Goal: Information Seeking & Learning: Learn about a topic

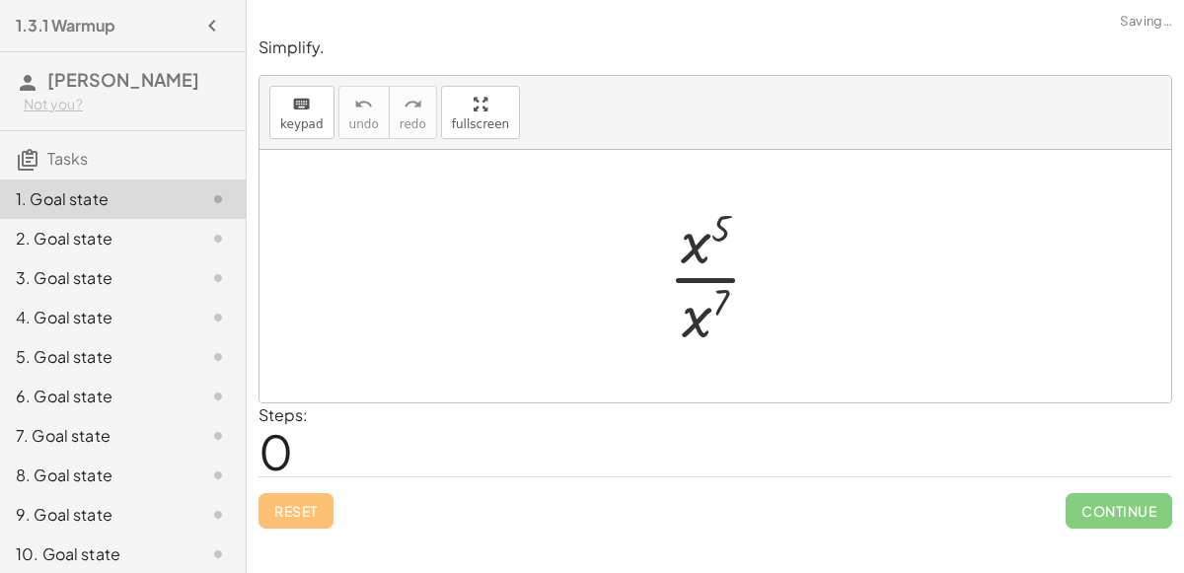
click at [695, 255] on div at bounding box center [722, 276] width 129 height 152
click at [715, 288] on div at bounding box center [722, 276] width 129 height 152
drag, startPoint x: 694, startPoint y: 318, endPoint x: 684, endPoint y: 245, distance: 73.7
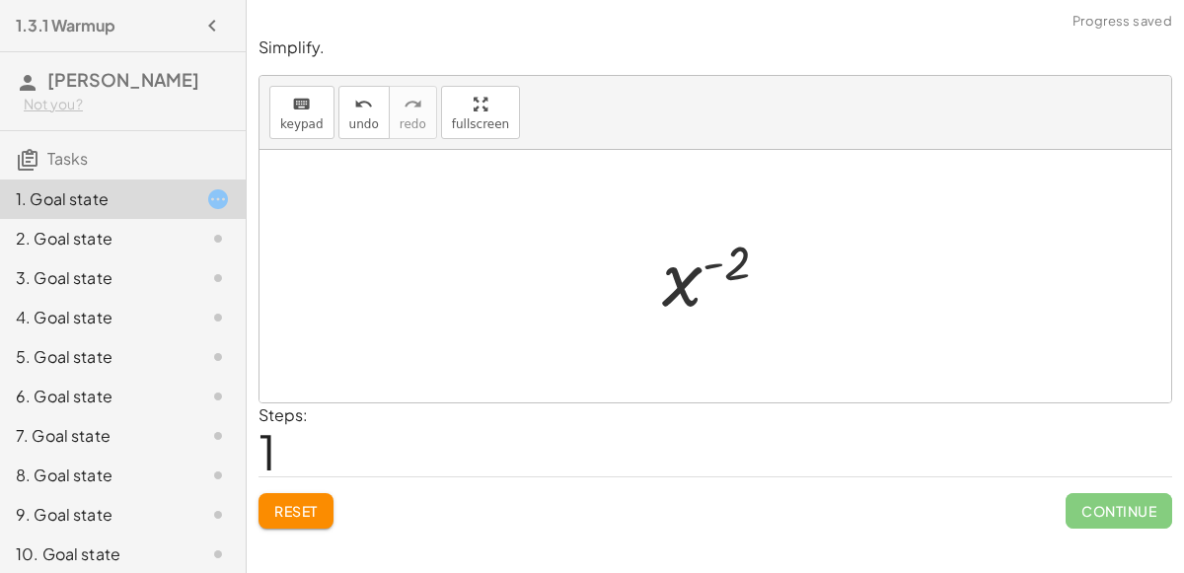
click at [703, 260] on div at bounding box center [723, 277] width 143 height 98
click at [687, 284] on div at bounding box center [723, 277] width 143 height 98
click at [280, 511] on span "Reset" at bounding box center [295, 511] width 43 height 18
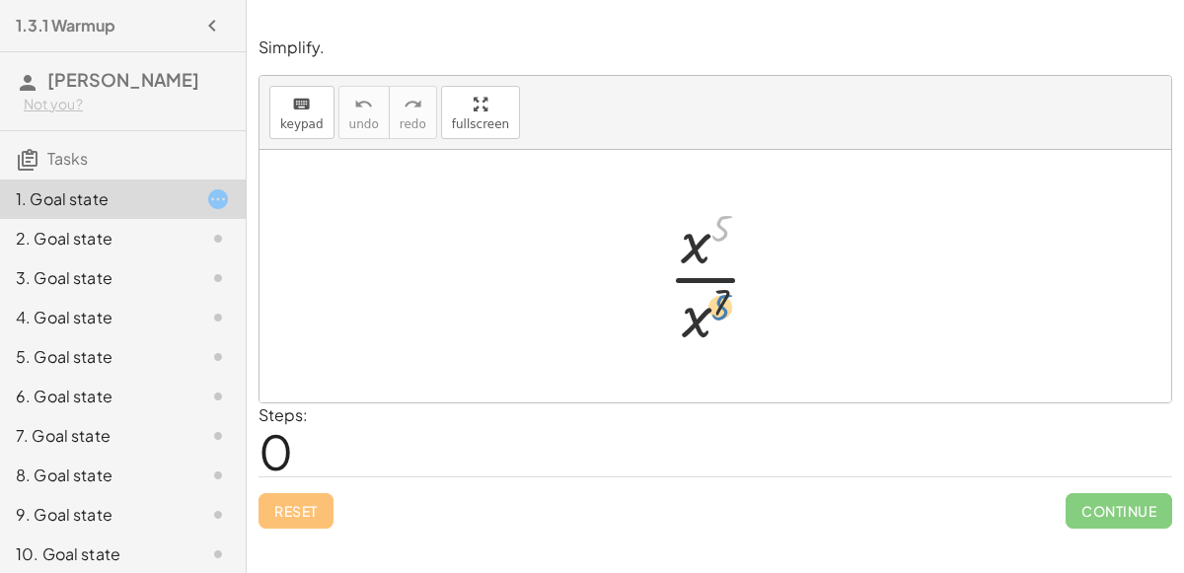
drag, startPoint x: 714, startPoint y: 237, endPoint x: 714, endPoint y: 318, distance: 80.9
click at [714, 318] on div at bounding box center [722, 276] width 129 height 152
drag, startPoint x: 720, startPoint y: 302, endPoint x: 727, endPoint y: 220, distance: 82.2
click at [727, 220] on div at bounding box center [722, 276] width 129 height 152
drag, startPoint x: 692, startPoint y: 341, endPoint x: 693, endPoint y: 270, distance: 71.0
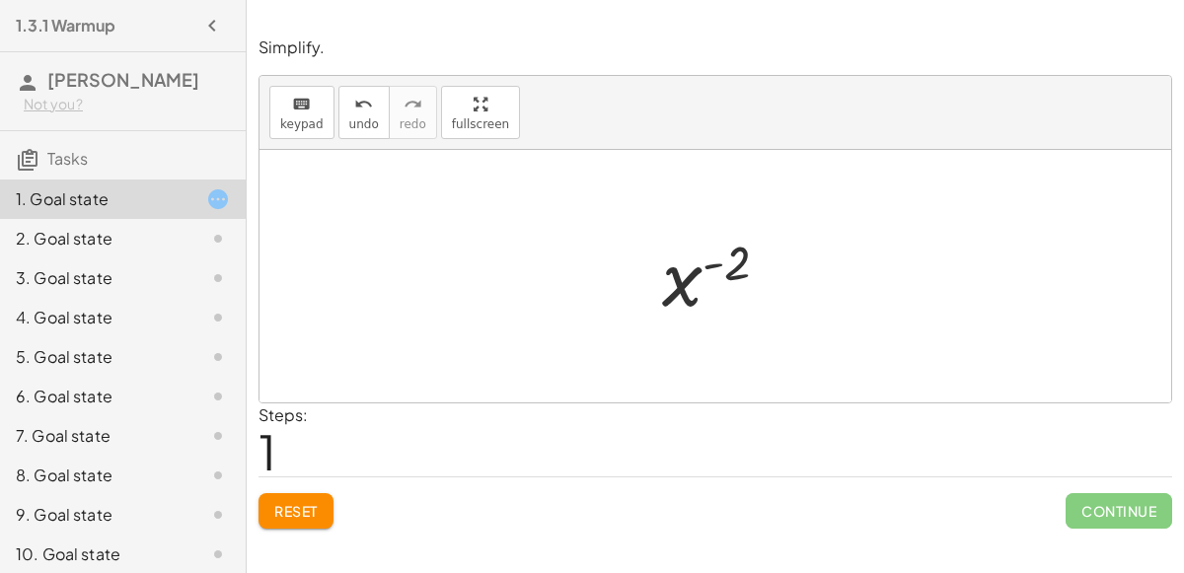
click at [279, 494] on button "Reset" at bounding box center [295, 511] width 75 height 36
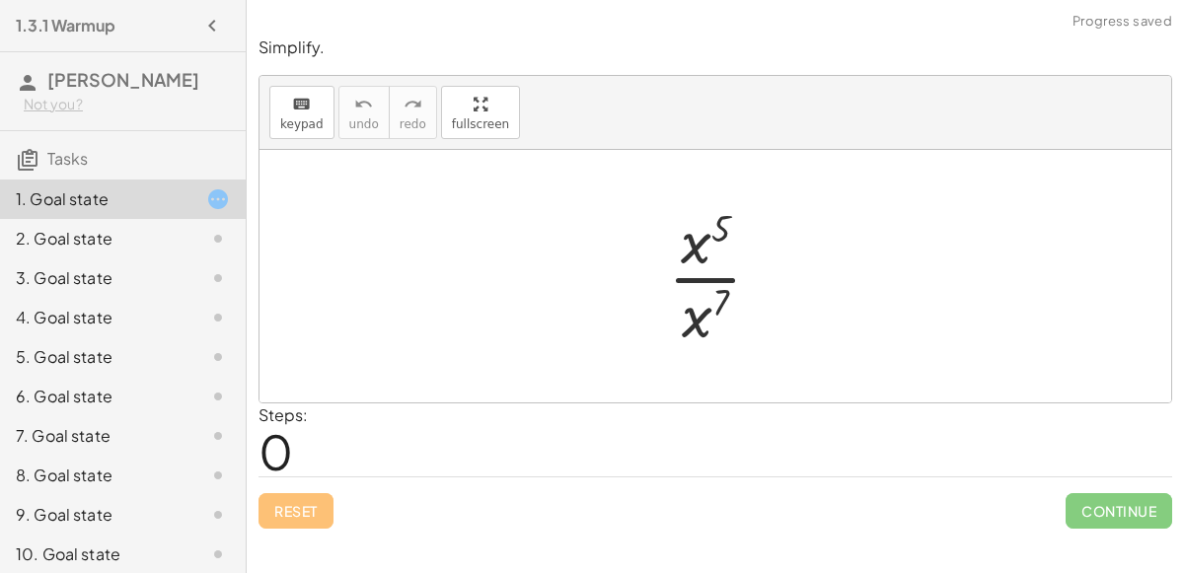
click at [690, 274] on div at bounding box center [722, 276] width 129 height 152
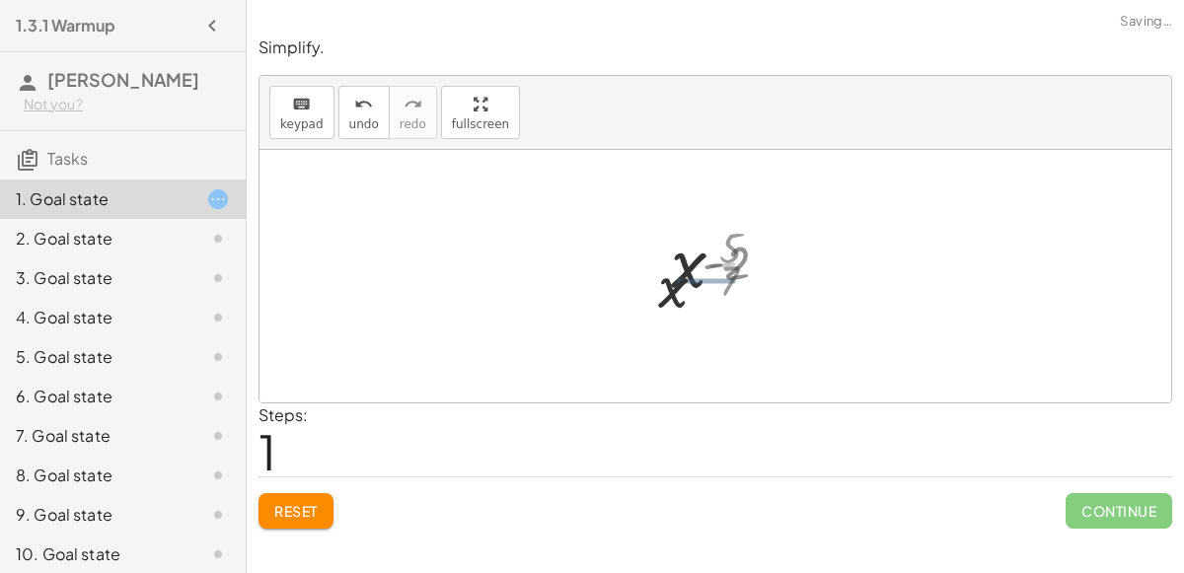
click at [690, 274] on div at bounding box center [723, 277] width 143 height 98
click at [694, 271] on div at bounding box center [723, 277] width 143 height 98
click at [701, 270] on div at bounding box center [723, 277] width 143 height 98
click at [709, 268] on div at bounding box center [723, 277] width 143 height 98
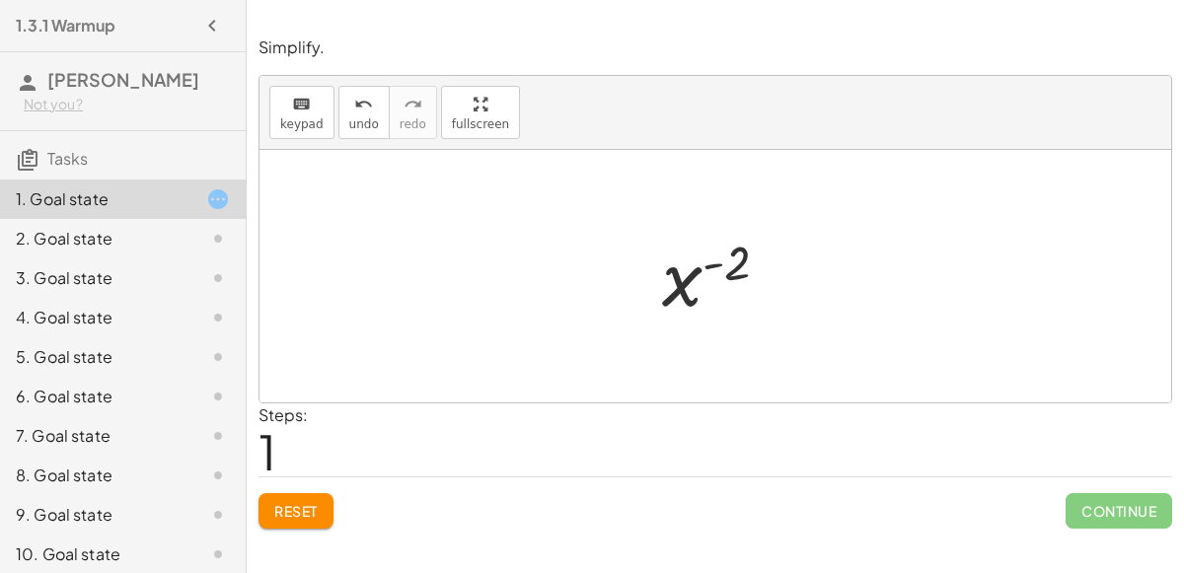
click at [709, 268] on div at bounding box center [723, 277] width 143 height 98
click at [684, 278] on div at bounding box center [723, 277] width 143 height 98
click at [678, 275] on div at bounding box center [723, 277] width 143 height 98
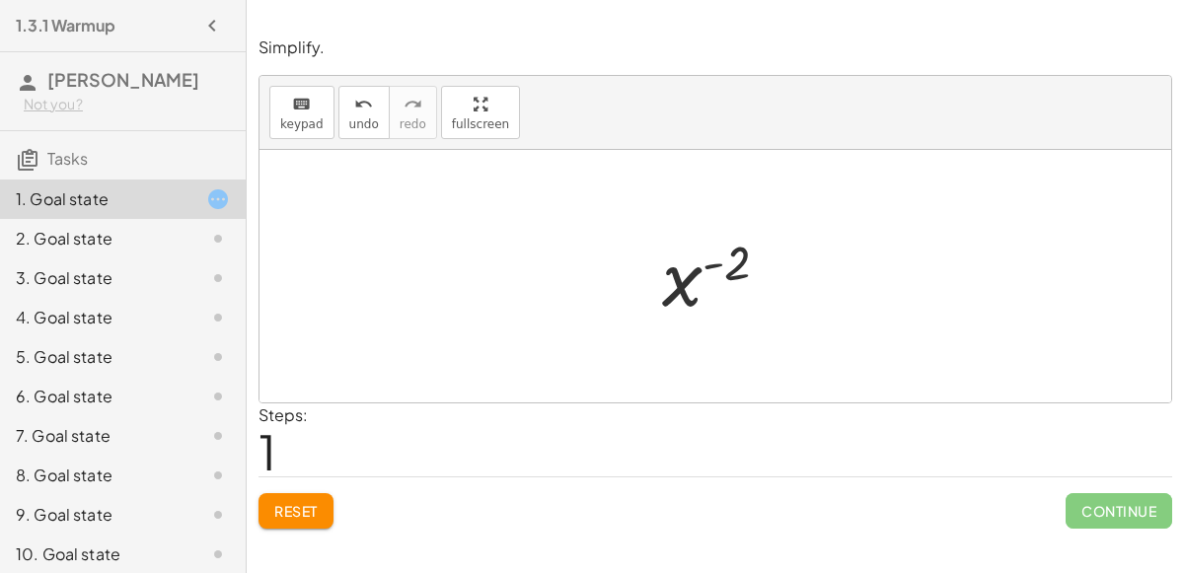
click at [318, 493] on button "Reset" at bounding box center [295, 511] width 75 height 36
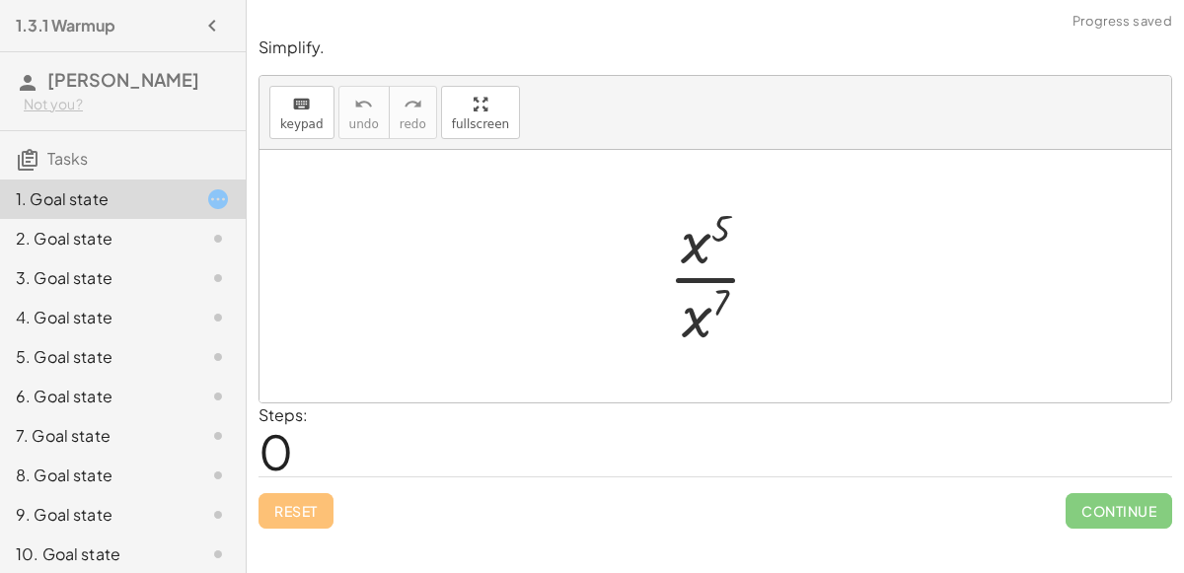
click at [695, 251] on div at bounding box center [722, 276] width 129 height 152
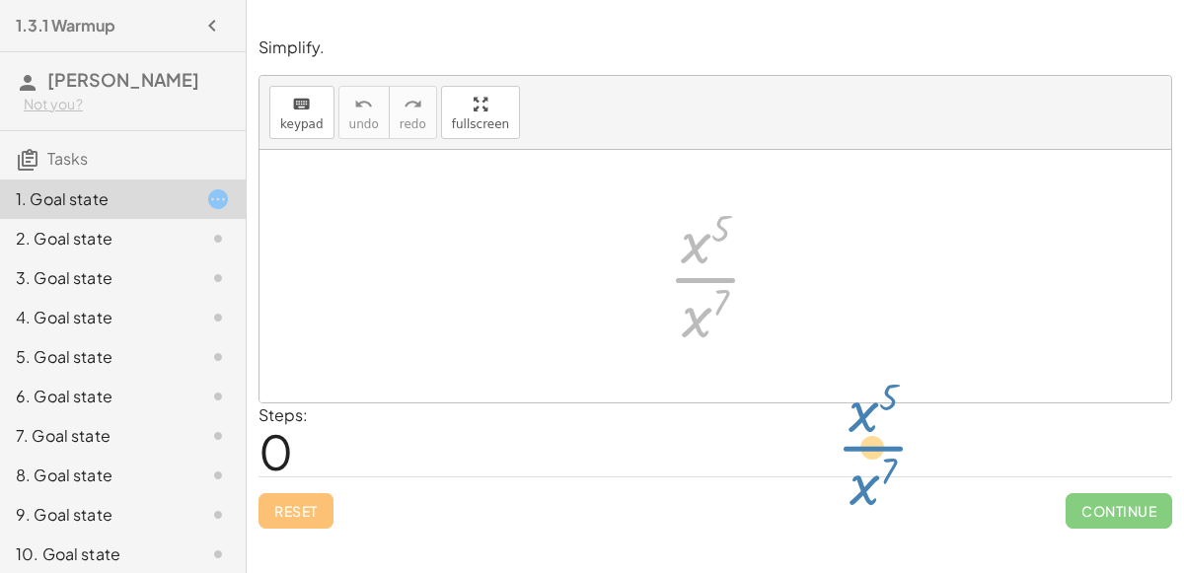
drag, startPoint x: 699, startPoint y: 300, endPoint x: 818, endPoint y: 507, distance: 239.1
click at [818, 507] on div "Simplify. keyboard keypad undo undo redo redo fullscreen · x 7 · x 5 · x 5 · x …" at bounding box center [715, 283] width 937 height 516
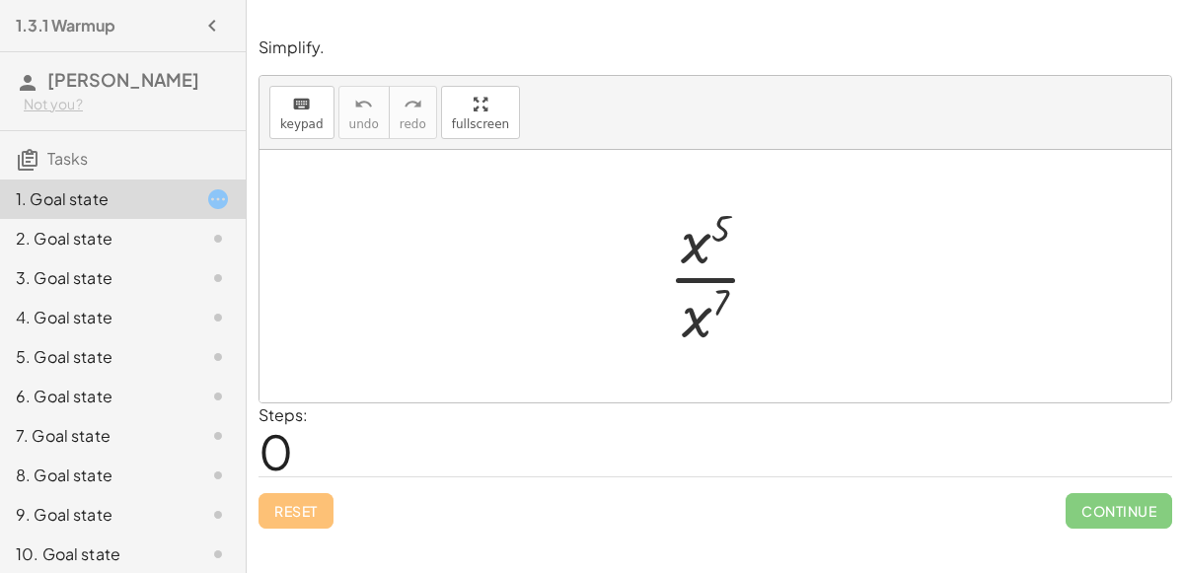
click at [705, 327] on div at bounding box center [722, 276] width 129 height 152
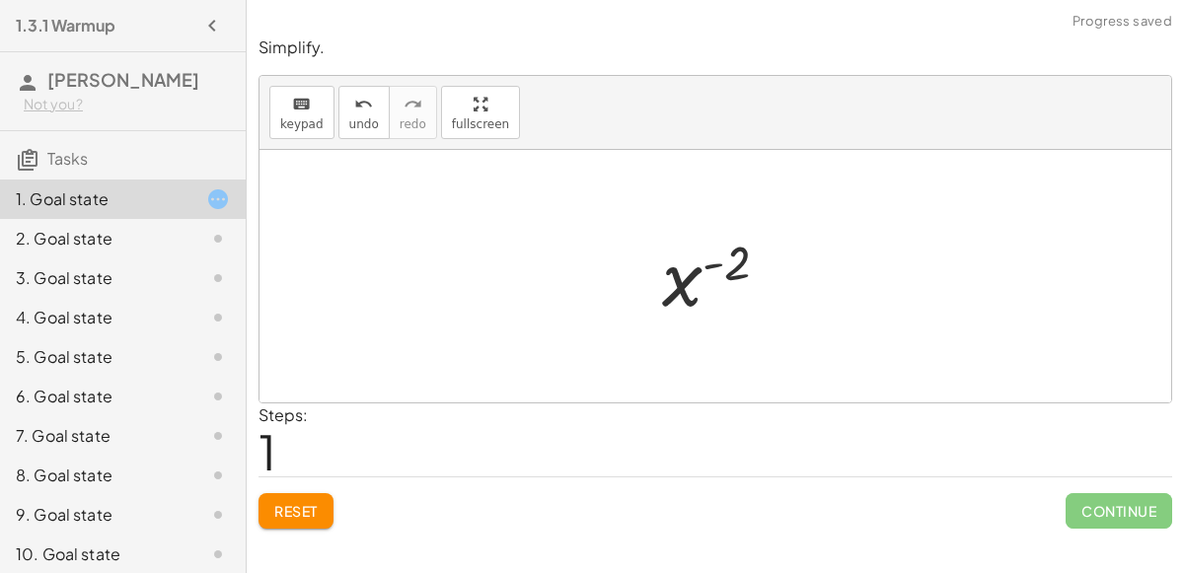
click at [321, 503] on button "Reset" at bounding box center [295, 511] width 75 height 36
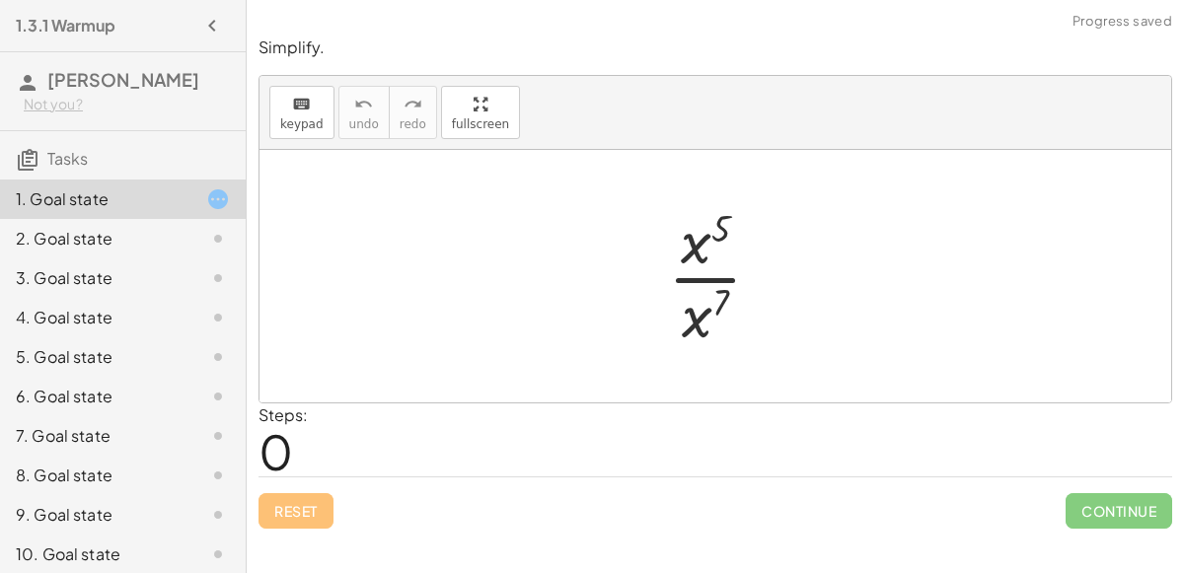
click at [717, 272] on div at bounding box center [722, 276] width 129 height 152
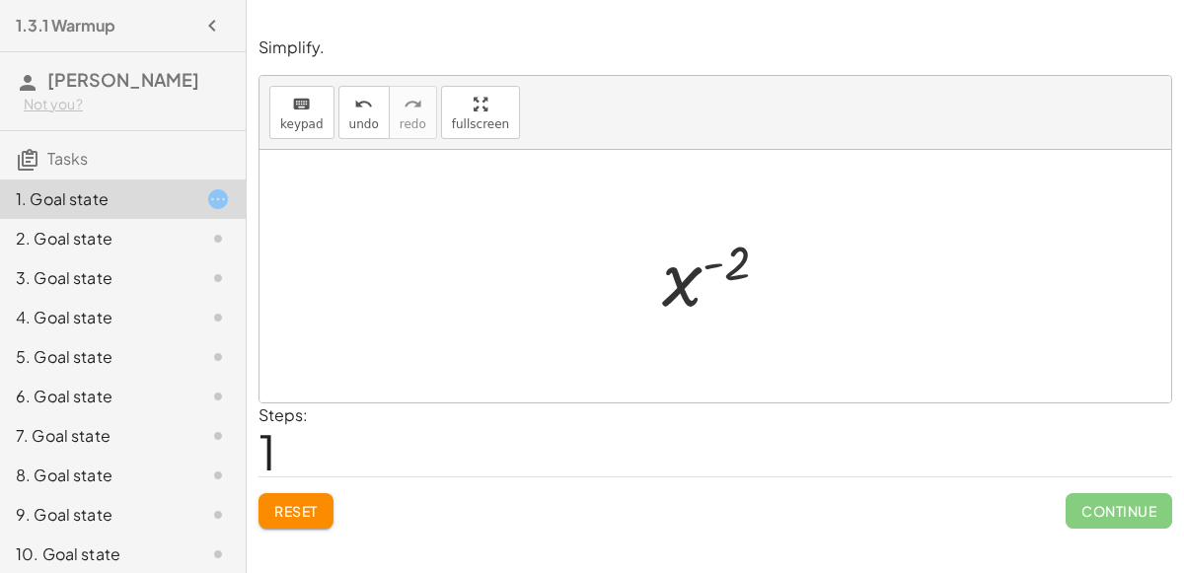
click at [309, 510] on span "Reset" at bounding box center [295, 511] width 43 height 18
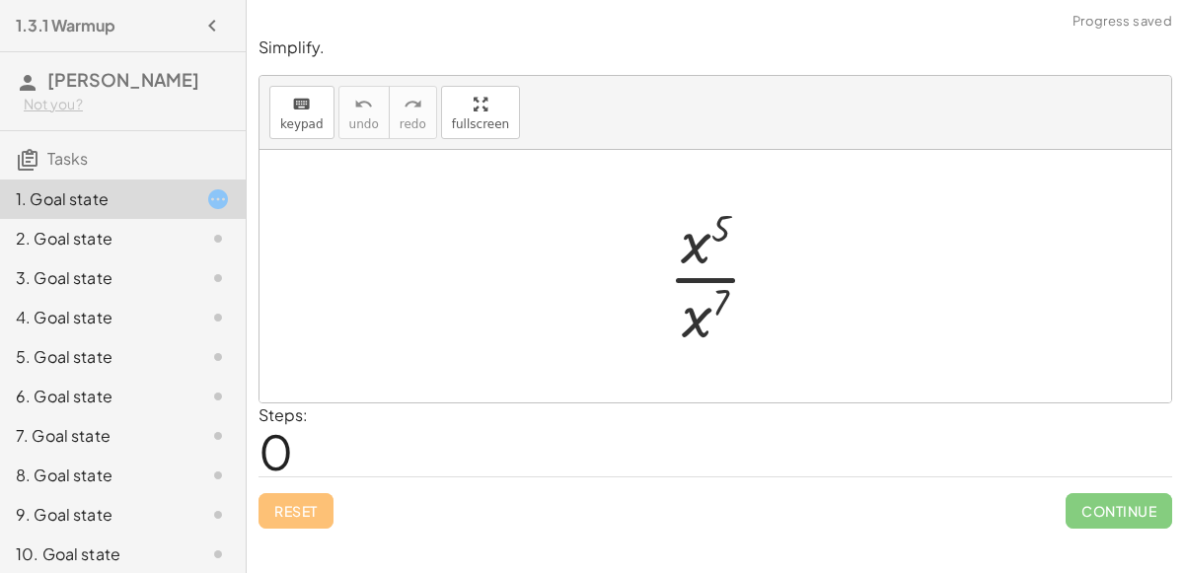
click at [702, 309] on div at bounding box center [722, 276] width 129 height 152
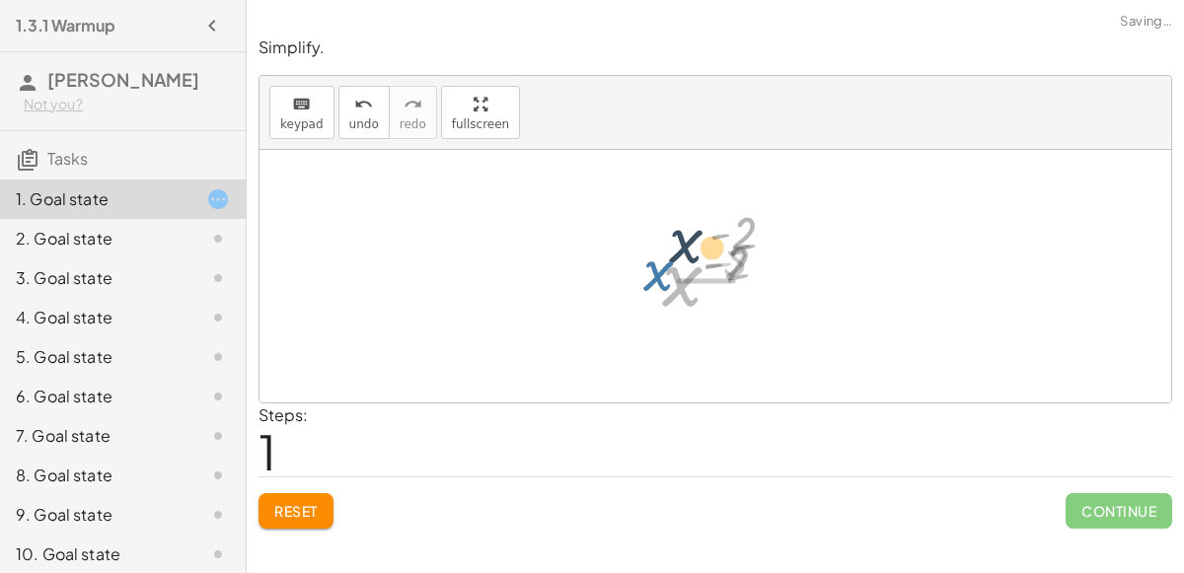
drag, startPoint x: 702, startPoint y: 309, endPoint x: 709, endPoint y: 276, distance: 33.3
click at [709, 276] on div at bounding box center [723, 277] width 143 height 98
click at [305, 506] on span "Reset" at bounding box center [295, 511] width 43 height 18
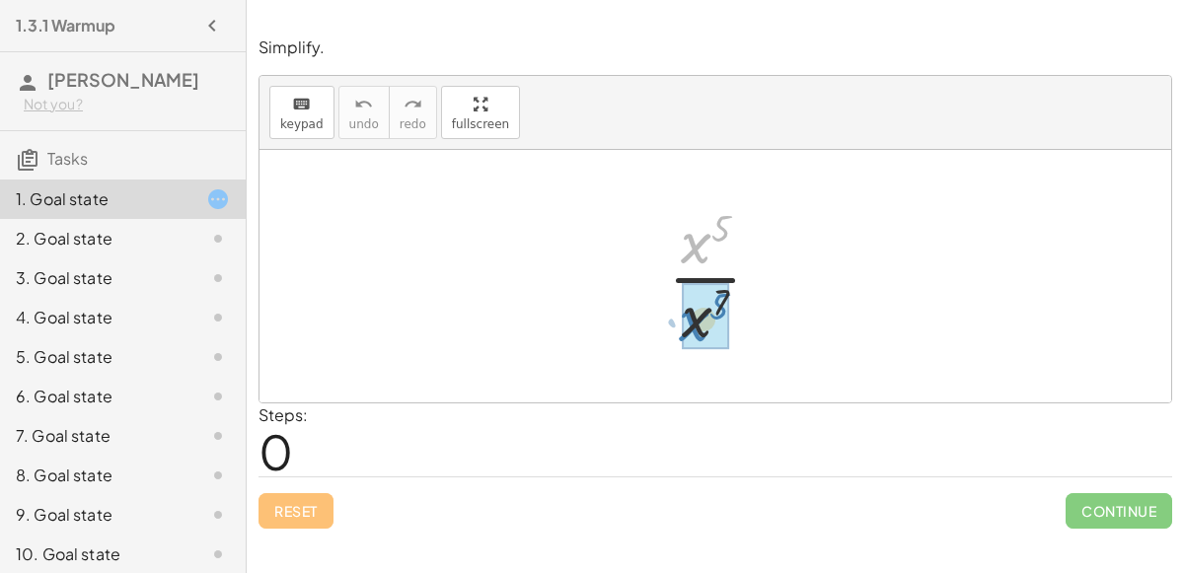
drag, startPoint x: 704, startPoint y: 244, endPoint x: 702, endPoint y: 315, distance: 71.1
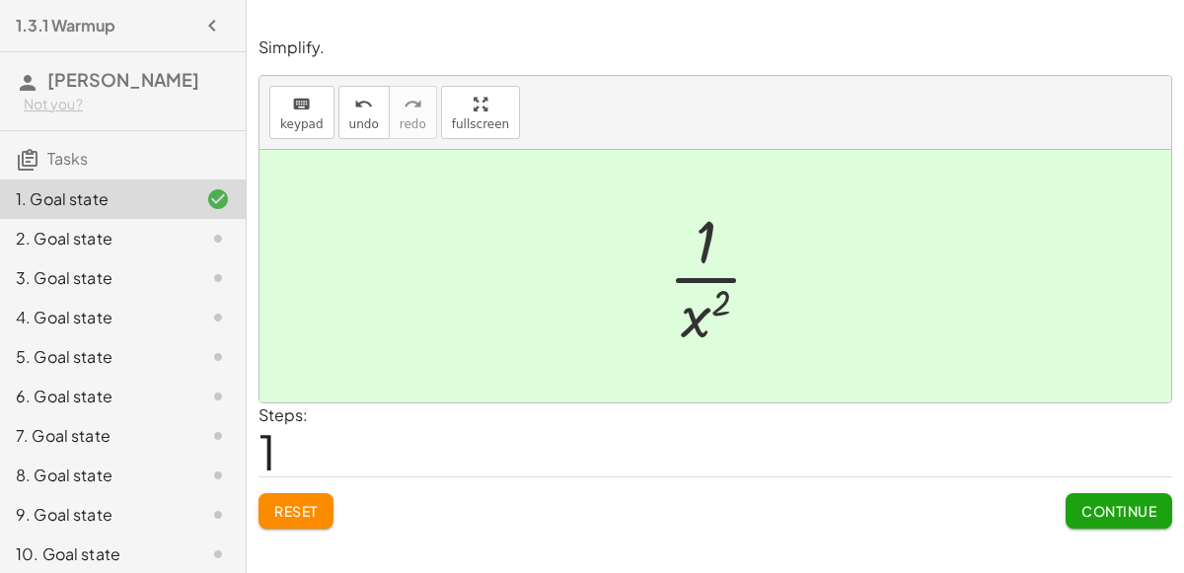
click at [280, 502] on span "Reset" at bounding box center [295, 511] width 43 height 18
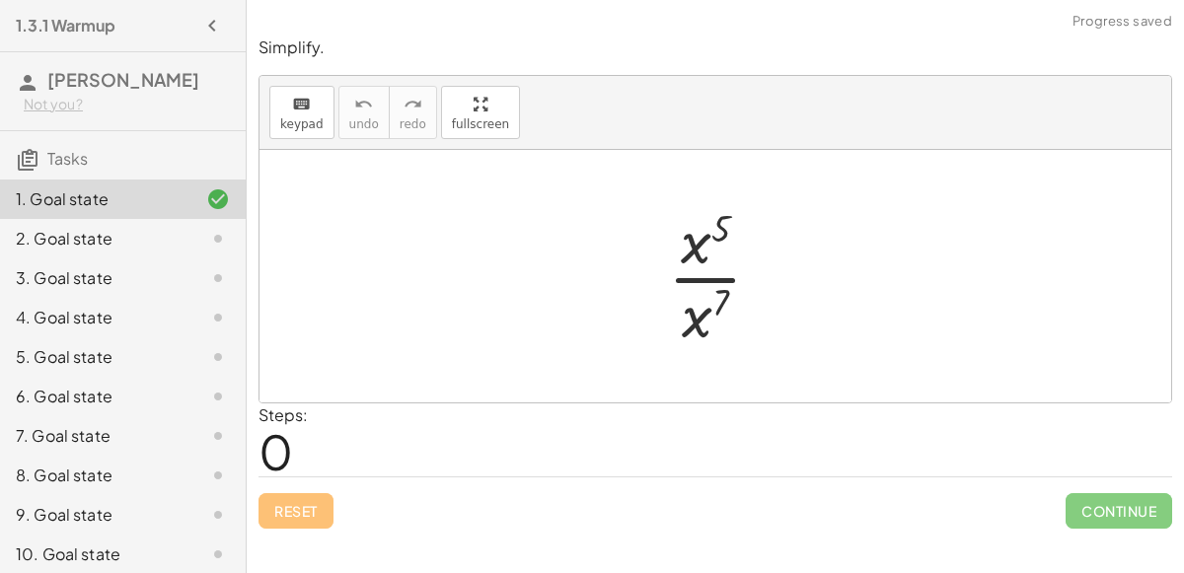
drag, startPoint x: 653, startPoint y: 334, endPoint x: 715, endPoint y: 322, distance: 63.5
click at [715, 322] on div "· x 5 · x 7" at bounding box center [715, 276] width 154 height 162
drag, startPoint x: 695, startPoint y: 317, endPoint x: 690, endPoint y: 258, distance: 58.4
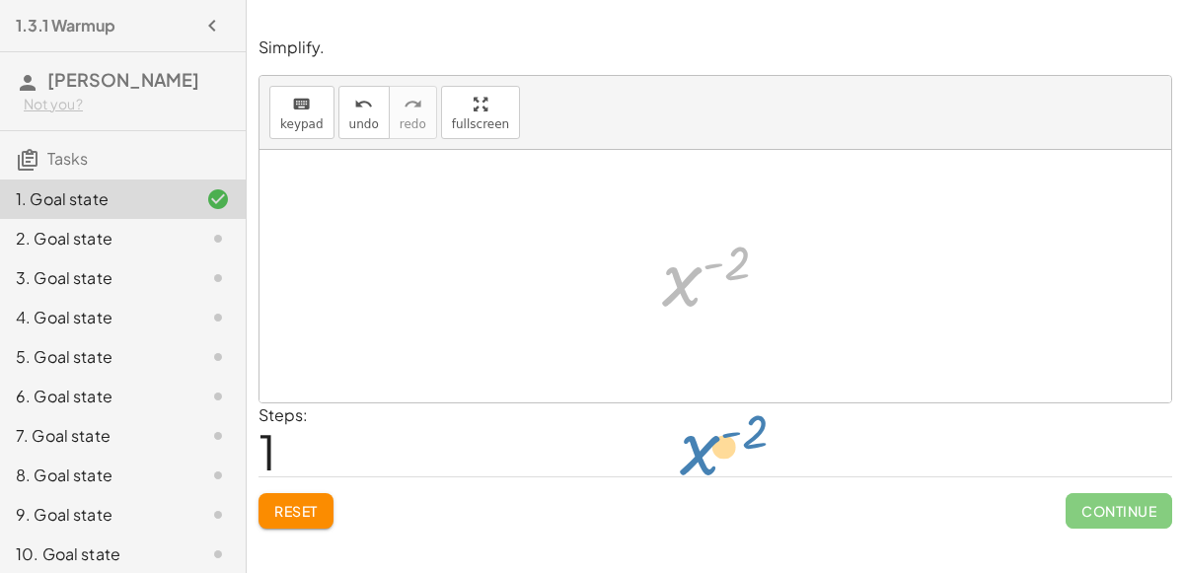
drag, startPoint x: 678, startPoint y: 284, endPoint x: 701, endPoint y: 427, distance: 145.0
click at [701, 427] on div "Simplify. keyboard keypad undo undo redo redo fullscreen · x 5 · x 7 x ( + 5 − …" at bounding box center [715, 283] width 937 height 516
drag, startPoint x: 681, startPoint y: 288, endPoint x: 680, endPoint y: 318, distance: 29.6
click at [680, 318] on div at bounding box center [723, 277] width 143 height 98
drag, startPoint x: 678, startPoint y: 290, endPoint x: 684, endPoint y: 338, distance: 48.7
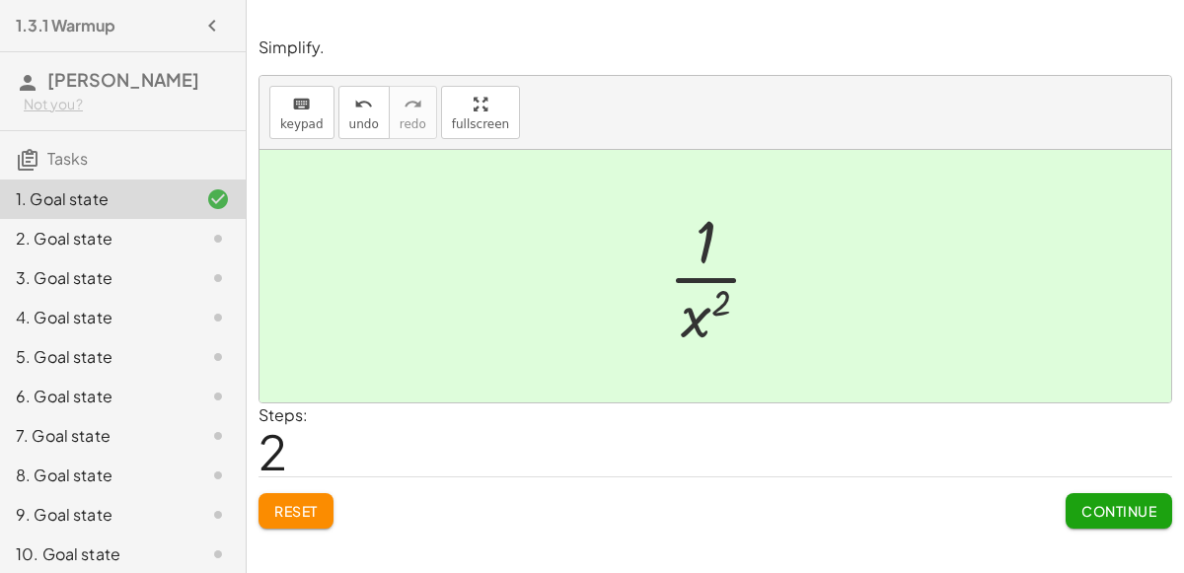
click at [1107, 505] on span "Continue" at bounding box center [1118, 511] width 75 height 18
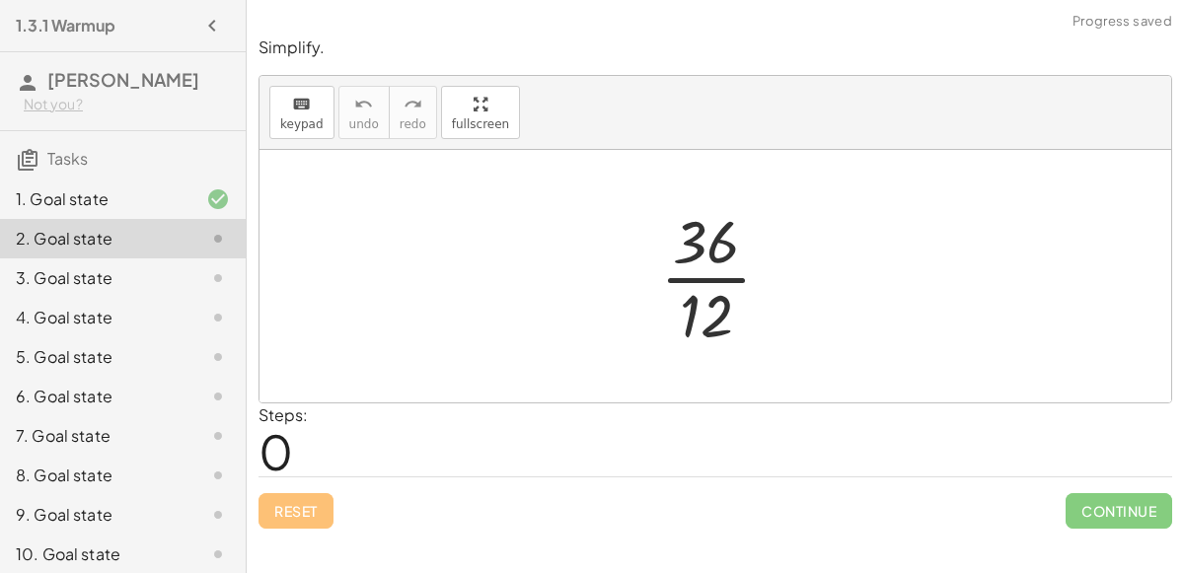
click at [700, 286] on div at bounding box center [723, 276] width 147 height 152
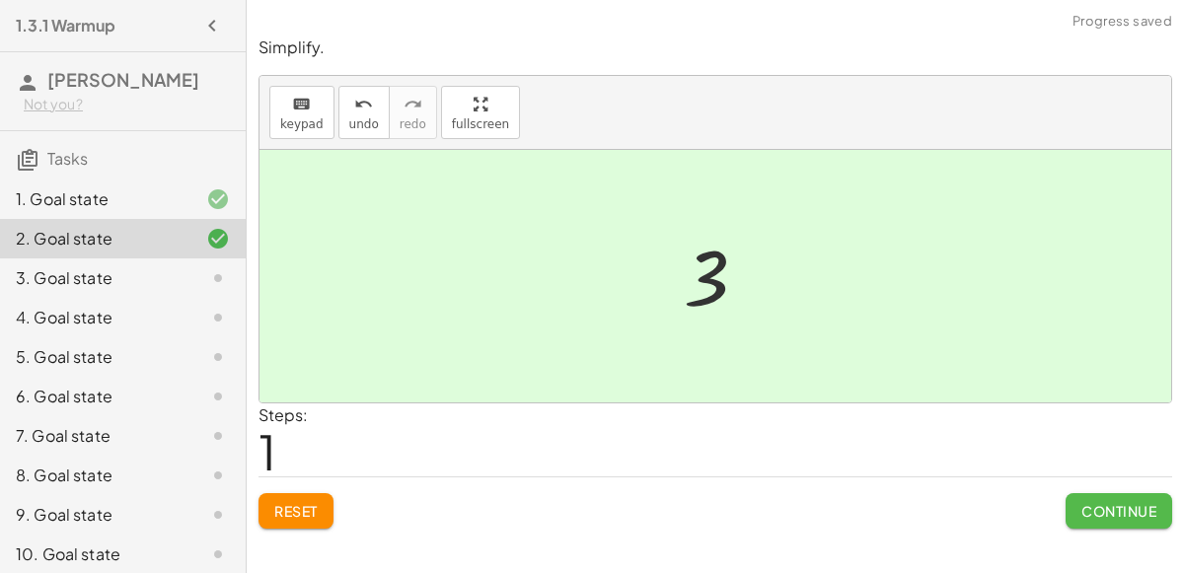
click at [1120, 506] on span "Continue" at bounding box center [1118, 511] width 75 height 18
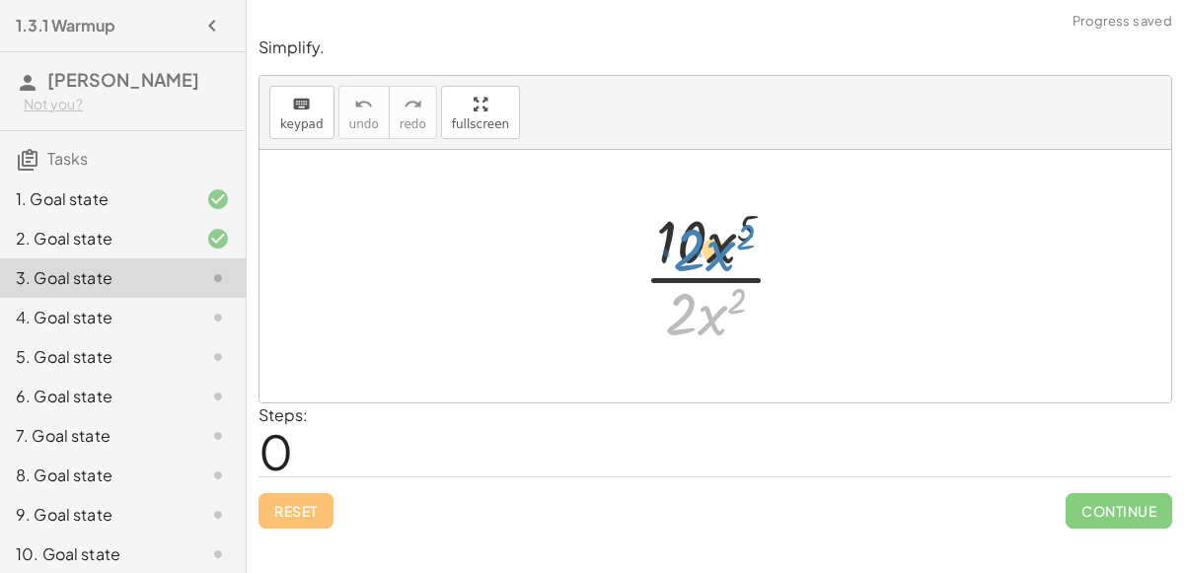
drag, startPoint x: 699, startPoint y: 307, endPoint x: 705, endPoint y: 242, distance: 65.5
click at [705, 242] on div at bounding box center [723, 275] width 180 height 149
drag, startPoint x: 706, startPoint y: 328, endPoint x: 712, endPoint y: 246, distance: 82.1
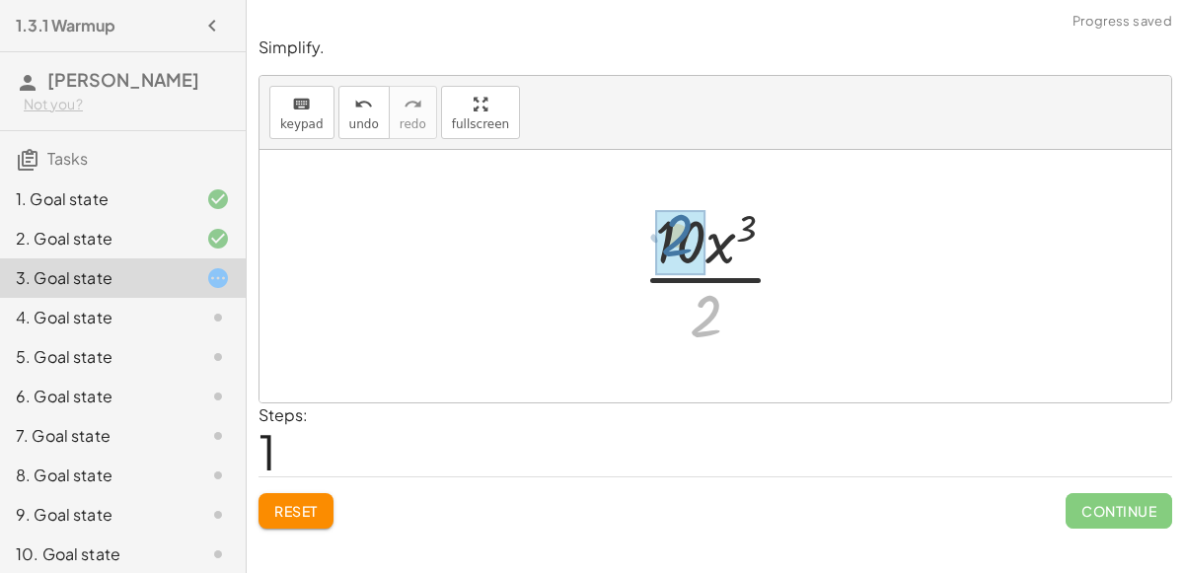
drag, startPoint x: 700, startPoint y: 320, endPoint x: 673, endPoint y: 240, distance: 84.6
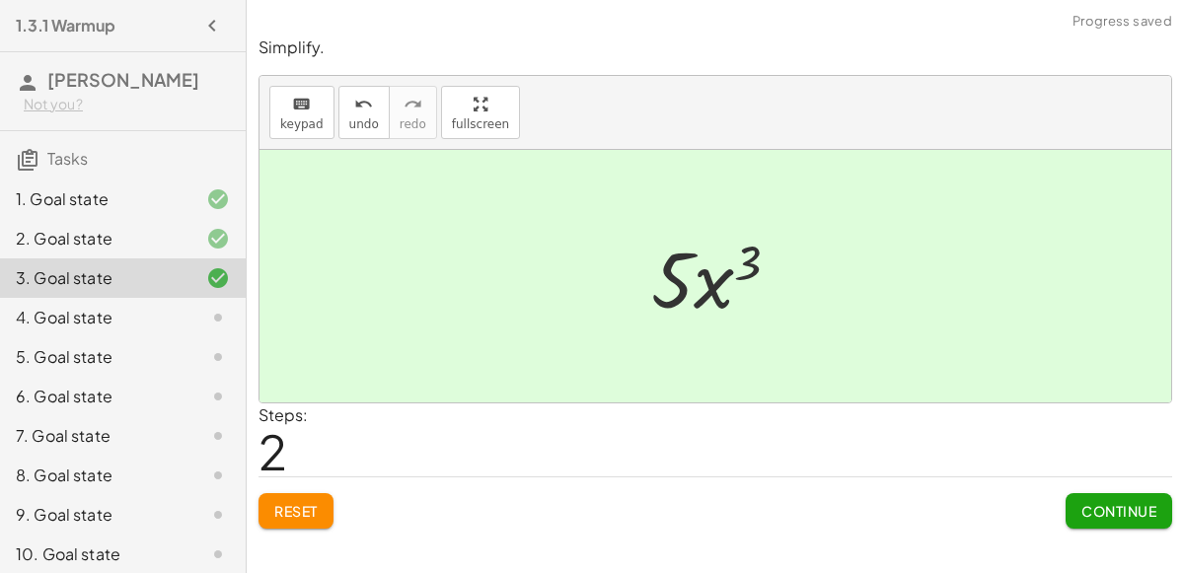
click at [1131, 507] on span "Continue" at bounding box center [1118, 511] width 75 height 18
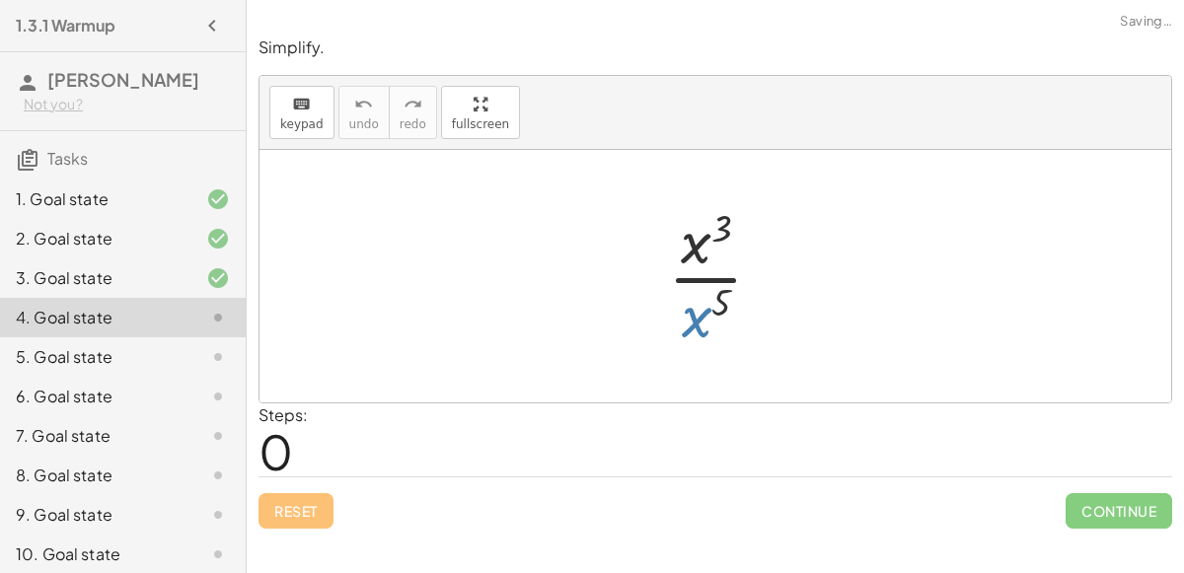
click at [699, 313] on div at bounding box center [723, 276] width 130 height 152
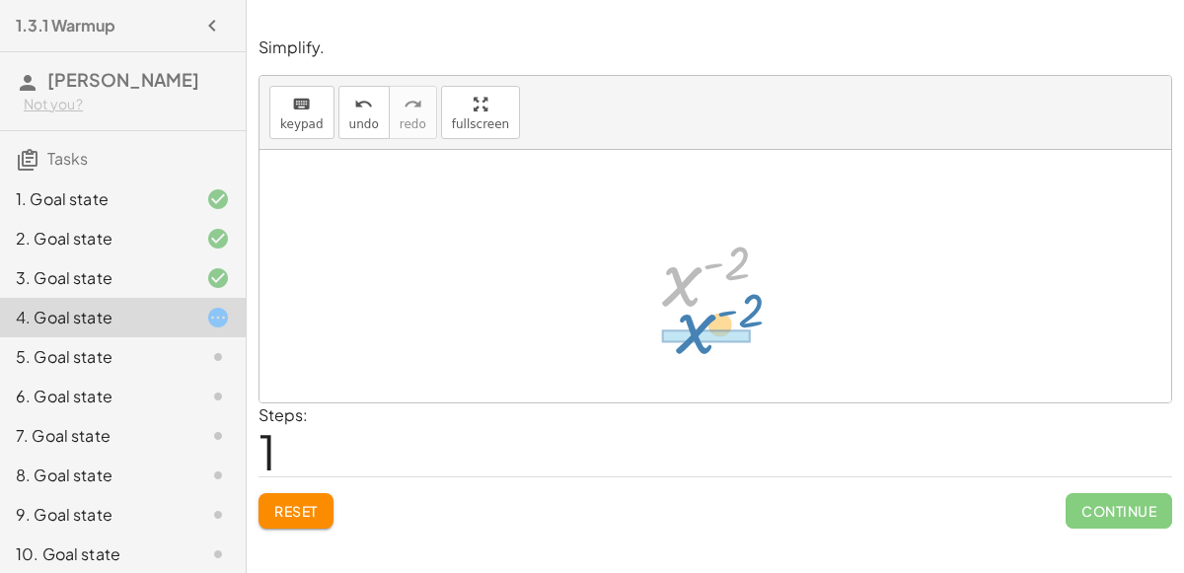
drag, startPoint x: 672, startPoint y: 291, endPoint x: 686, endPoint y: 338, distance: 49.3
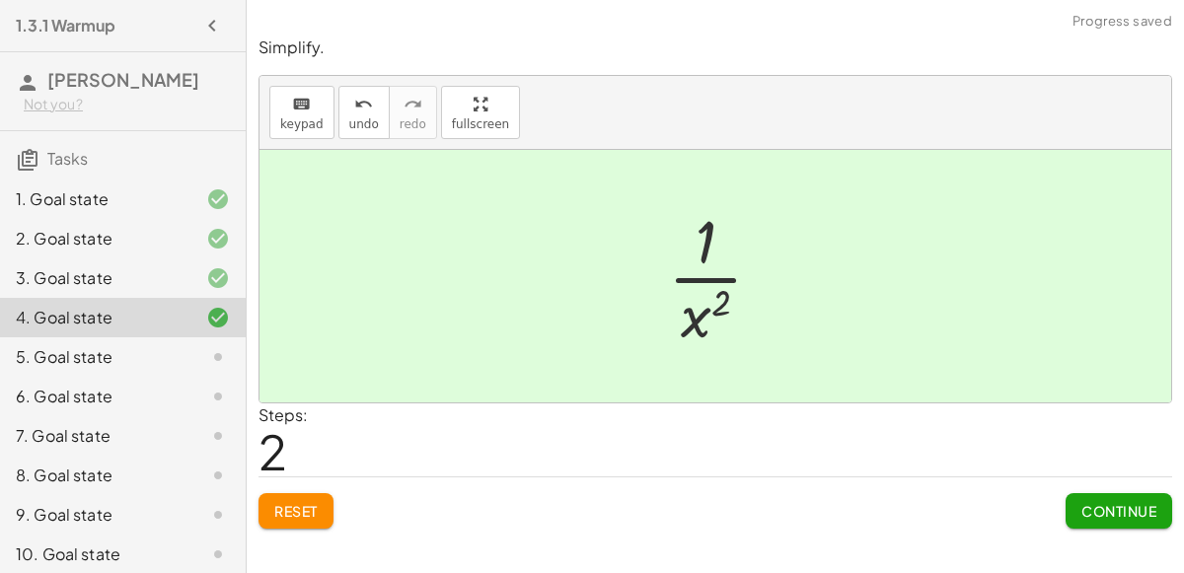
click at [1156, 495] on button "Continue" at bounding box center [1119, 511] width 107 height 36
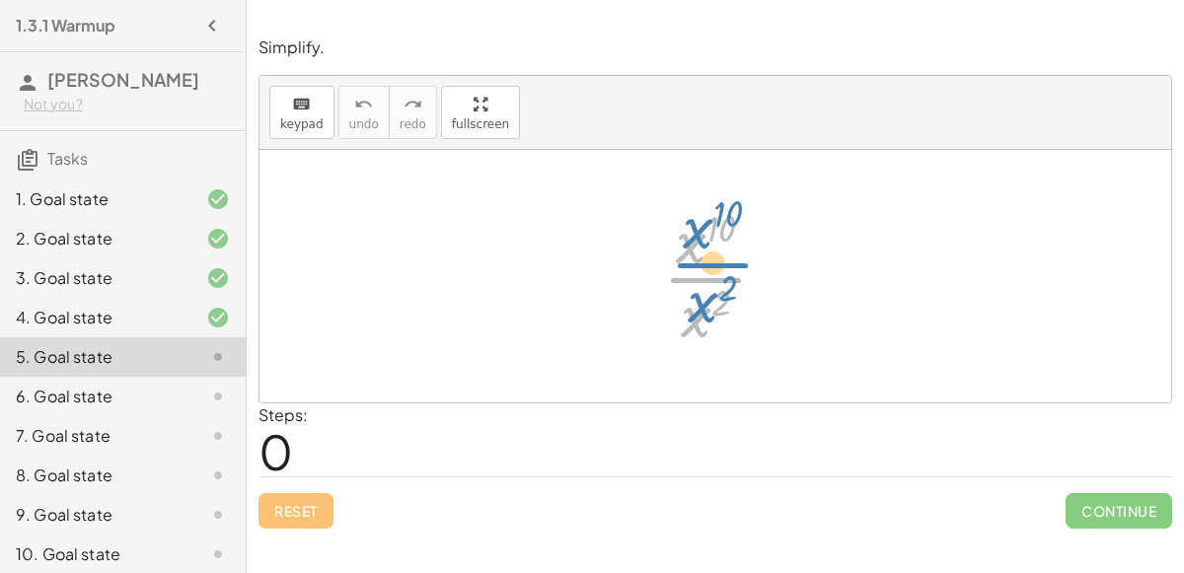
drag, startPoint x: 678, startPoint y: 288, endPoint x: 685, endPoint y: 273, distance: 16.3
click at [685, 273] on div at bounding box center [723, 276] width 140 height 152
drag, startPoint x: 694, startPoint y: 313, endPoint x: 688, endPoint y: 247, distance: 66.4
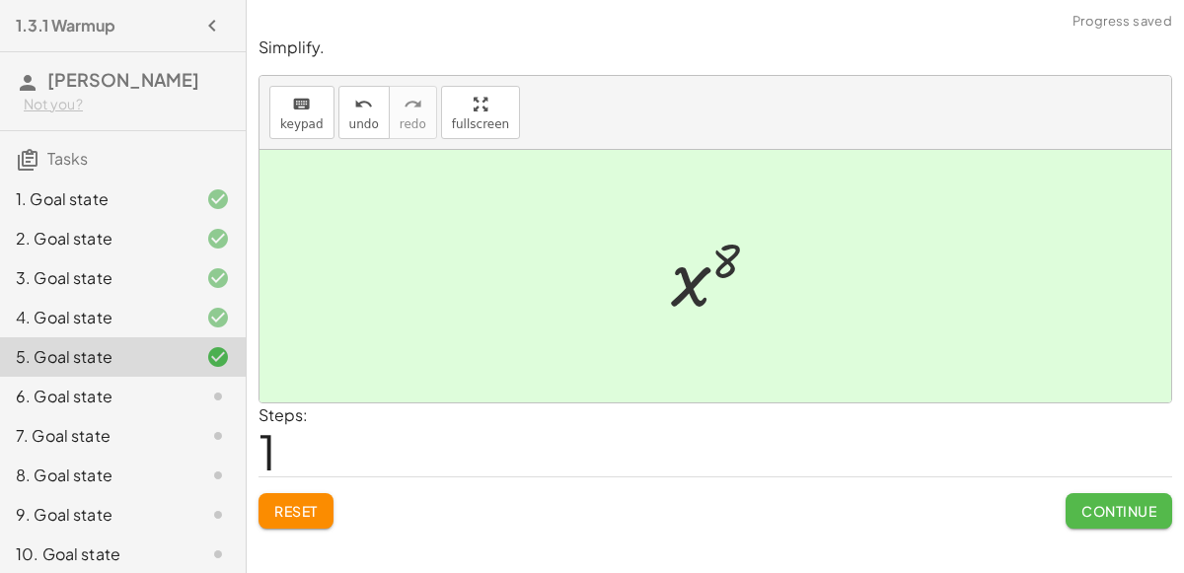
click at [1098, 504] on span "Continue" at bounding box center [1118, 511] width 75 height 18
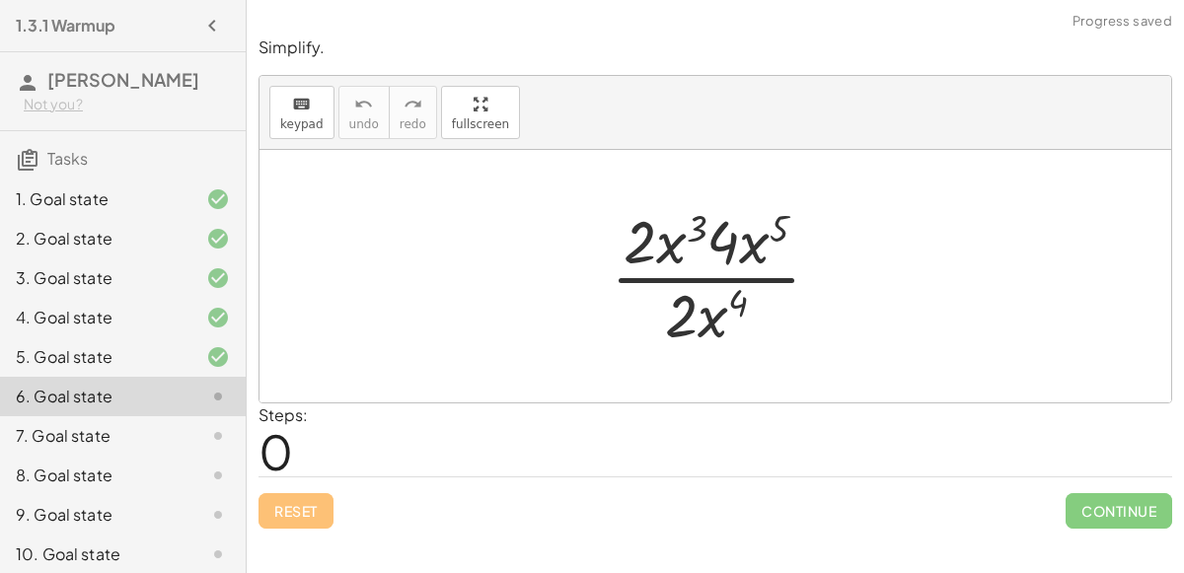
click at [755, 253] on div at bounding box center [724, 276] width 246 height 152
drag, startPoint x: 689, startPoint y: 233, endPoint x: 775, endPoint y: 229, distance: 86.9
click at [775, 229] on div at bounding box center [724, 276] width 246 height 152
drag, startPoint x: 696, startPoint y: 315, endPoint x: 698, endPoint y: 244, distance: 71.1
click at [698, 244] on div at bounding box center [724, 275] width 246 height 149
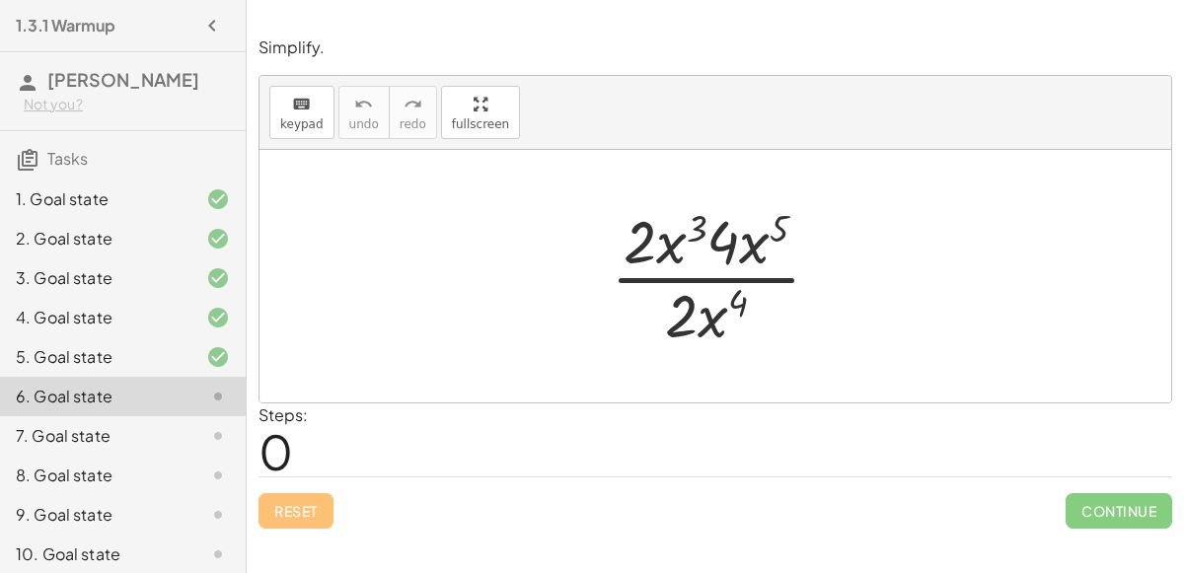
click at [704, 274] on div at bounding box center [724, 276] width 246 height 152
click at [664, 234] on div at bounding box center [724, 276] width 246 height 152
click at [748, 254] on div at bounding box center [724, 276] width 246 height 152
click at [699, 309] on div at bounding box center [724, 276] width 246 height 152
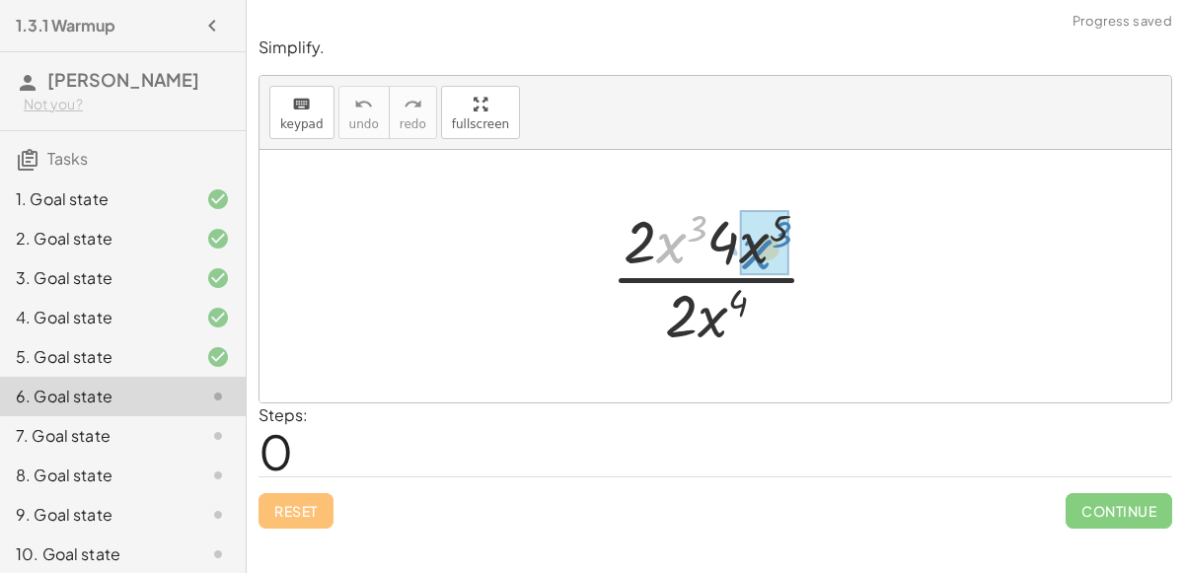
drag, startPoint x: 669, startPoint y: 252, endPoint x: 755, endPoint y: 258, distance: 86.0
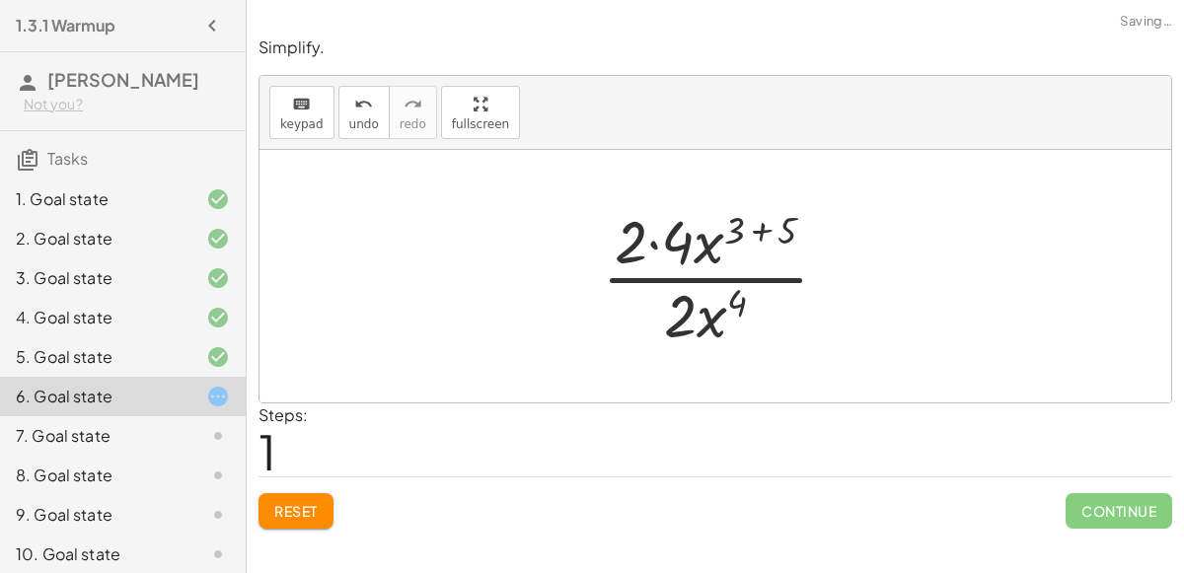
click at [654, 245] on div at bounding box center [723, 276] width 262 height 152
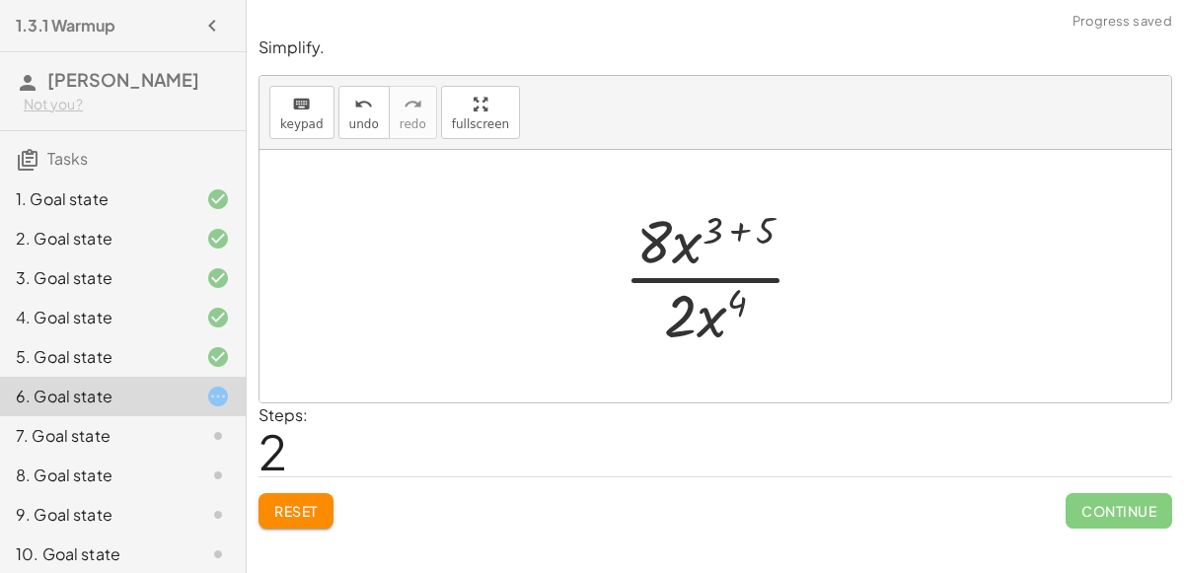
click at [729, 229] on div at bounding box center [723, 276] width 218 height 152
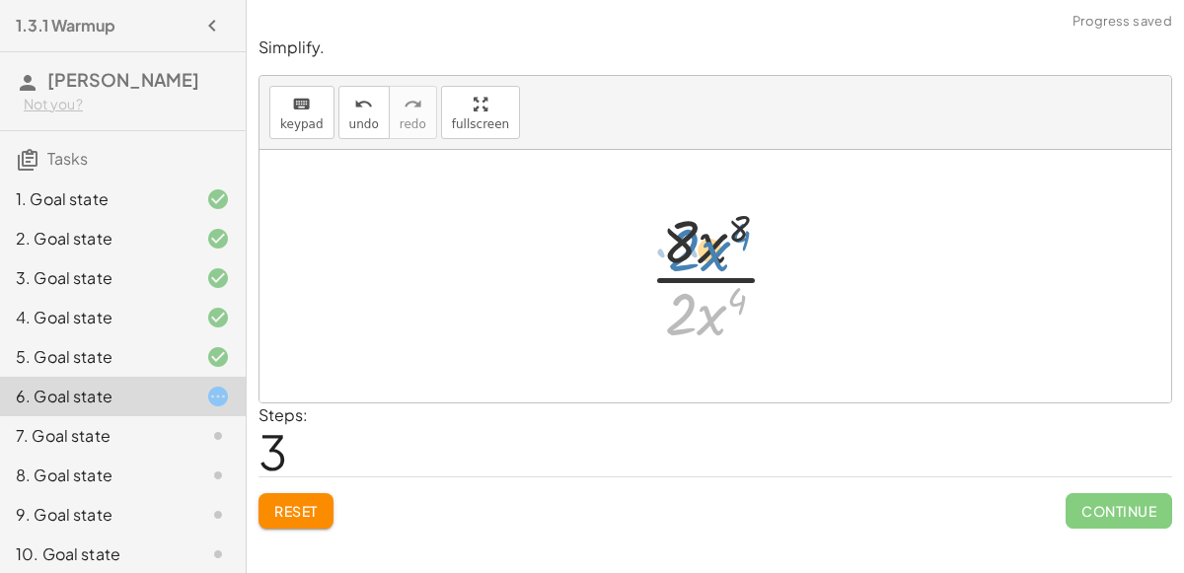
drag, startPoint x: 703, startPoint y: 330, endPoint x: 707, endPoint y: 256, distance: 74.1
click at [707, 256] on div at bounding box center [723, 275] width 168 height 149
click at [708, 271] on div at bounding box center [723, 276] width 168 height 152
click at [705, 308] on div at bounding box center [723, 276] width 168 height 152
drag, startPoint x: 729, startPoint y: 301, endPoint x: 745, endPoint y: 282, distance: 24.5
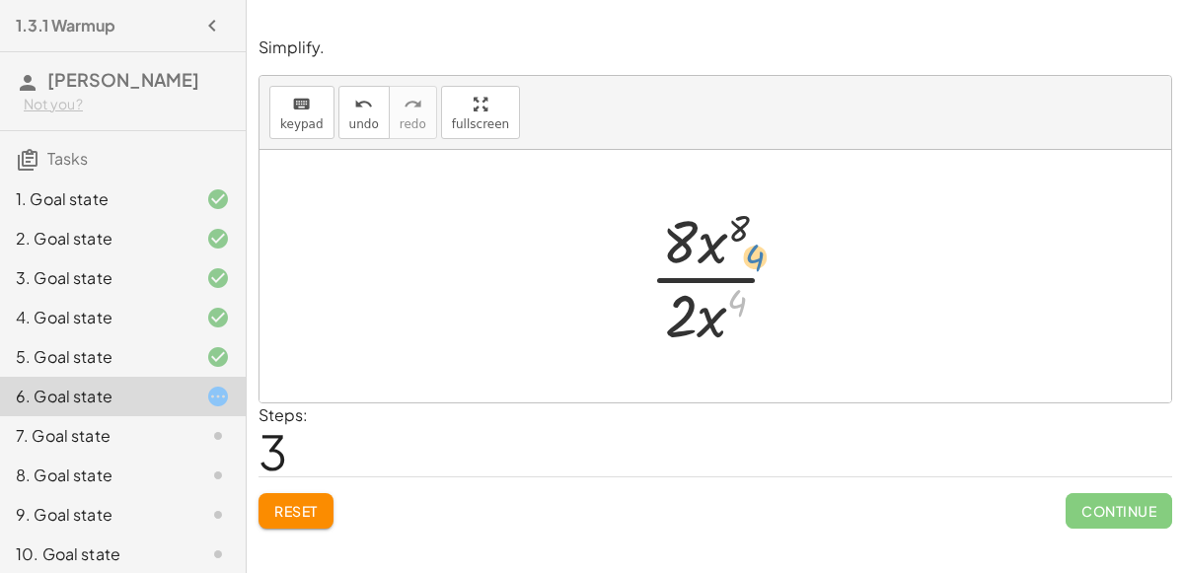
click at [745, 282] on div at bounding box center [723, 276] width 168 height 152
click at [717, 276] on div at bounding box center [723, 276] width 168 height 152
drag, startPoint x: 710, startPoint y: 322, endPoint x: 721, endPoint y: 230, distance: 92.4
click at [701, 275] on div at bounding box center [723, 276] width 166 height 152
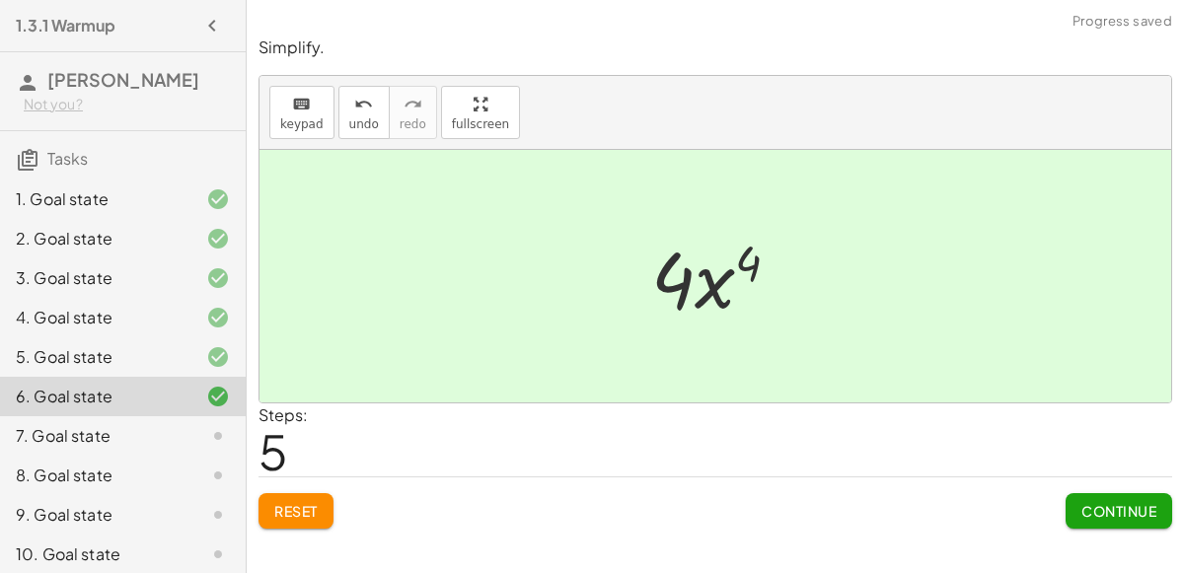
click at [1068, 505] on button "Continue" at bounding box center [1119, 511] width 107 height 36
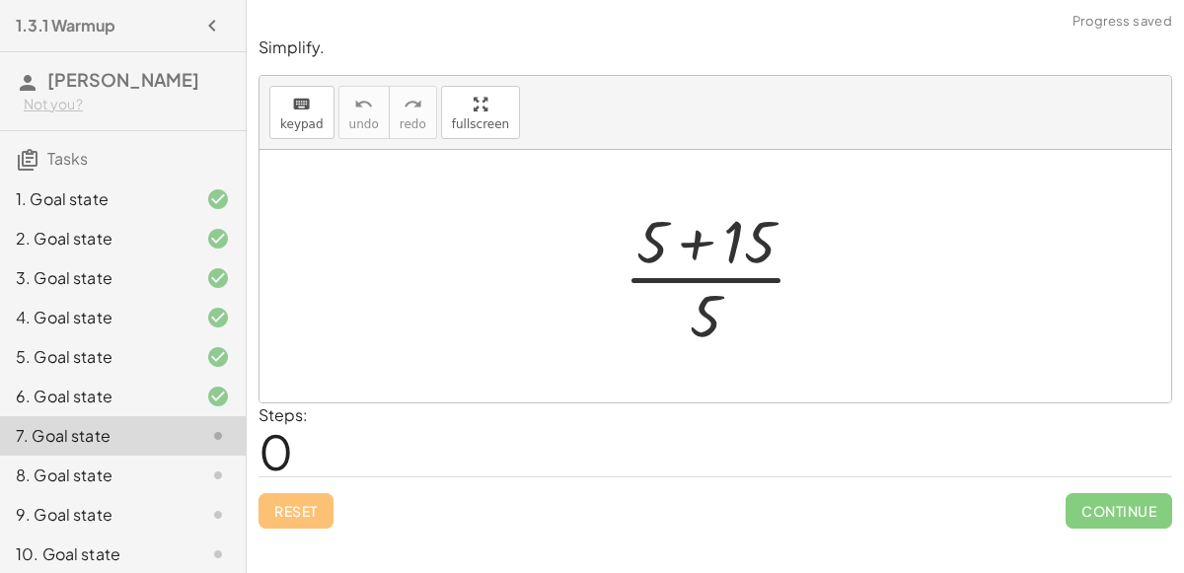
click at [684, 233] on div at bounding box center [723, 276] width 219 height 152
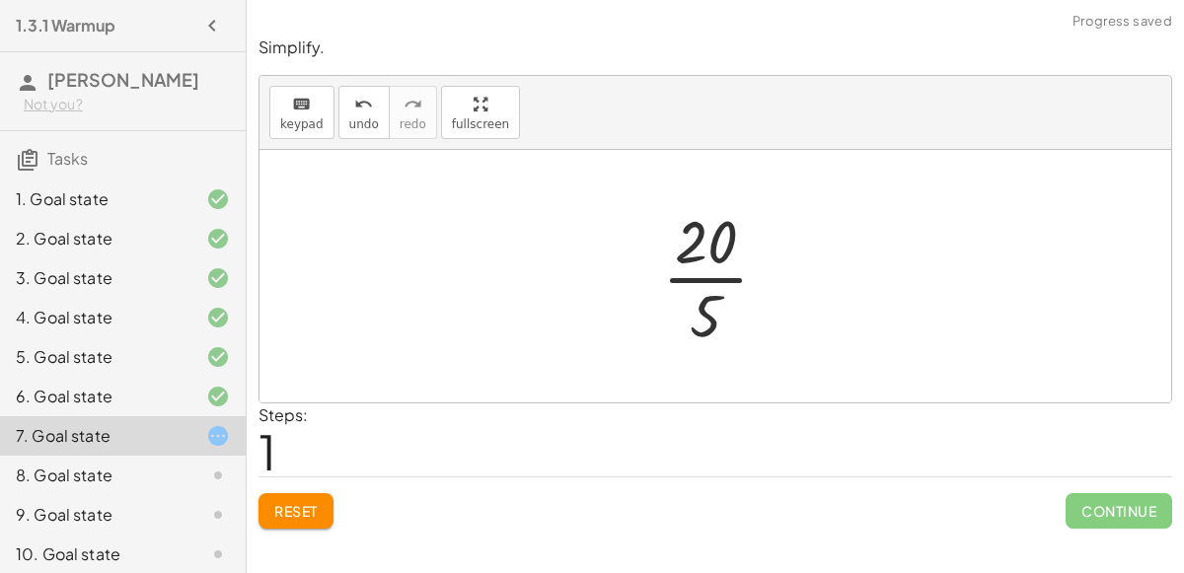
click at [708, 274] on div at bounding box center [723, 276] width 142 height 152
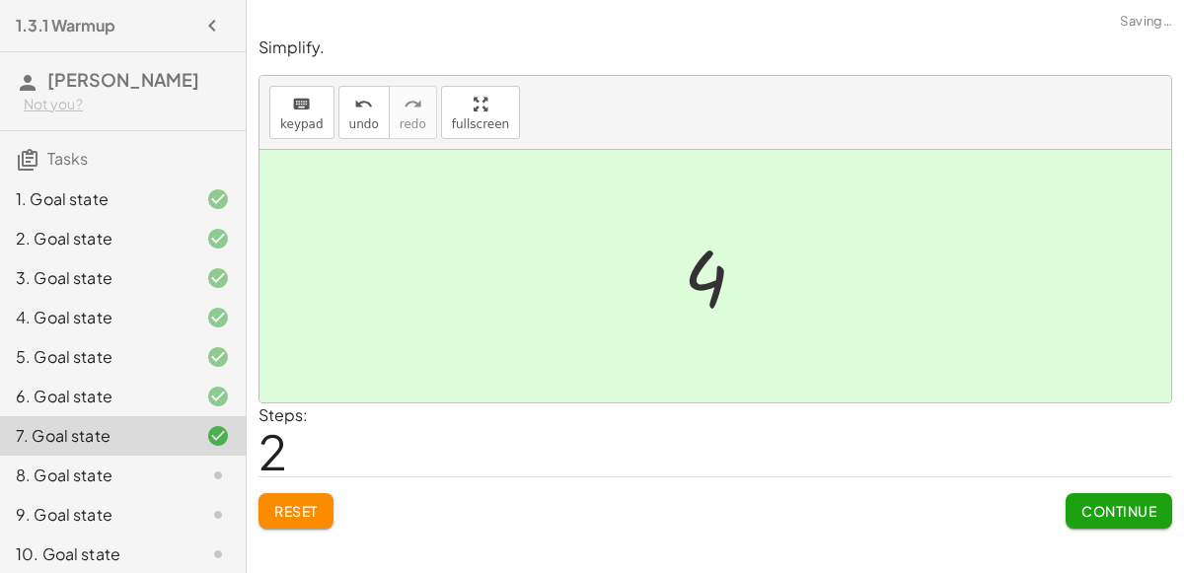
click at [1108, 512] on span "Continue" at bounding box center [1118, 511] width 75 height 18
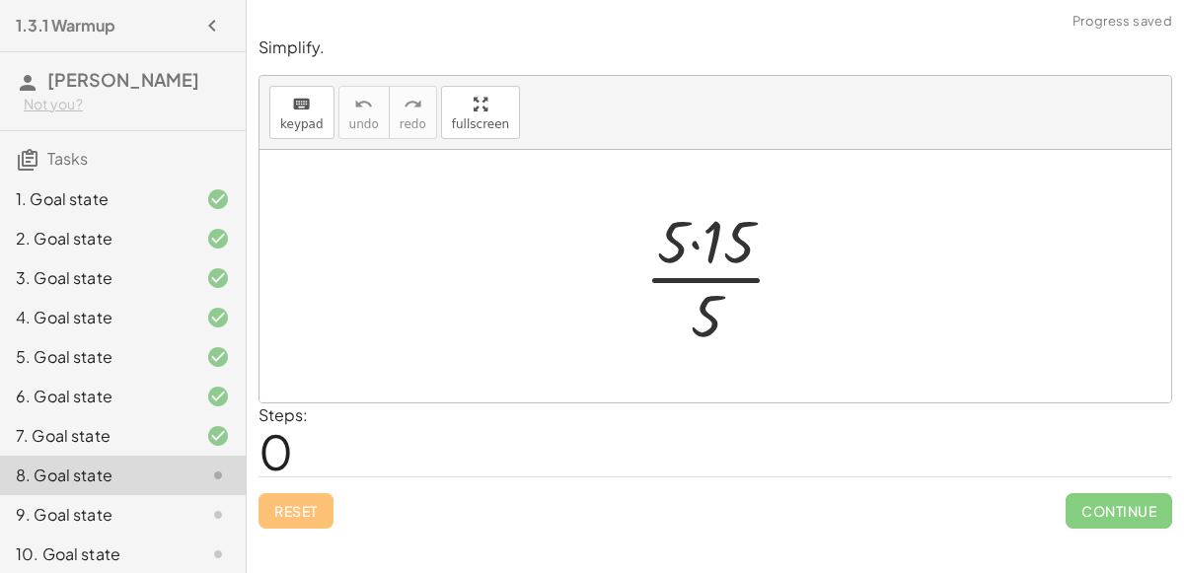
click at [690, 246] on div at bounding box center [723, 276] width 178 height 152
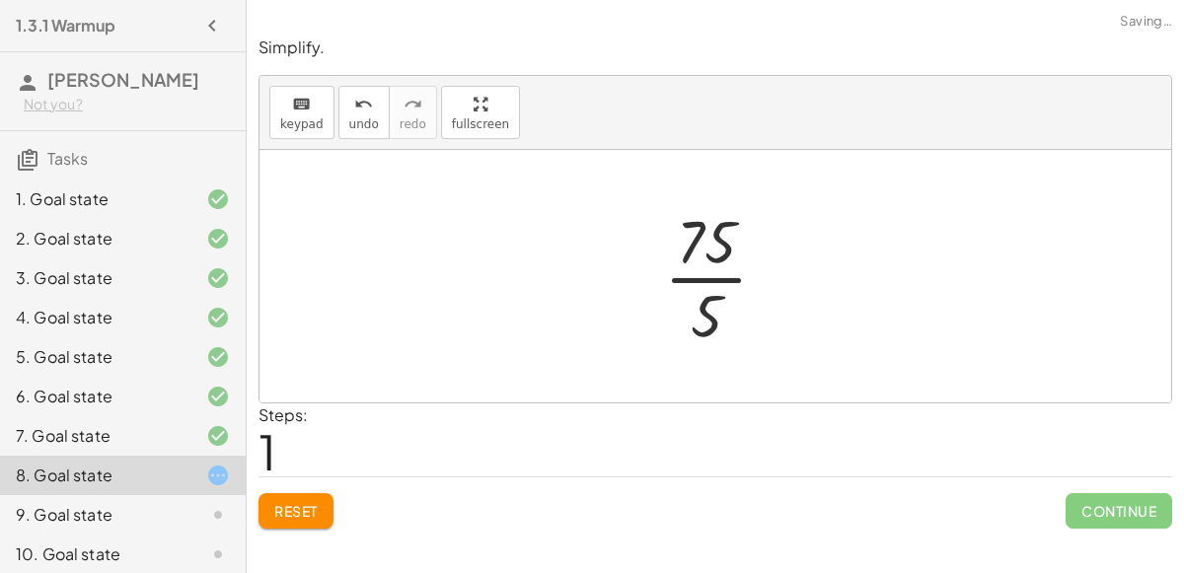
click at [701, 273] on div at bounding box center [723, 276] width 139 height 152
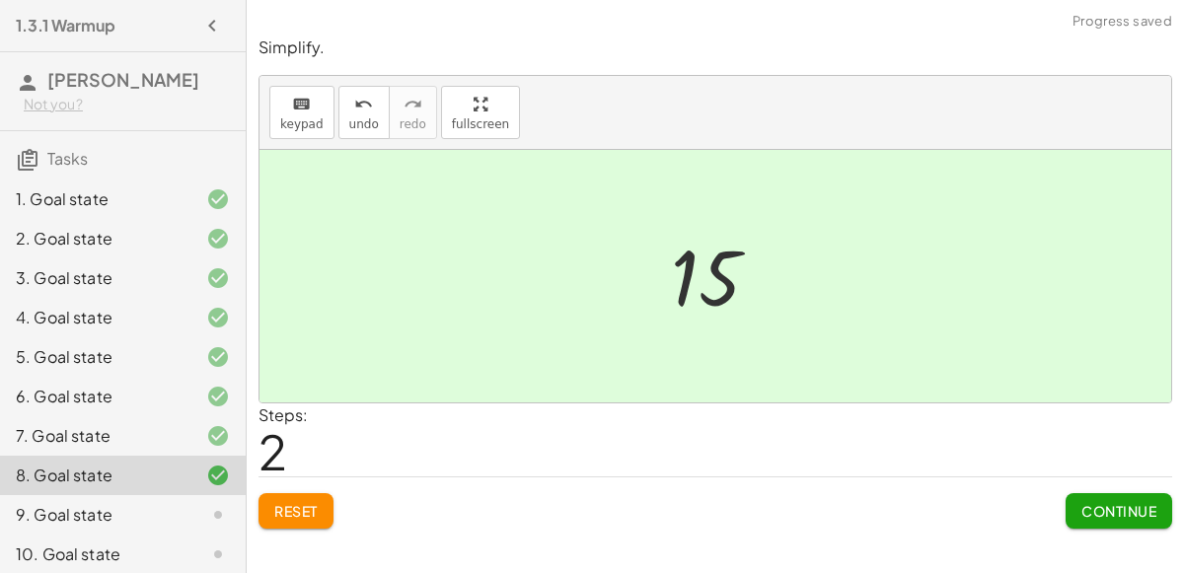
click at [1087, 498] on button "Continue" at bounding box center [1119, 511] width 107 height 36
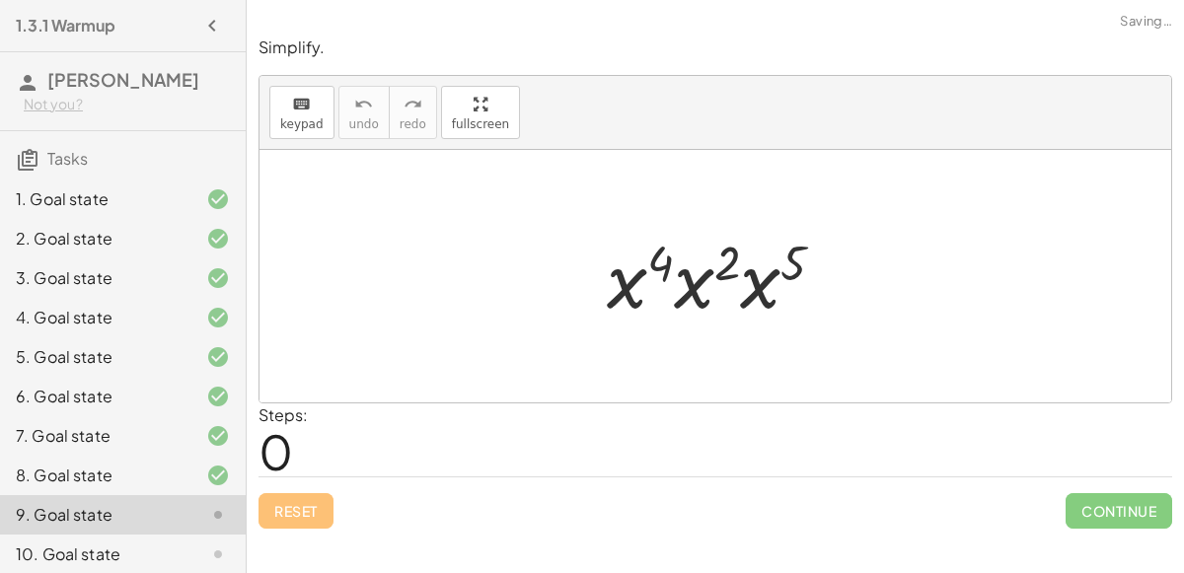
click at [683, 274] on div at bounding box center [724, 277] width 254 height 102
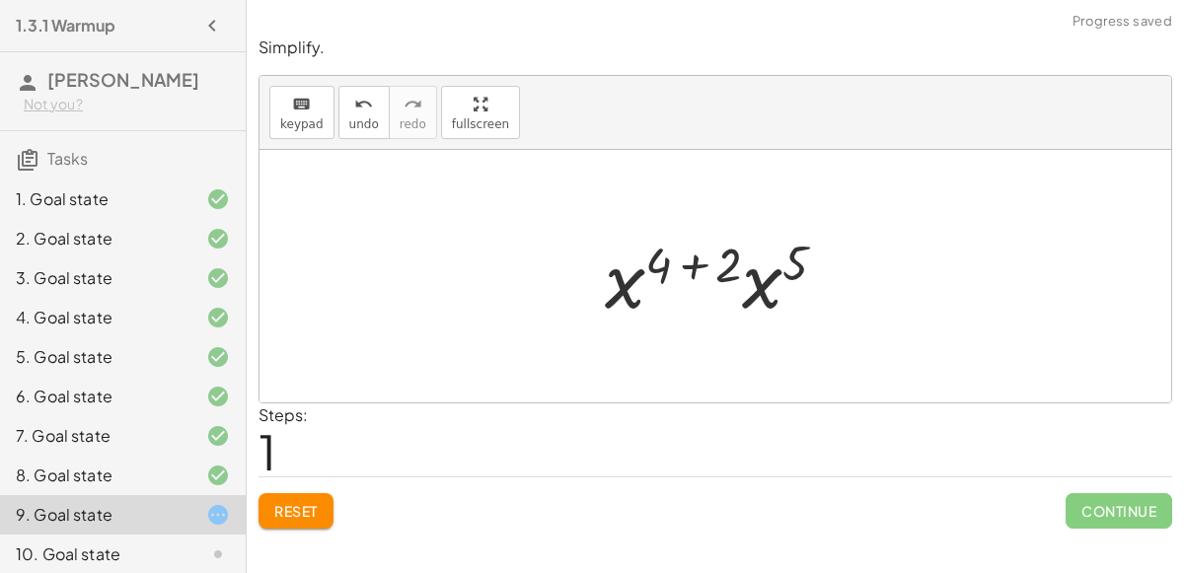
click at [747, 289] on div at bounding box center [724, 277] width 258 height 102
click at [690, 253] on div at bounding box center [723, 277] width 260 height 98
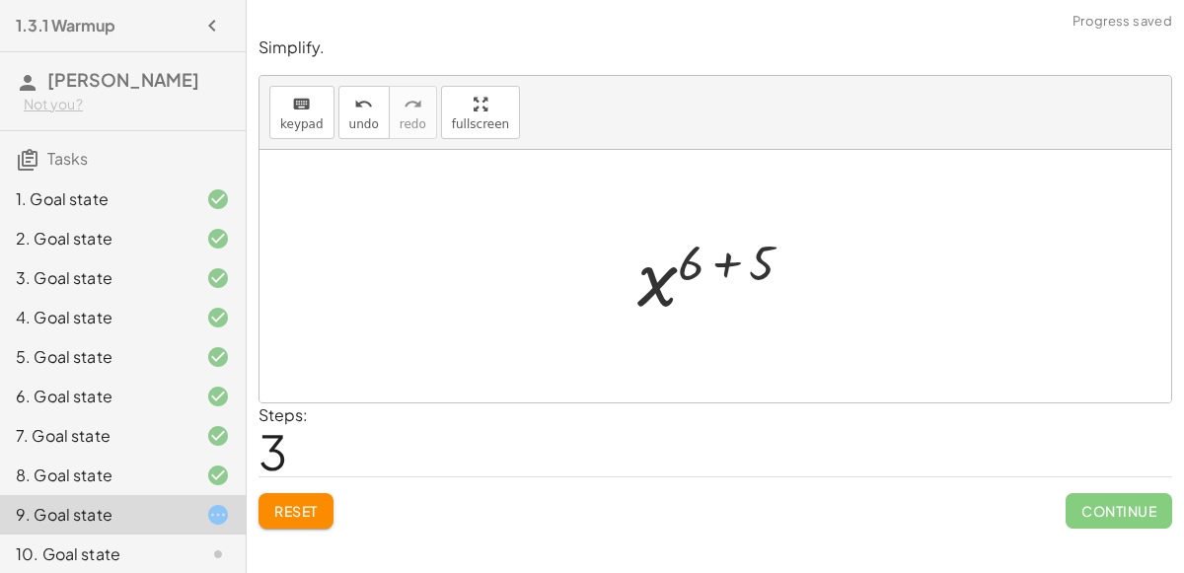
click at [719, 260] on div at bounding box center [722, 277] width 190 height 98
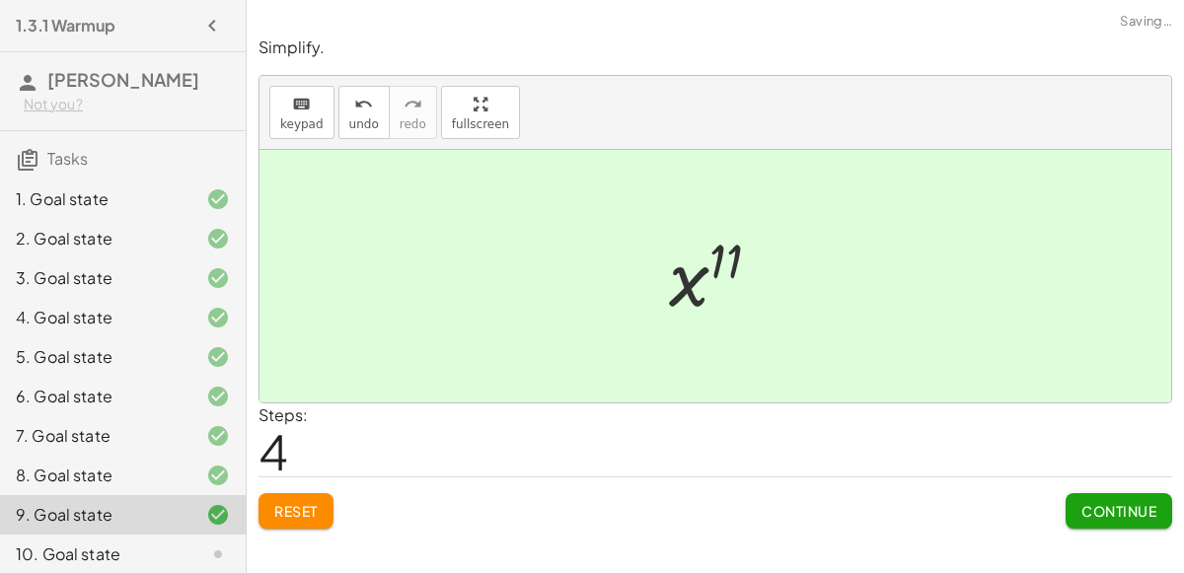
click at [1124, 511] on span "Continue" at bounding box center [1118, 511] width 75 height 18
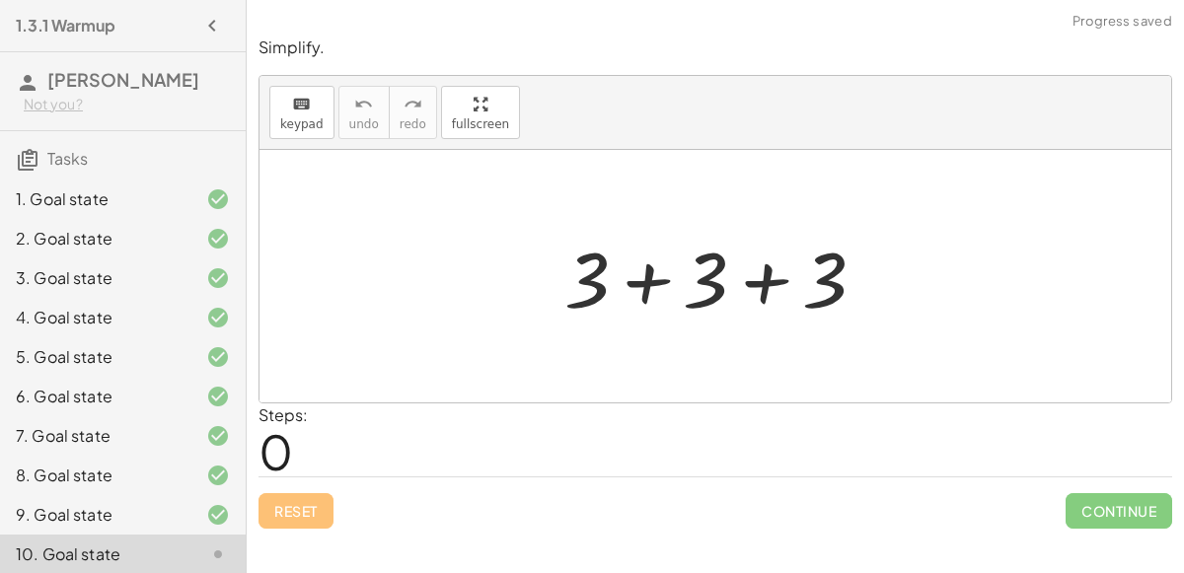
click at [638, 278] on div at bounding box center [722, 277] width 336 height 102
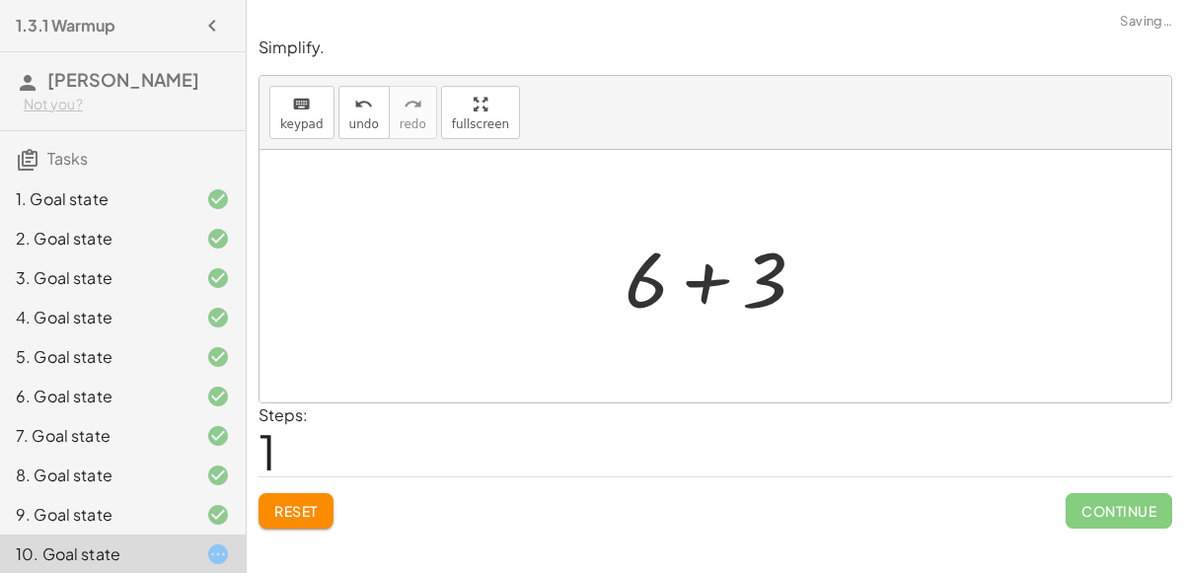
click at [702, 283] on div at bounding box center [723, 277] width 217 height 102
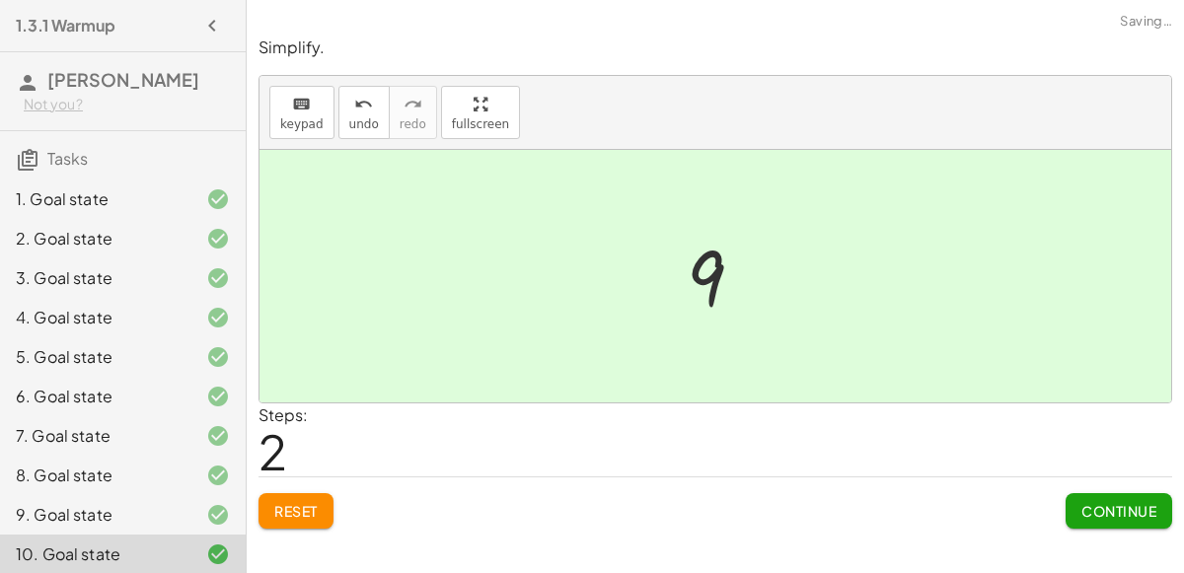
click at [1130, 512] on span "Continue" at bounding box center [1118, 511] width 75 height 18
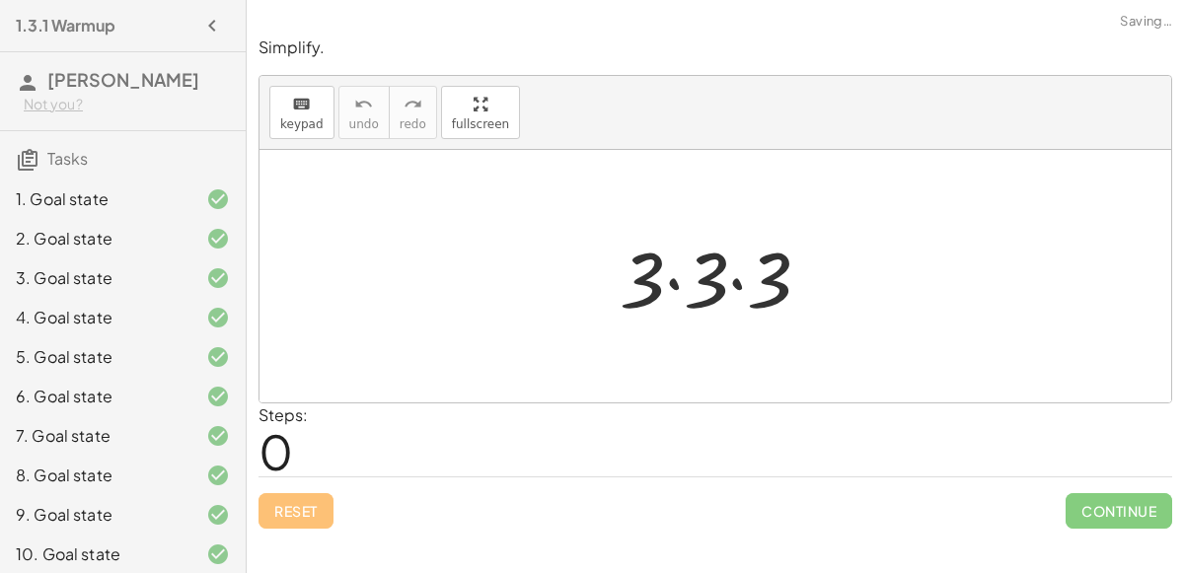
click at [666, 278] on div at bounding box center [723, 277] width 227 height 102
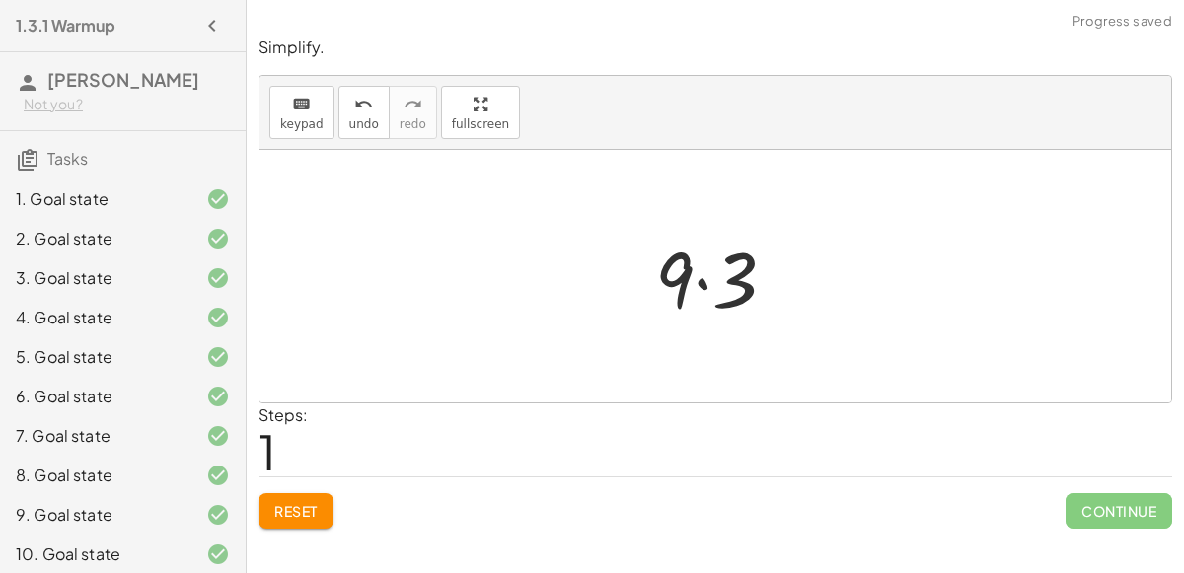
click at [704, 271] on div at bounding box center [723, 277] width 157 height 102
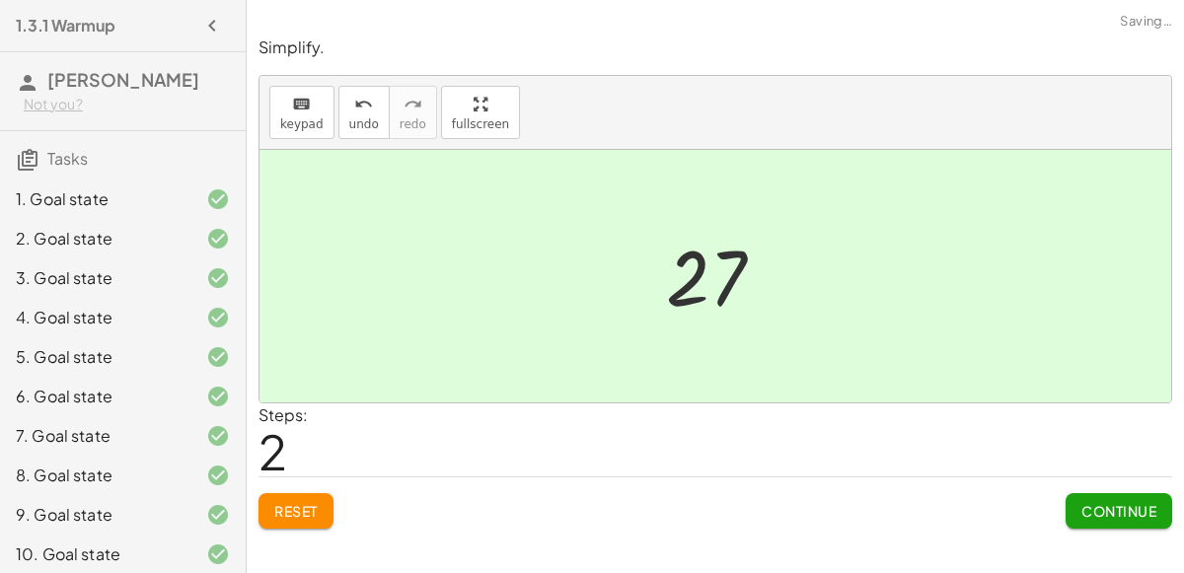
click at [1108, 502] on span "Continue" at bounding box center [1118, 511] width 75 height 18
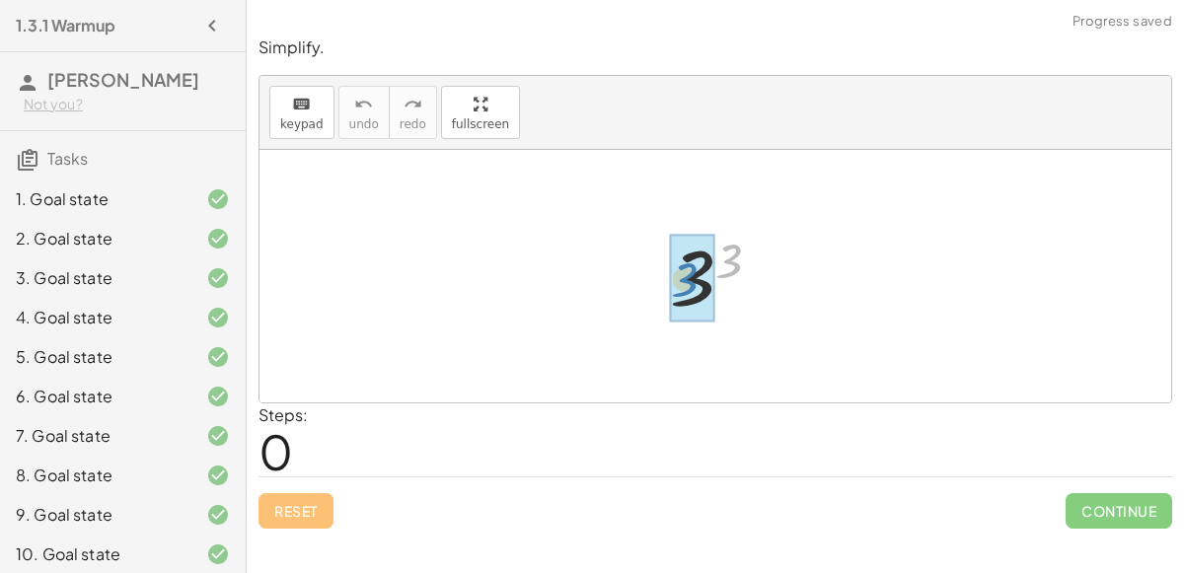
drag, startPoint x: 733, startPoint y: 273, endPoint x: 689, endPoint y: 293, distance: 48.6
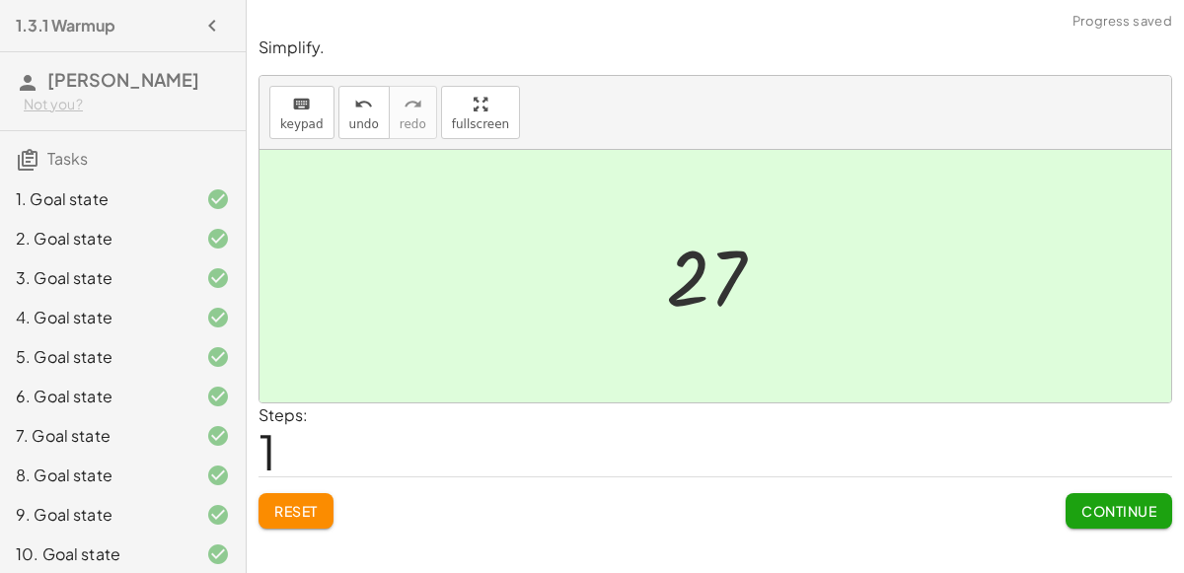
click at [1101, 496] on button "Continue" at bounding box center [1119, 511] width 107 height 36
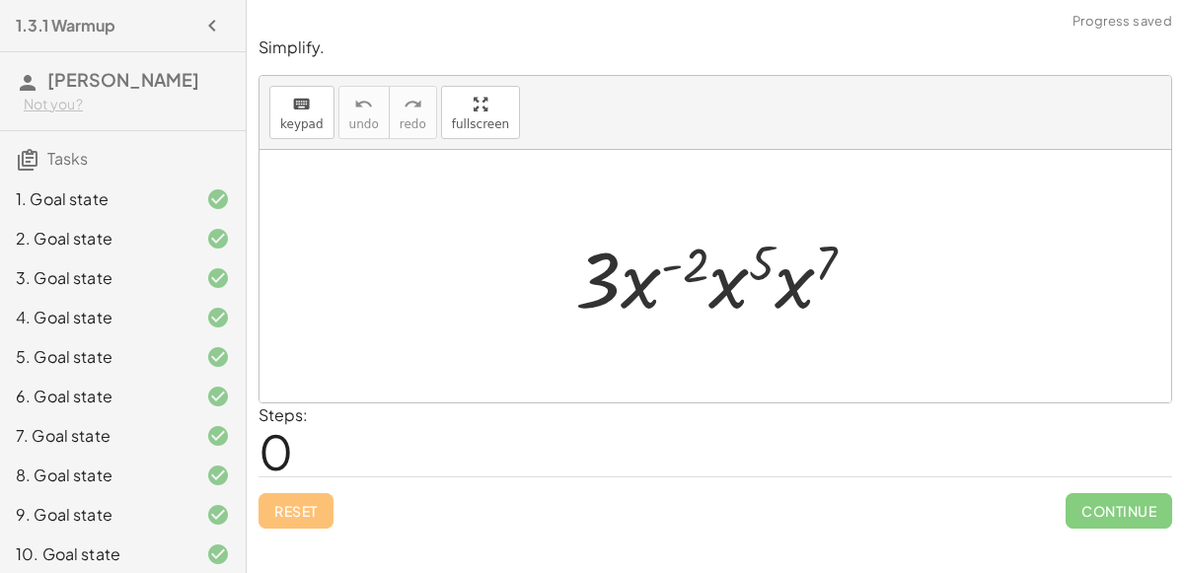
scroll to position [441, 0]
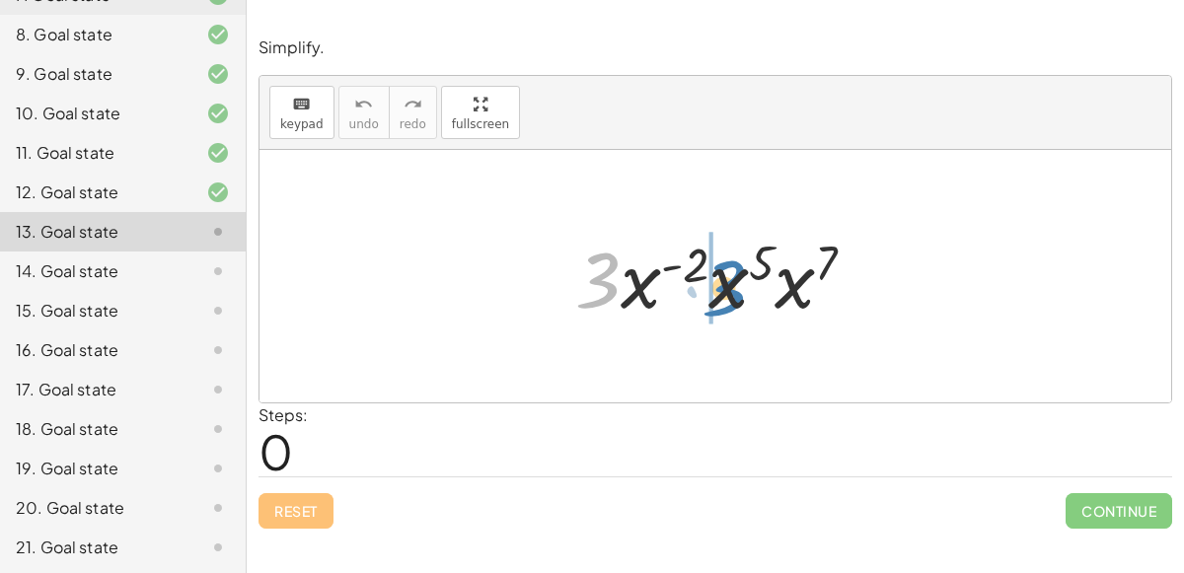
drag, startPoint x: 606, startPoint y: 286, endPoint x: 732, endPoint y: 295, distance: 126.6
click at [732, 295] on div at bounding box center [723, 277] width 316 height 102
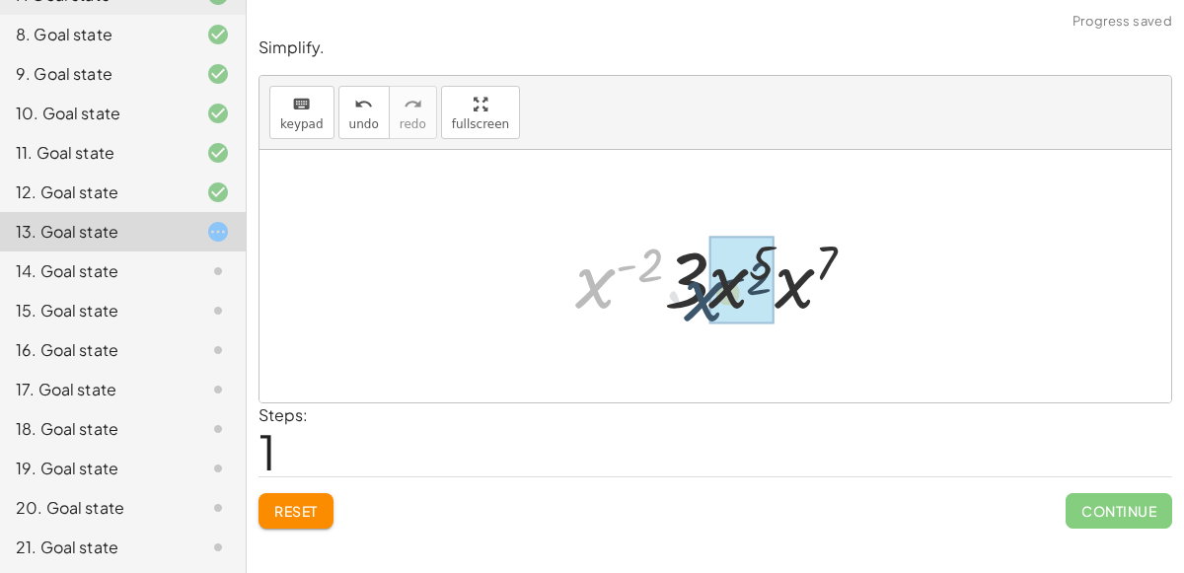
drag, startPoint x: 592, startPoint y: 281, endPoint x: 700, endPoint y: 297, distance: 108.7
click at [700, 297] on div at bounding box center [723, 277] width 316 height 102
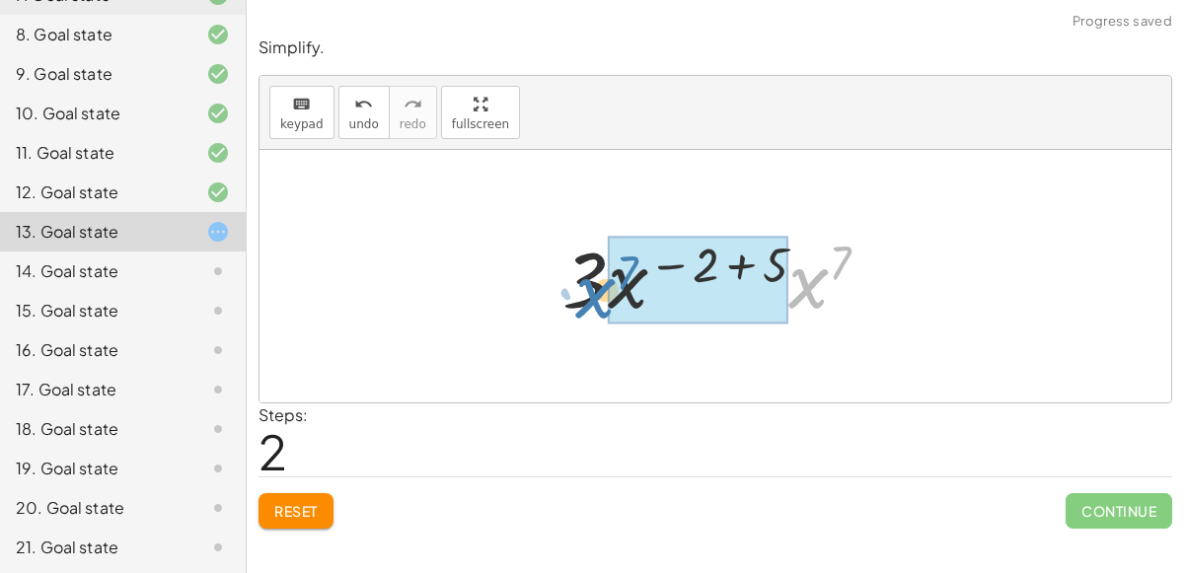
drag, startPoint x: 811, startPoint y: 293, endPoint x: 602, endPoint y: 303, distance: 209.4
click at [602, 303] on div at bounding box center [724, 277] width 342 height 102
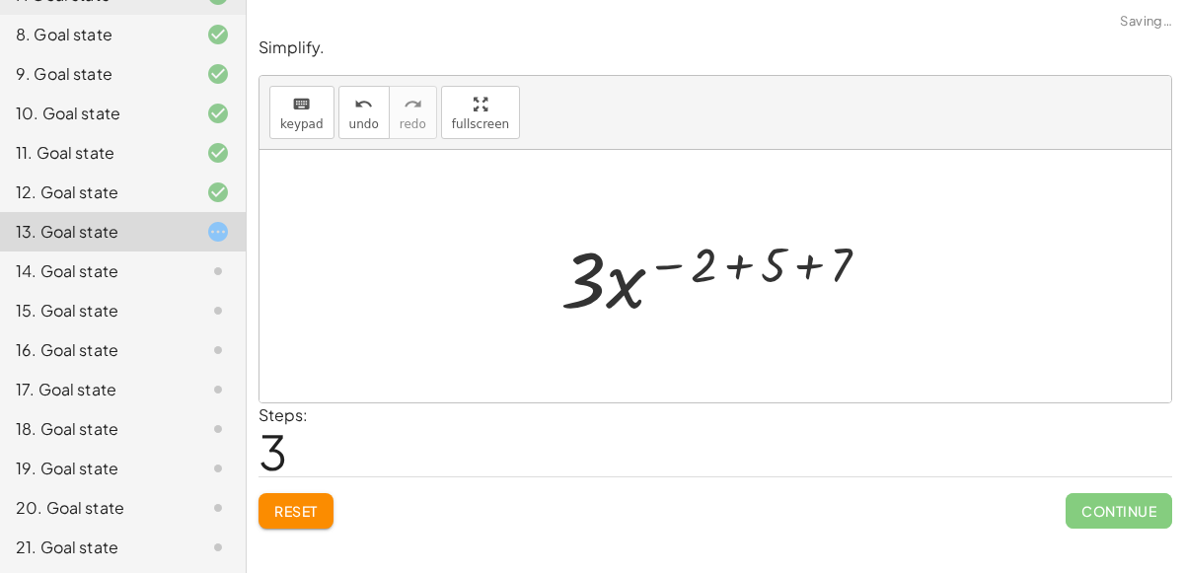
click at [744, 264] on div at bounding box center [723, 277] width 345 height 102
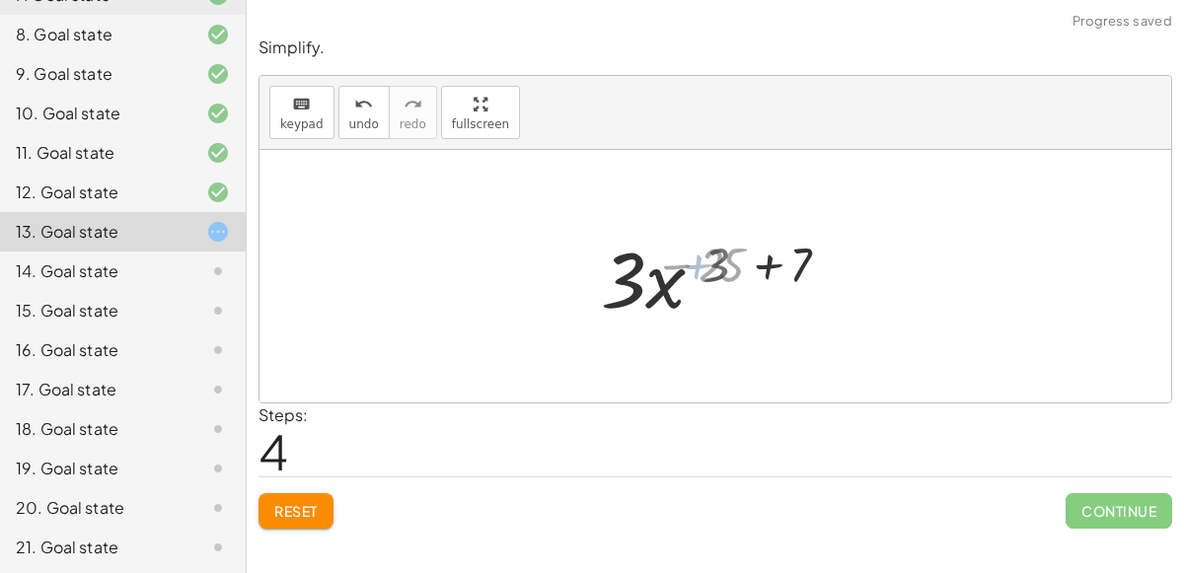
click at [744, 264] on div at bounding box center [723, 277] width 233 height 102
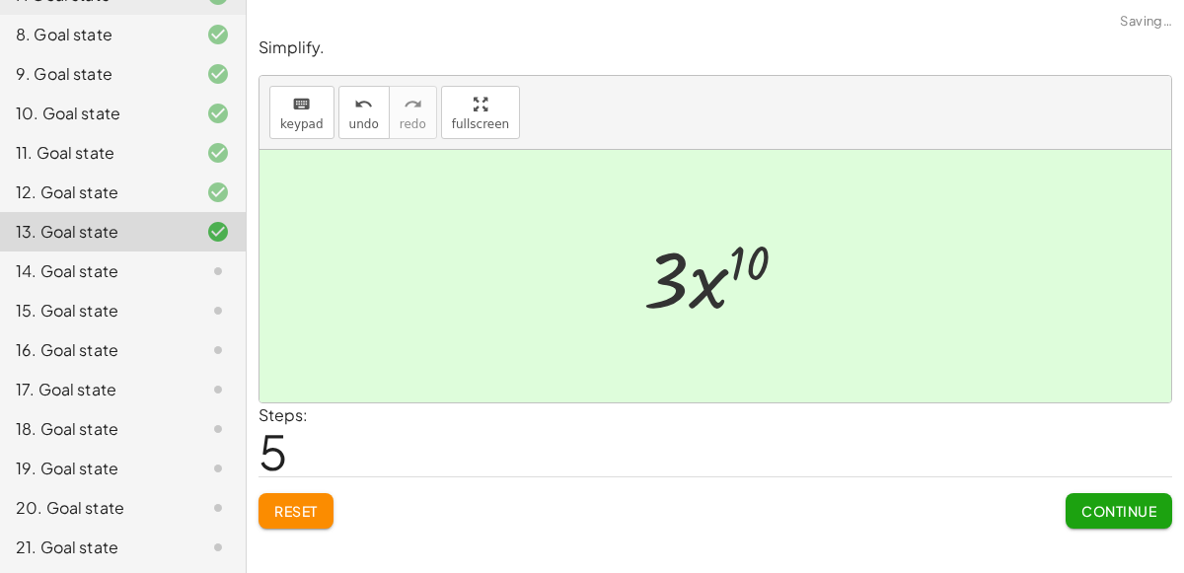
click at [714, 284] on div at bounding box center [723, 277] width 180 height 102
click at [1081, 493] on button "Continue" at bounding box center [1119, 511] width 107 height 36
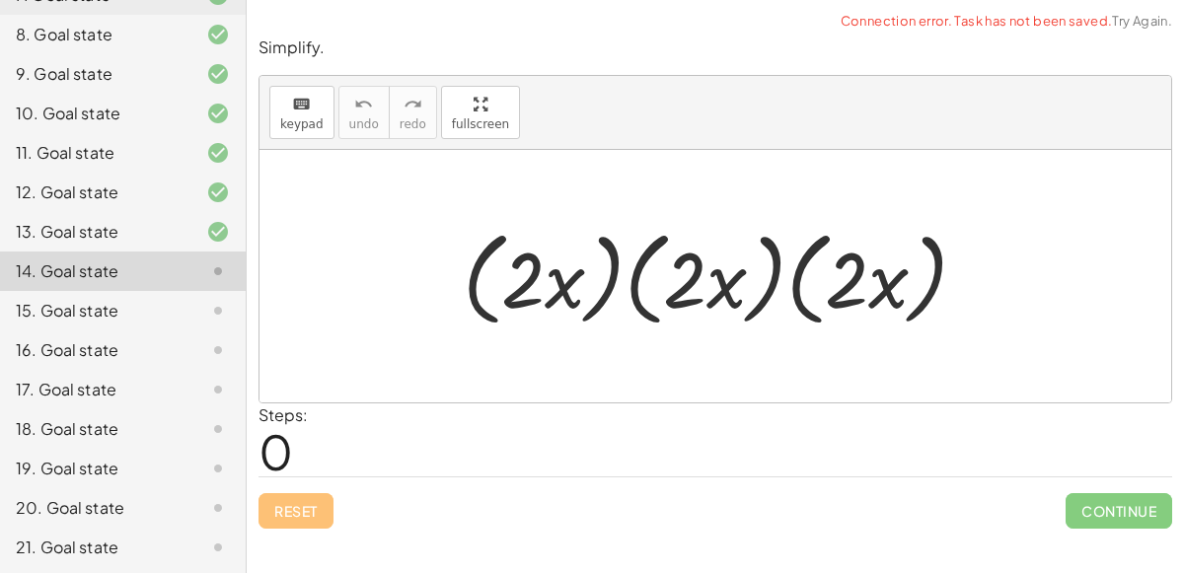
click at [619, 282] on div at bounding box center [723, 276] width 541 height 113
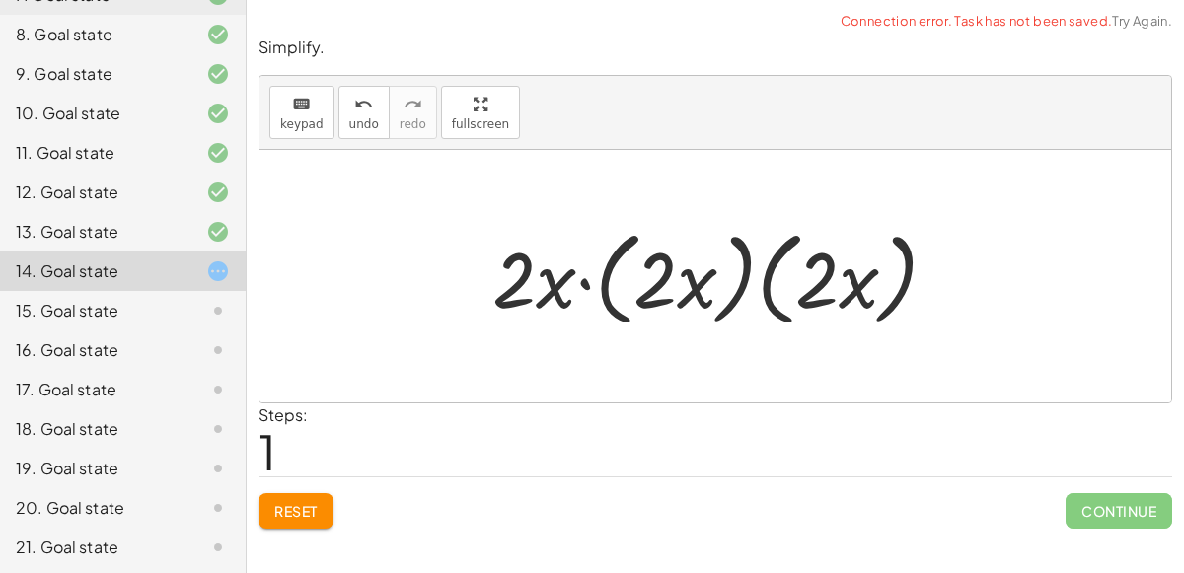
click at [760, 290] on div at bounding box center [722, 276] width 480 height 113
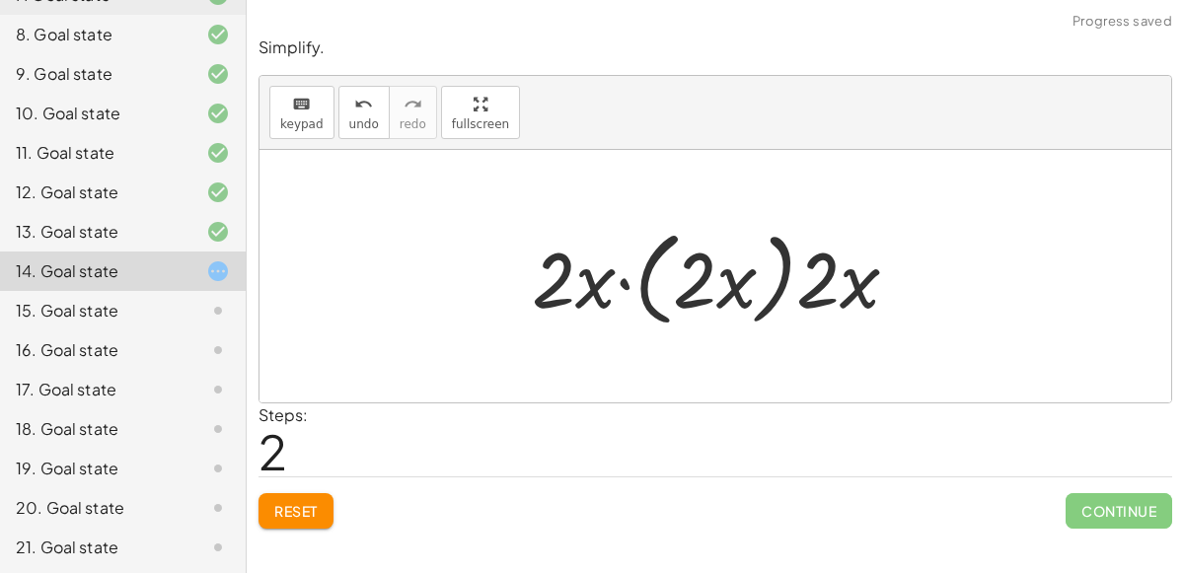
click at [687, 295] on div at bounding box center [723, 276] width 403 height 113
click at [630, 277] on div at bounding box center [723, 276] width 403 height 113
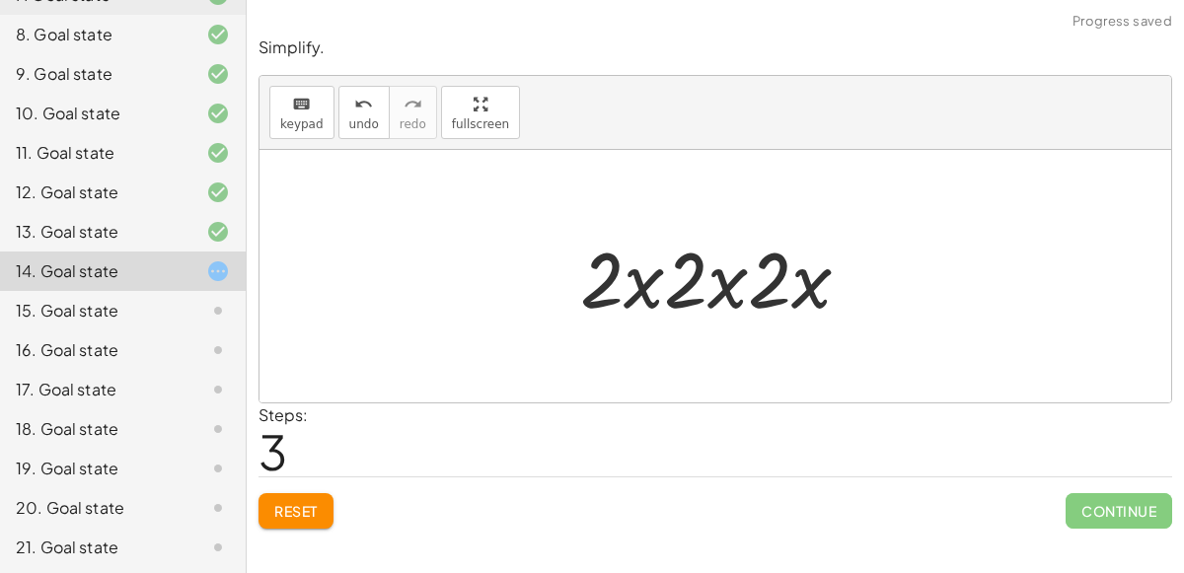
click at [708, 287] on div at bounding box center [723, 277] width 306 height 102
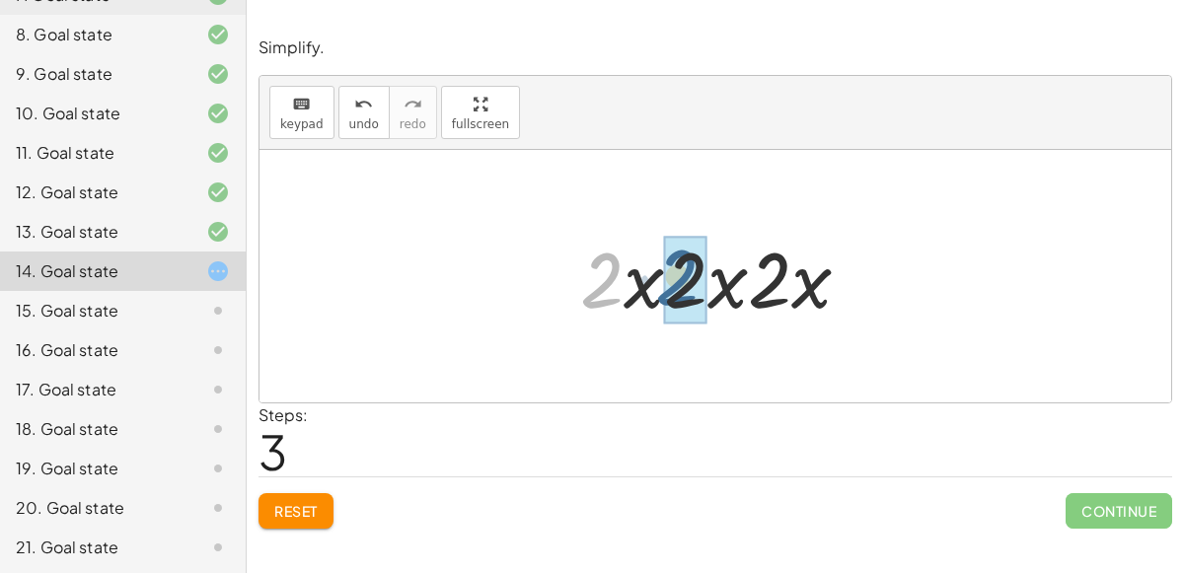
drag, startPoint x: 588, startPoint y: 287, endPoint x: 664, endPoint y: 284, distance: 76.0
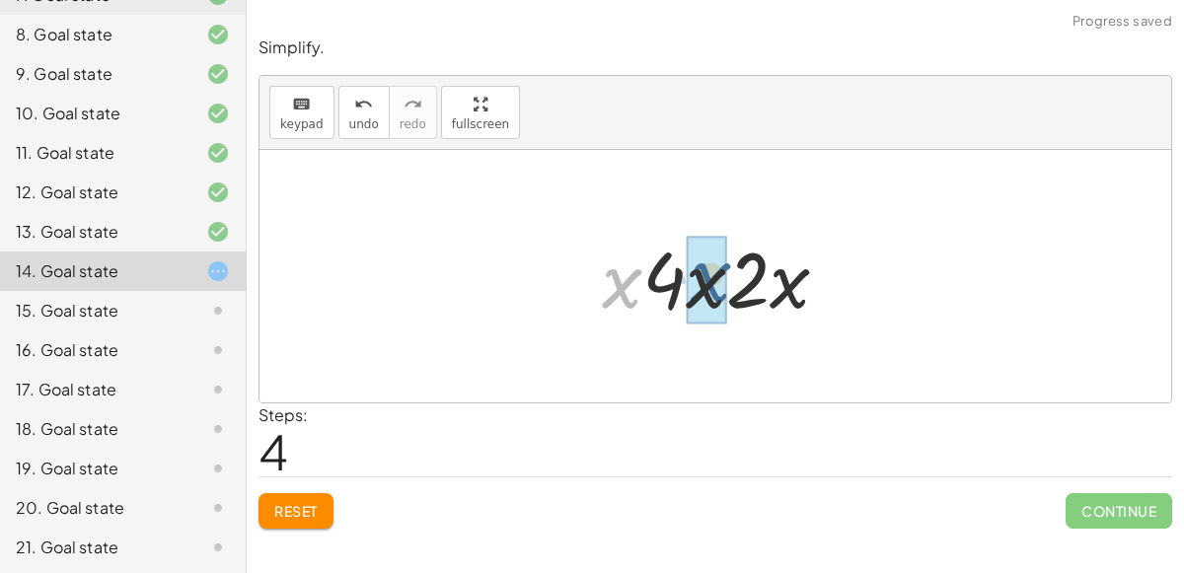
drag, startPoint x: 623, startPoint y: 286, endPoint x: 712, endPoint y: 281, distance: 89.9
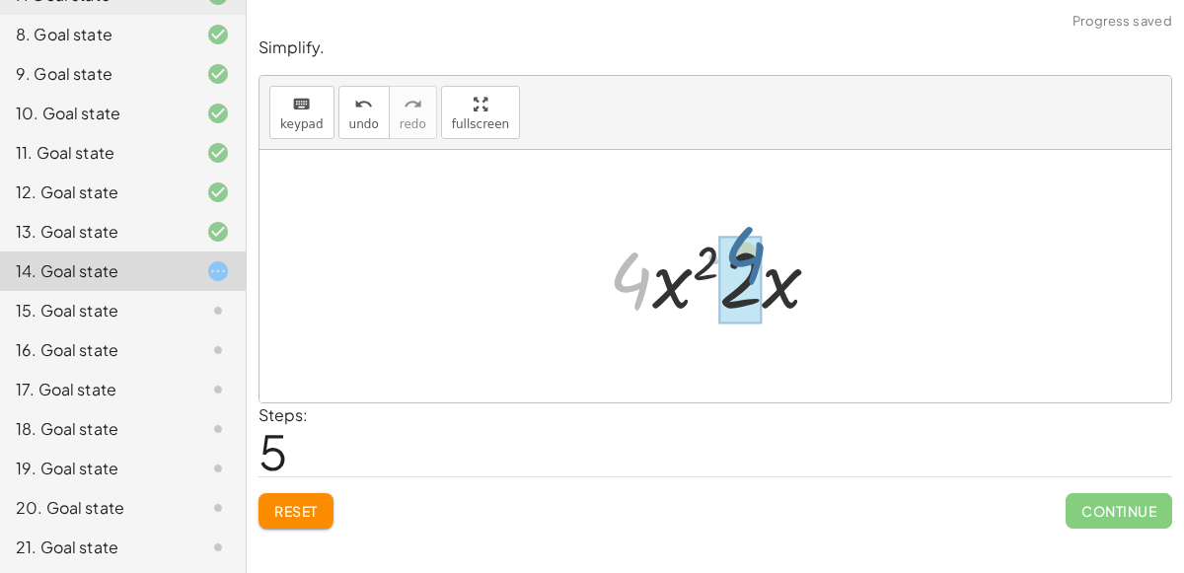
drag, startPoint x: 643, startPoint y: 281, endPoint x: 758, endPoint y: 259, distance: 116.5
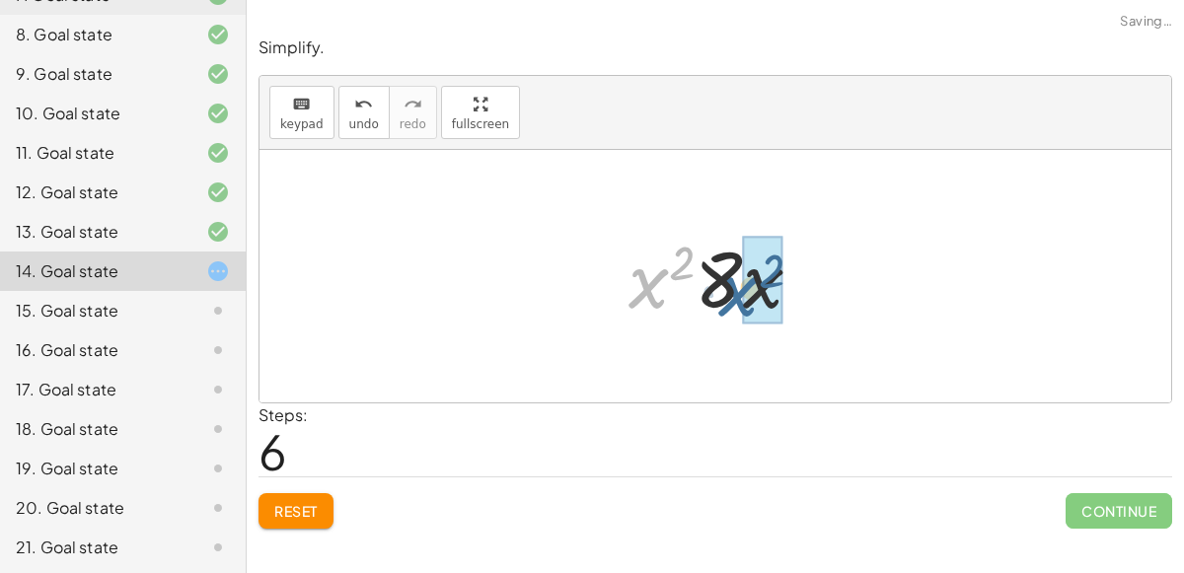
drag, startPoint x: 647, startPoint y: 282, endPoint x: 744, endPoint y: 288, distance: 96.9
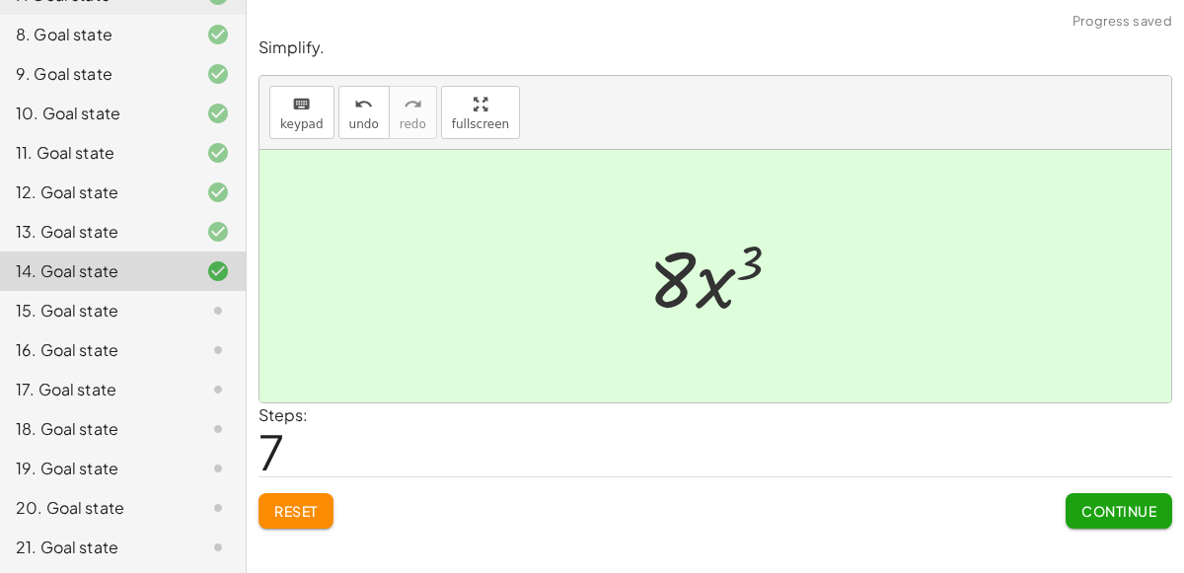
click at [1073, 502] on button "Continue" at bounding box center [1119, 511] width 107 height 36
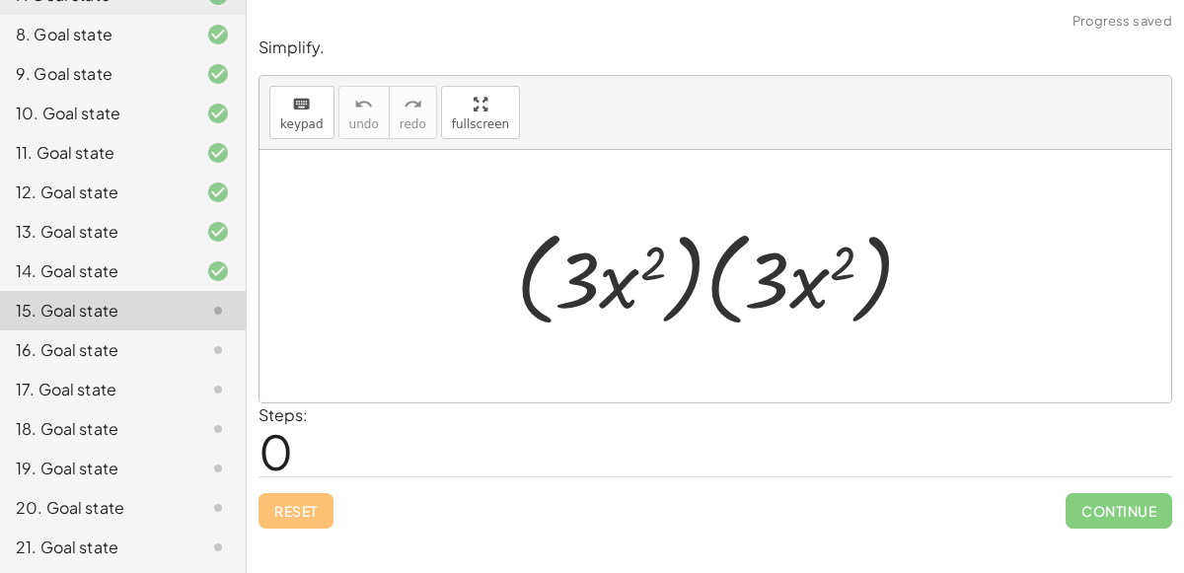
click at [704, 263] on div at bounding box center [723, 276] width 434 height 113
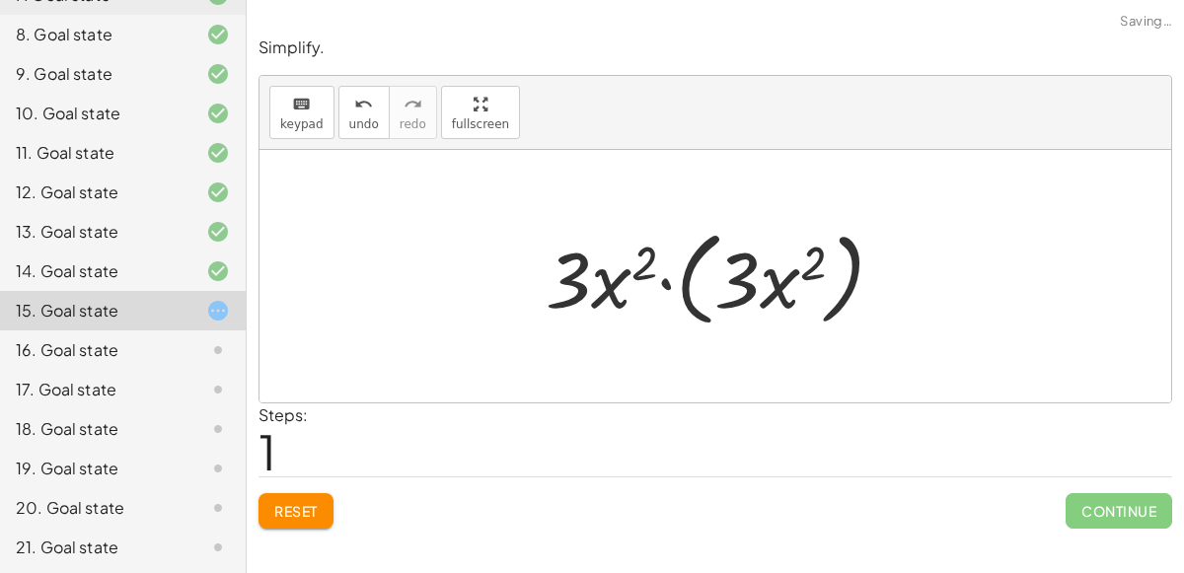
click at [663, 282] on div at bounding box center [723, 276] width 374 height 113
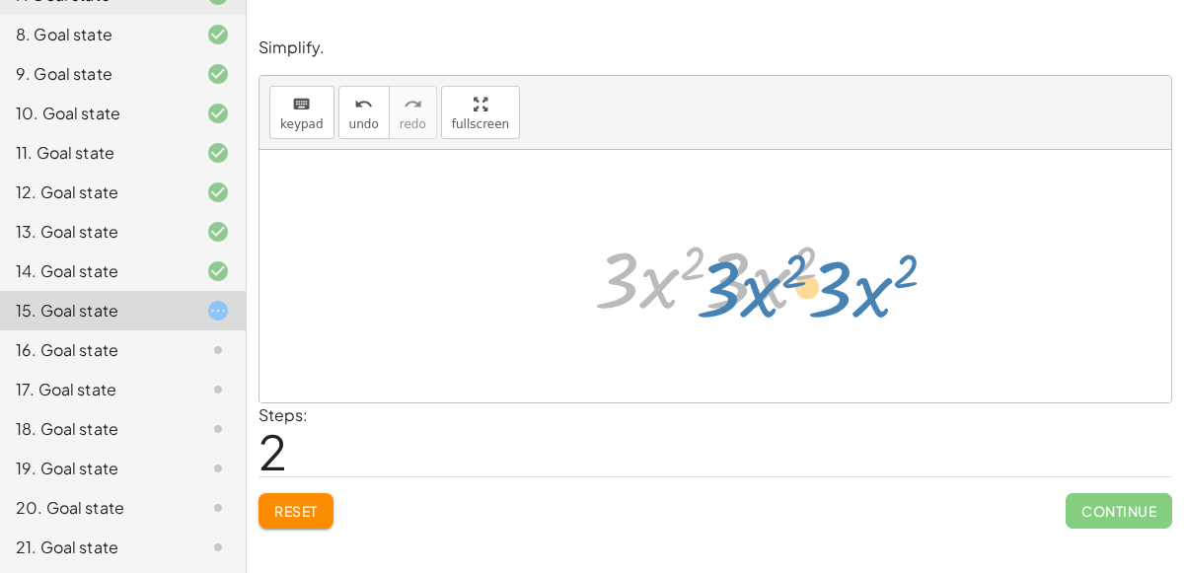
drag, startPoint x: 633, startPoint y: 283, endPoint x: 735, endPoint y: 292, distance: 102.0
click at [735, 292] on div at bounding box center [722, 277] width 277 height 102
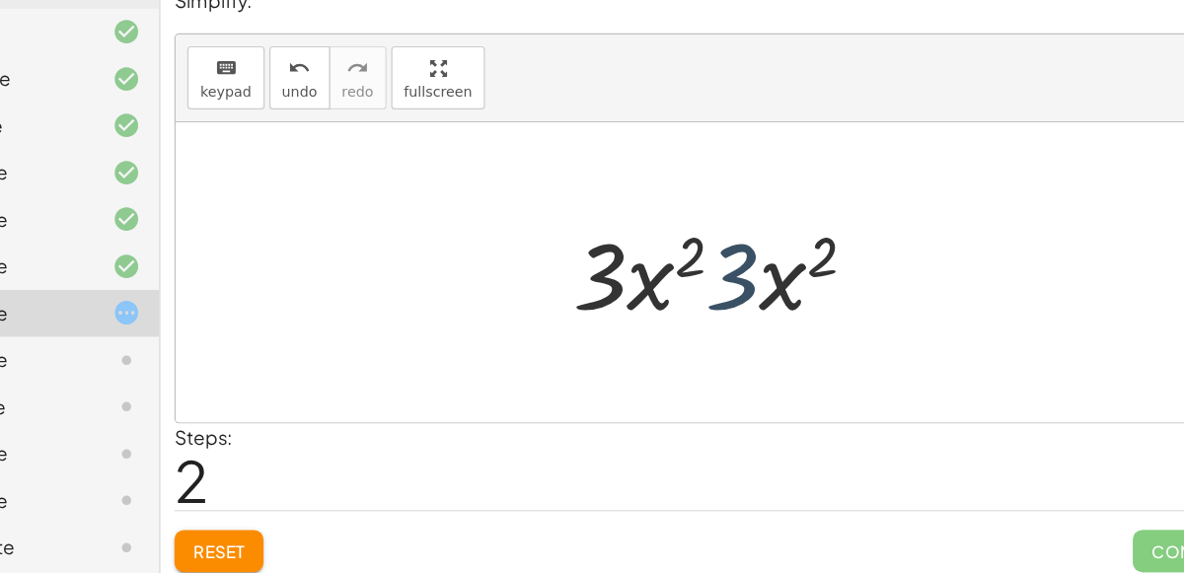
click at [705, 296] on div at bounding box center [722, 277] width 277 height 102
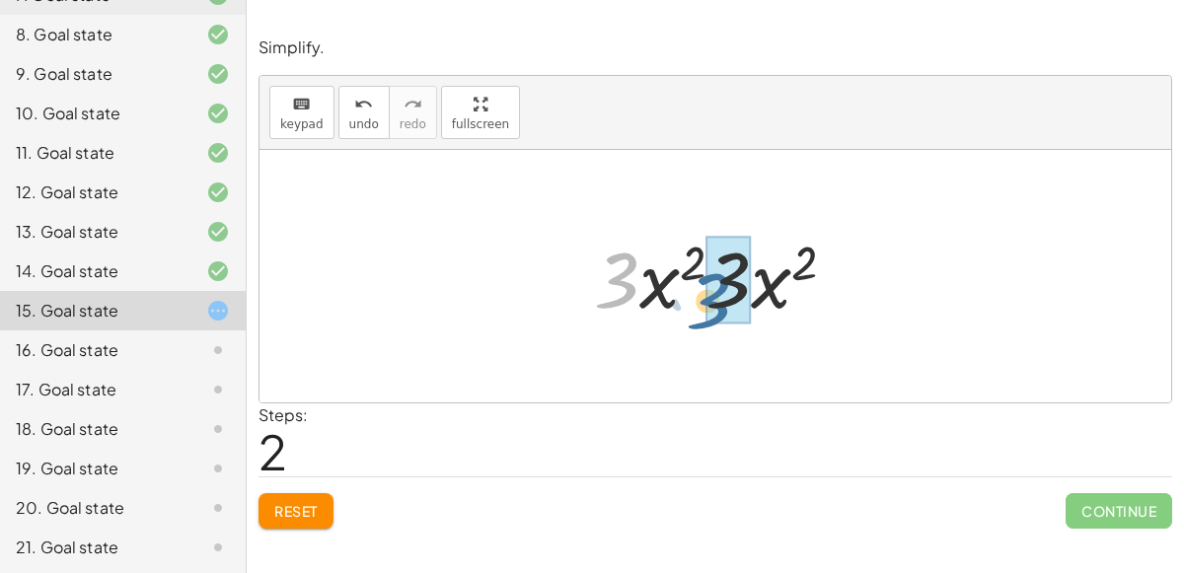
drag, startPoint x: 626, startPoint y: 278, endPoint x: 716, endPoint y: 299, distance: 92.1
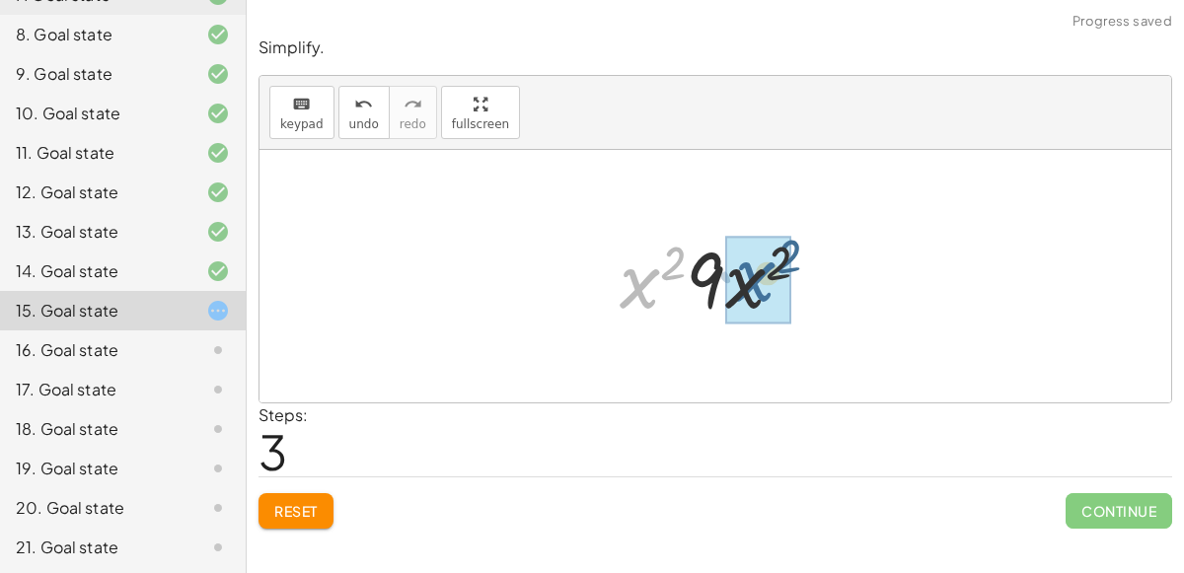
drag, startPoint x: 623, startPoint y: 300, endPoint x: 738, endPoint y: 293, distance: 115.6
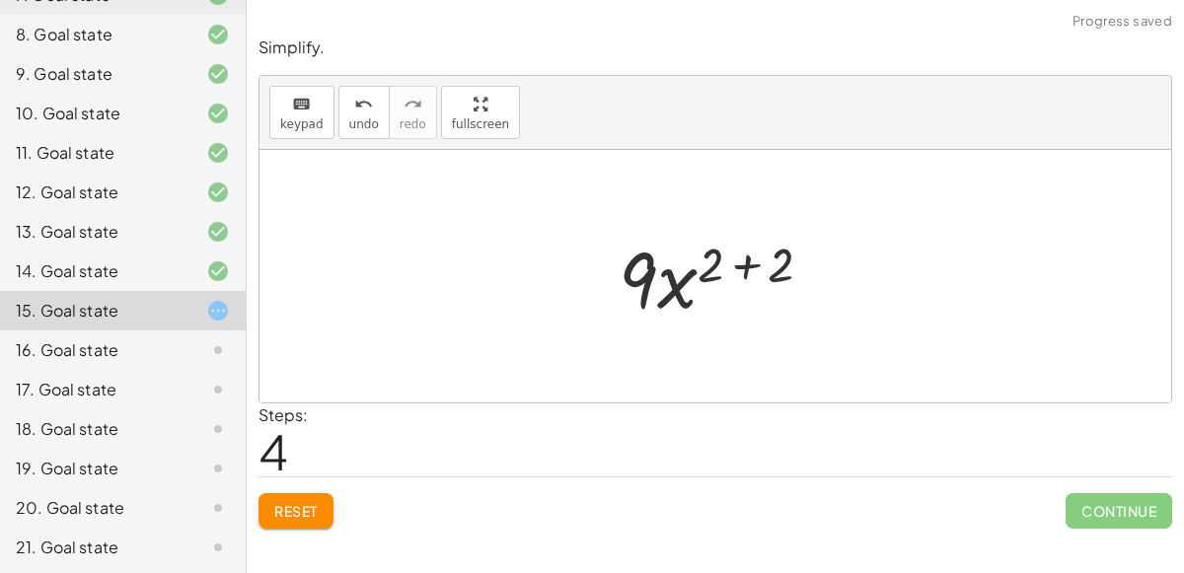
click at [736, 272] on div at bounding box center [724, 277] width 230 height 102
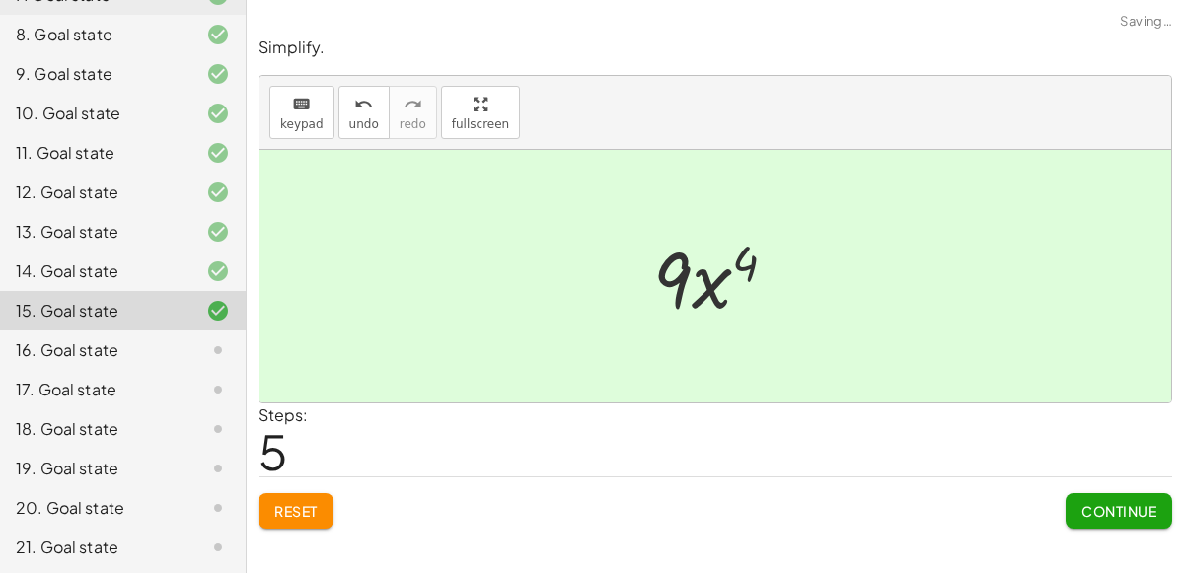
click at [1112, 505] on span "Continue" at bounding box center [1118, 511] width 75 height 18
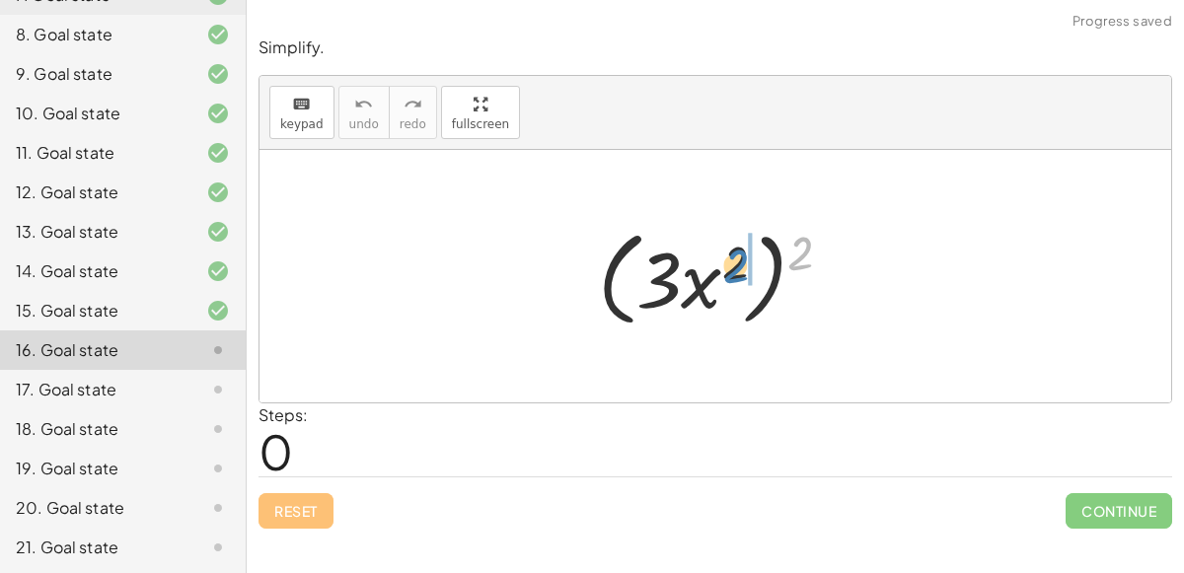
drag, startPoint x: 797, startPoint y: 258, endPoint x: 737, endPoint y: 274, distance: 62.5
click at [737, 274] on div at bounding box center [723, 276] width 270 height 113
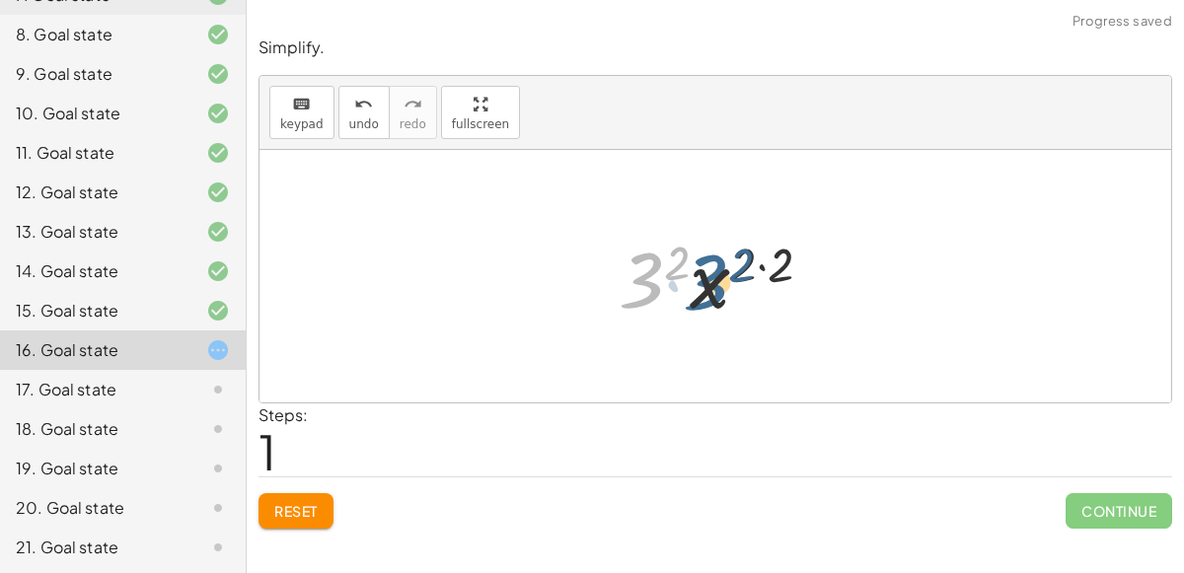
drag, startPoint x: 628, startPoint y: 295, endPoint x: 697, endPoint y: 301, distance: 68.3
click at [697, 301] on div at bounding box center [723, 277] width 229 height 102
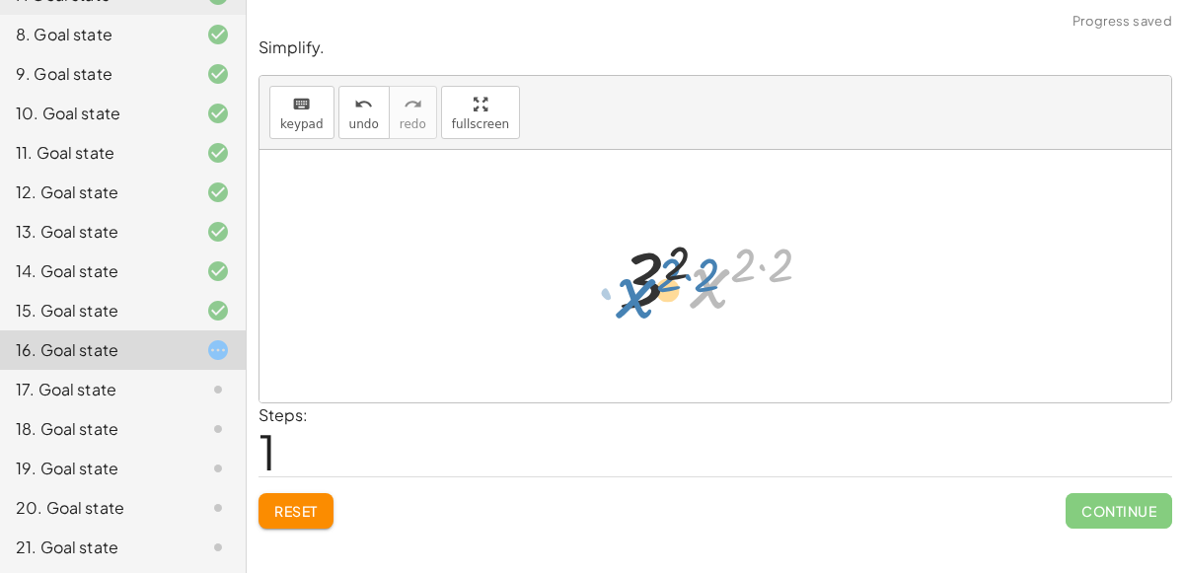
drag, startPoint x: 697, startPoint y: 301, endPoint x: 623, endPoint y: 312, distance: 74.8
click at [623, 312] on div at bounding box center [723, 277] width 229 height 102
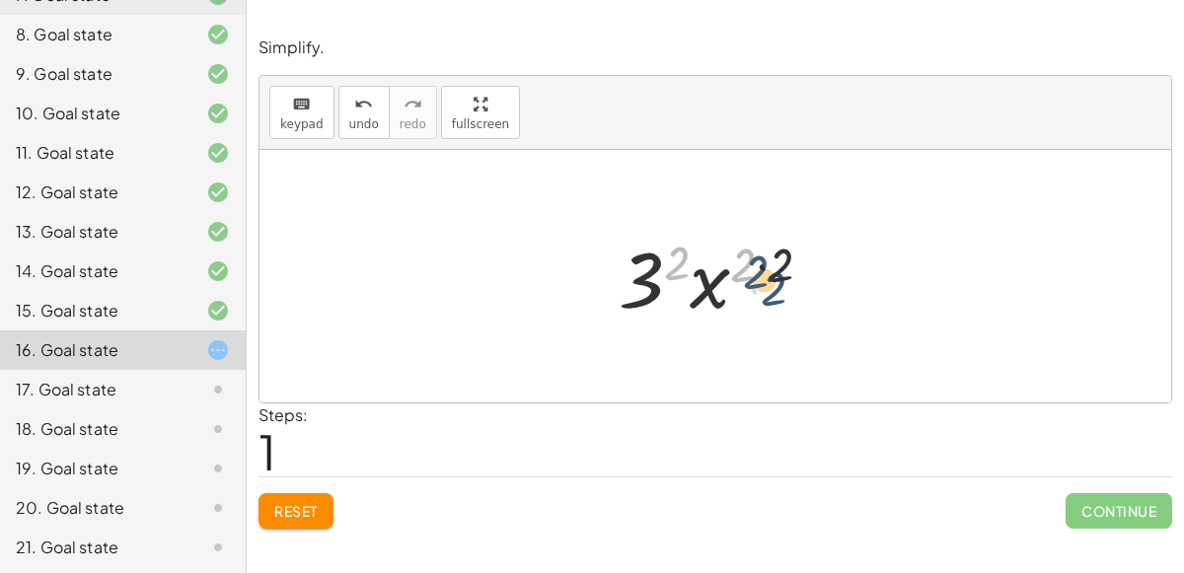
drag, startPoint x: 675, startPoint y: 263, endPoint x: 754, endPoint y: 270, distance: 79.2
click at [754, 270] on div at bounding box center [723, 277] width 229 height 102
click at [761, 265] on div at bounding box center [723, 277] width 229 height 102
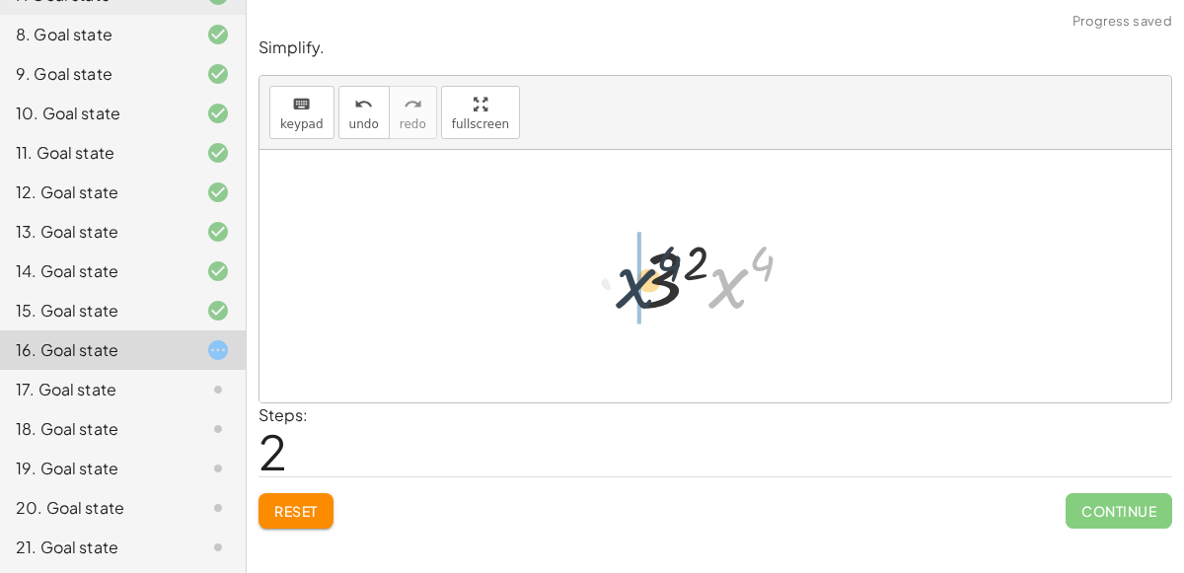
drag, startPoint x: 728, startPoint y: 287, endPoint x: 639, endPoint y: 286, distance: 88.8
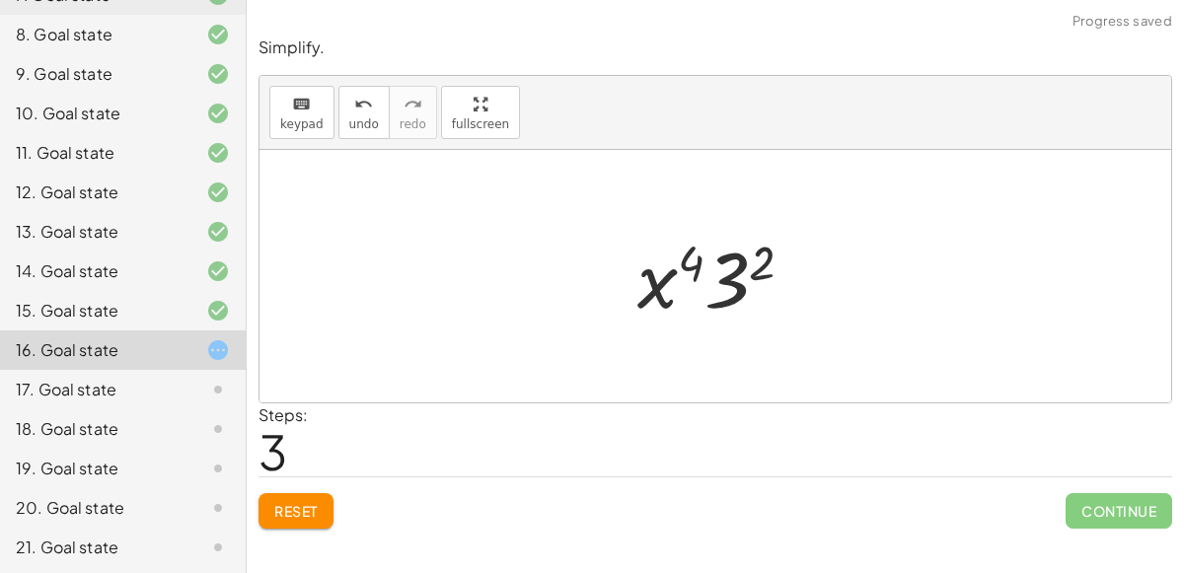
click at [703, 295] on div at bounding box center [723, 277] width 192 height 102
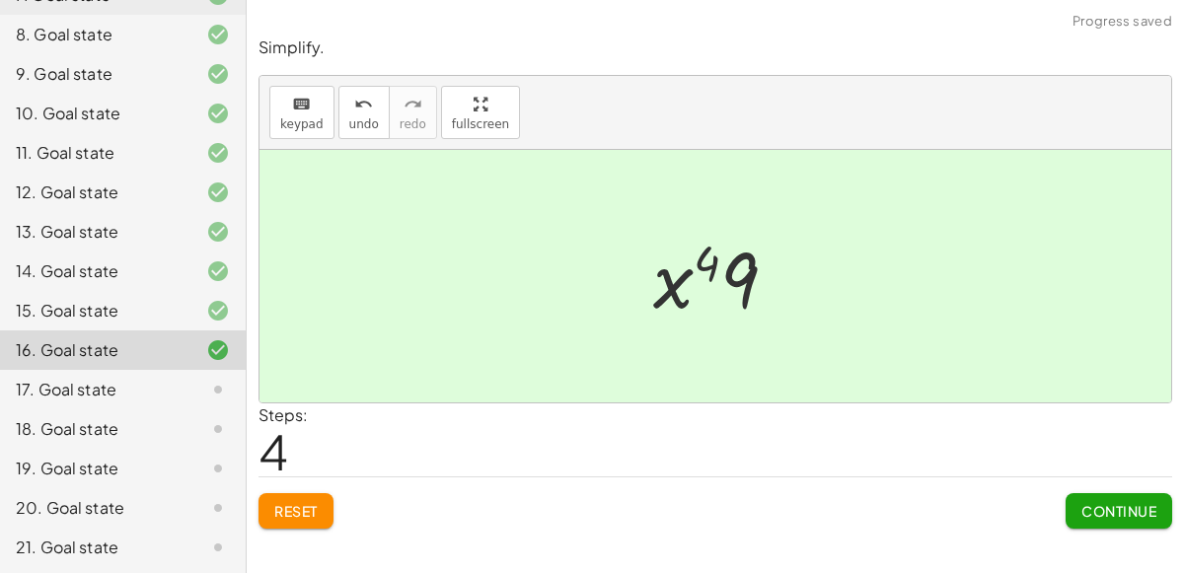
click at [1078, 513] on button "Continue" at bounding box center [1119, 511] width 107 height 36
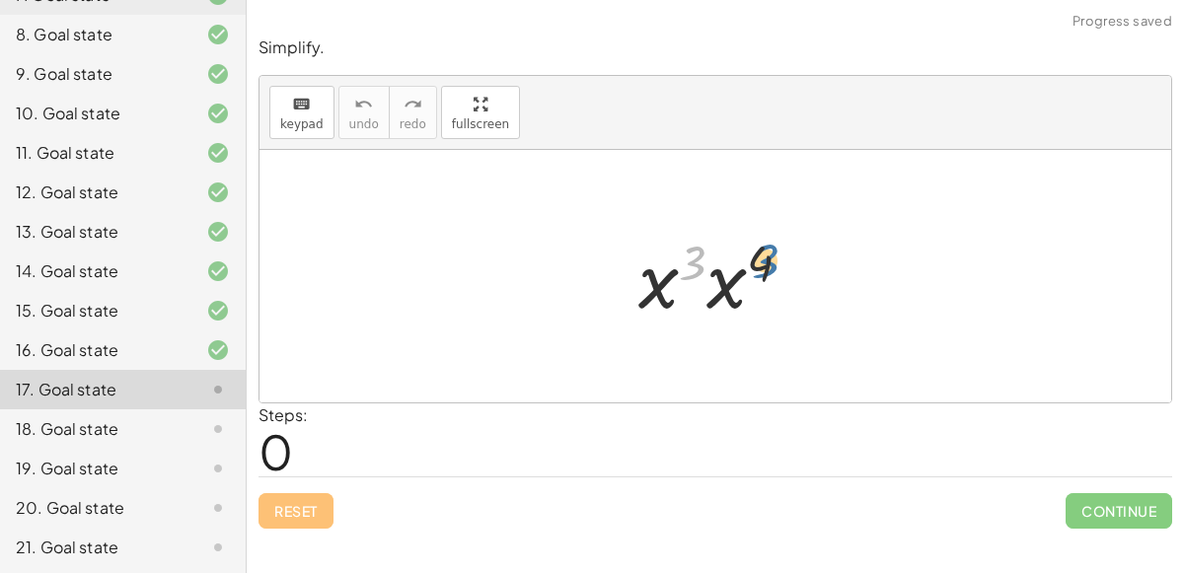
drag, startPoint x: 686, startPoint y: 265, endPoint x: 760, endPoint y: 264, distance: 74.0
click at [760, 264] on div at bounding box center [722, 277] width 188 height 102
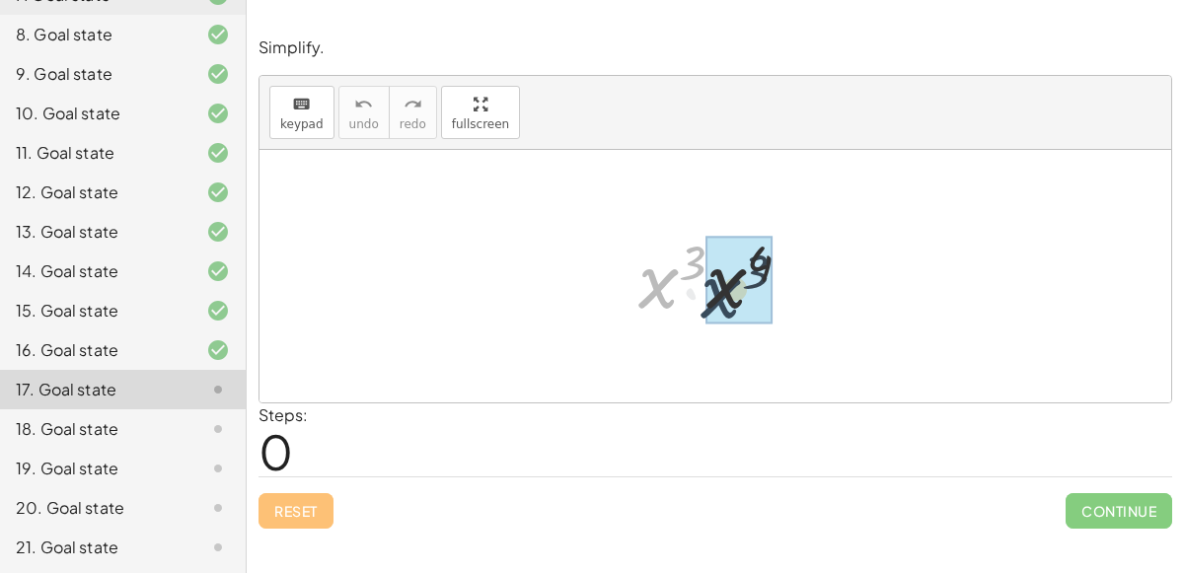
drag, startPoint x: 632, startPoint y: 298, endPoint x: 695, endPoint y: 304, distance: 62.4
click at [695, 304] on div at bounding box center [722, 277] width 188 height 102
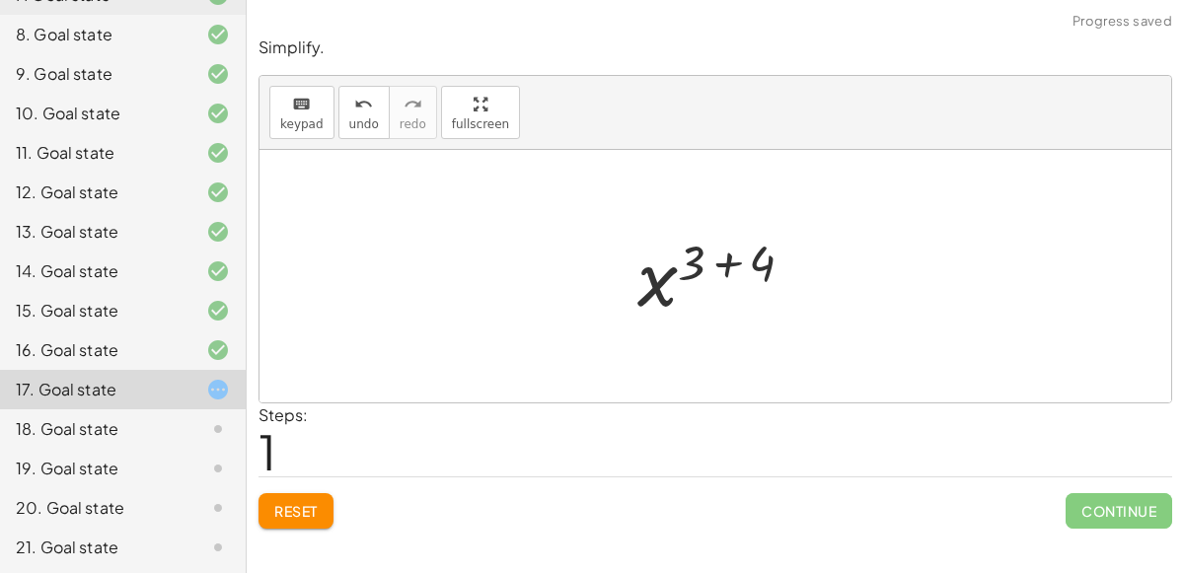
click at [718, 258] on div at bounding box center [723, 277] width 192 height 98
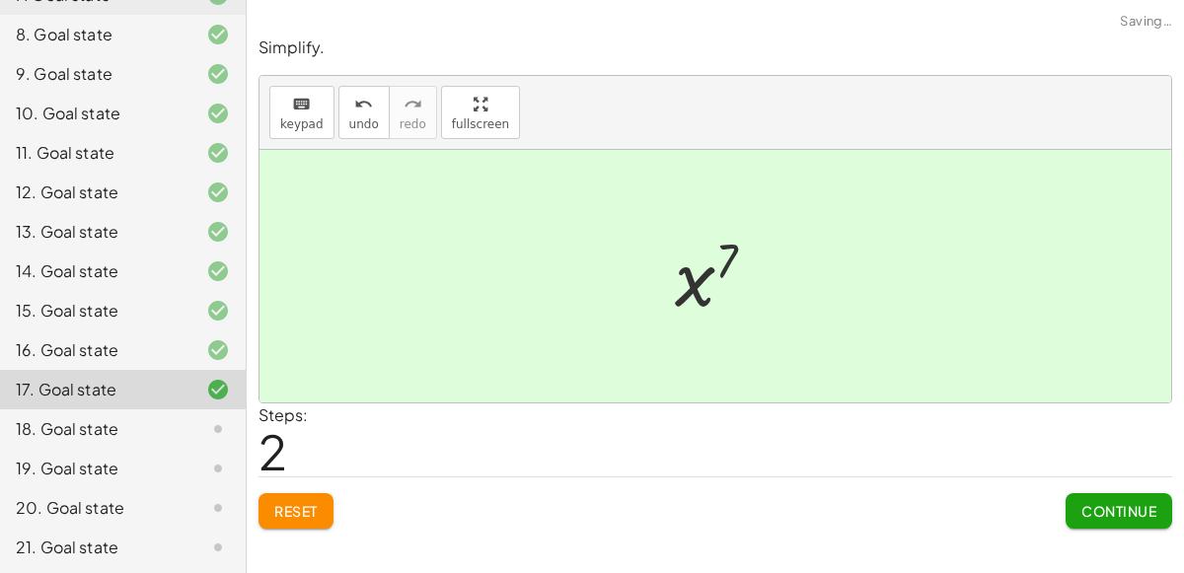
click at [1142, 523] on button "Continue" at bounding box center [1119, 511] width 107 height 36
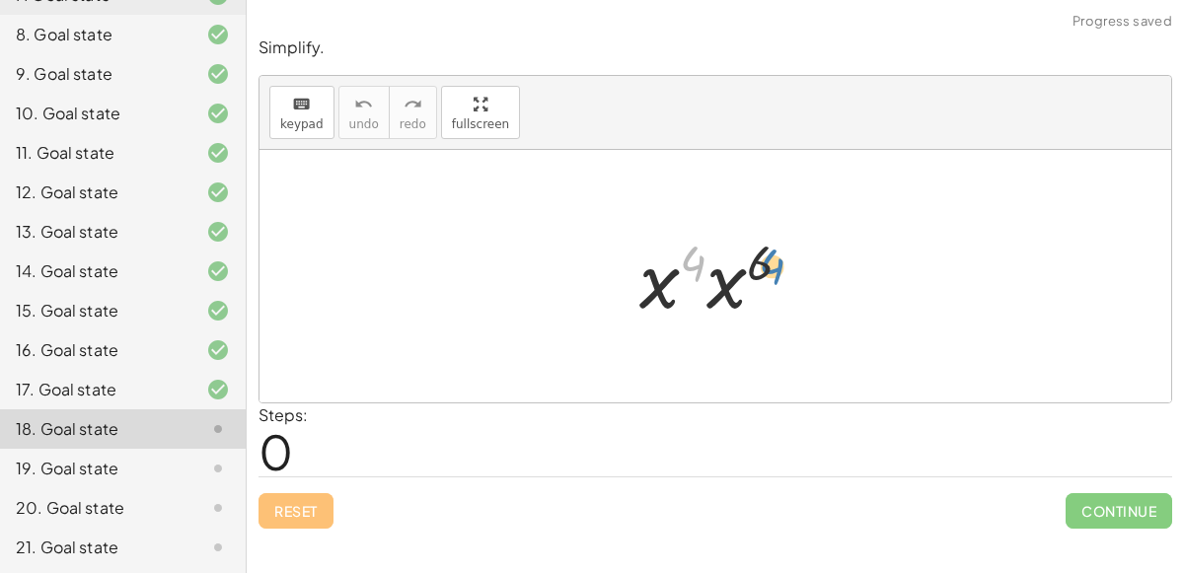
drag, startPoint x: 685, startPoint y: 261, endPoint x: 763, endPoint y: 263, distance: 78.0
click at [763, 263] on div at bounding box center [722, 277] width 187 height 102
drag, startPoint x: 692, startPoint y: 266, endPoint x: 765, endPoint y: 277, distance: 73.8
click at [765, 277] on div at bounding box center [722, 277] width 187 height 102
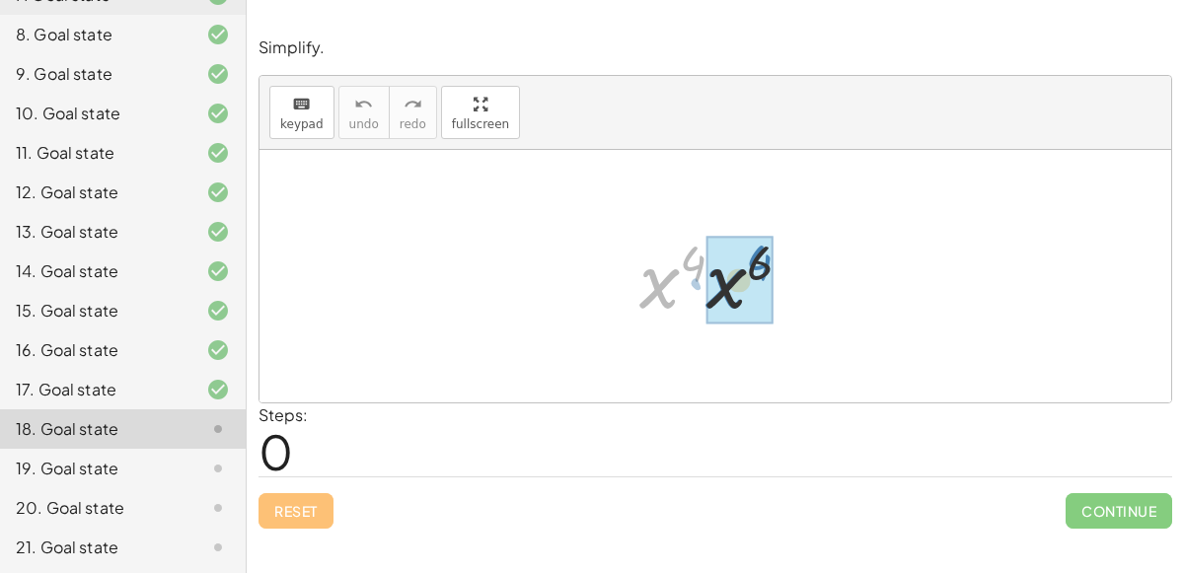
drag, startPoint x: 666, startPoint y: 298, endPoint x: 734, endPoint y: 297, distance: 68.1
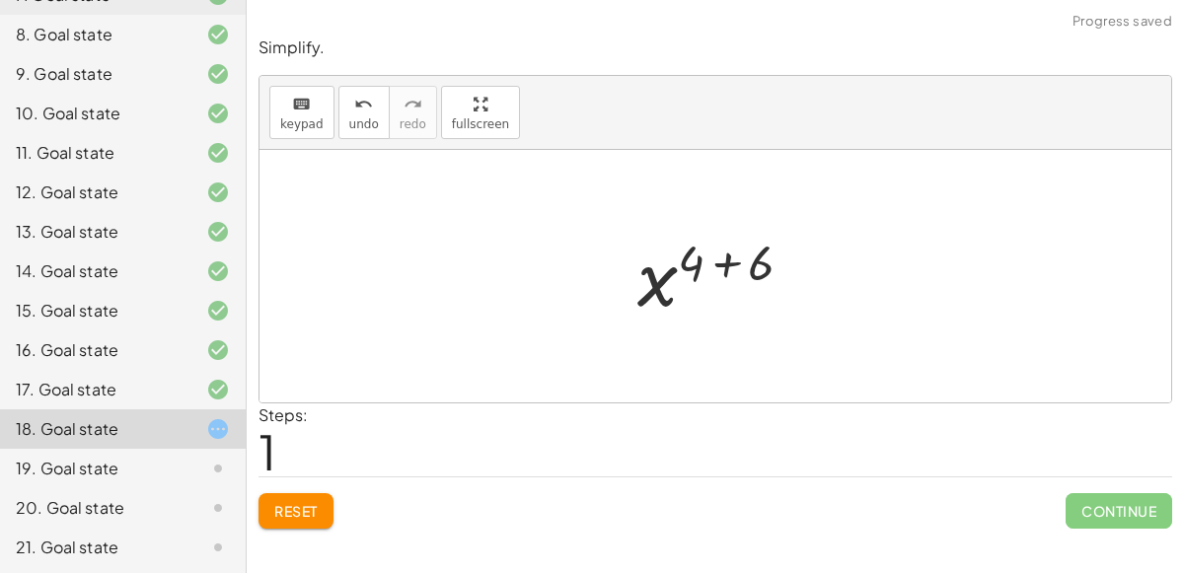
click at [726, 259] on div at bounding box center [722, 277] width 191 height 98
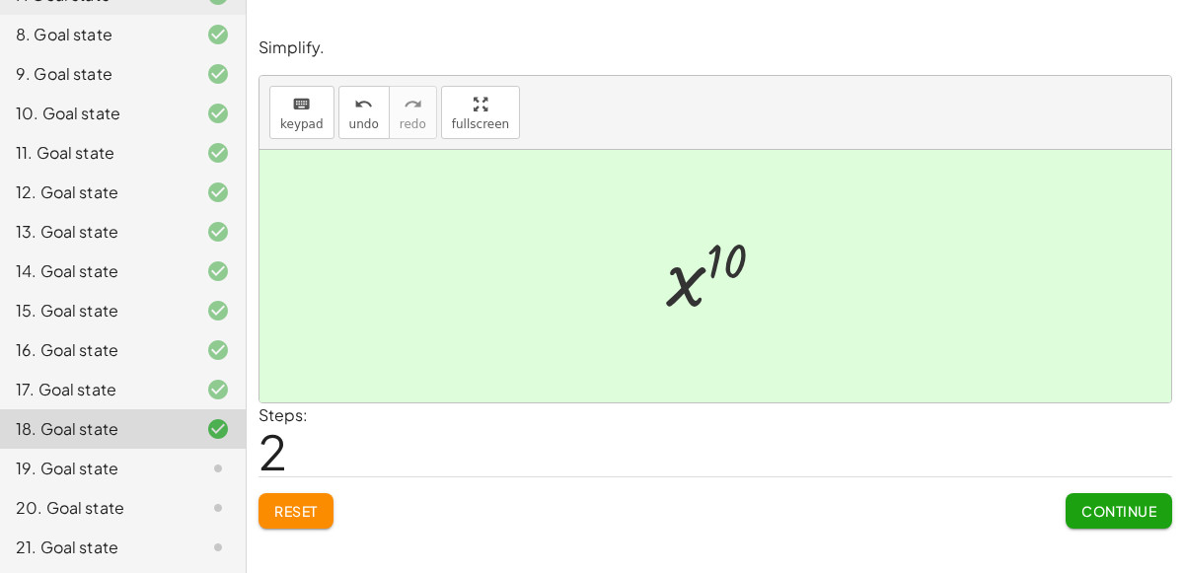
click at [1098, 502] on span "Continue" at bounding box center [1118, 511] width 75 height 18
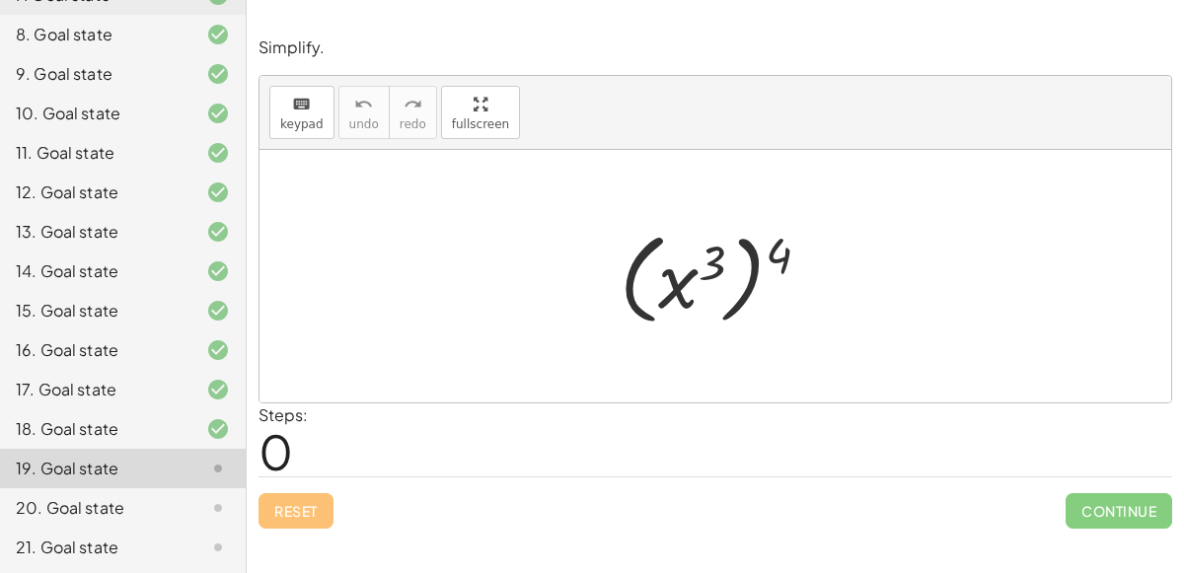
click at [743, 258] on div at bounding box center [723, 277] width 226 height 110
click at [752, 274] on div at bounding box center [723, 277] width 226 height 110
click at [626, 284] on div at bounding box center [723, 277] width 226 height 110
drag, startPoint x: 675, startPoint y: 285, endPoint x: 750, endPoint y: 267, distance: 77.1
click at [750, 267] on div at bounding box center [723, 277] width 226 height 110
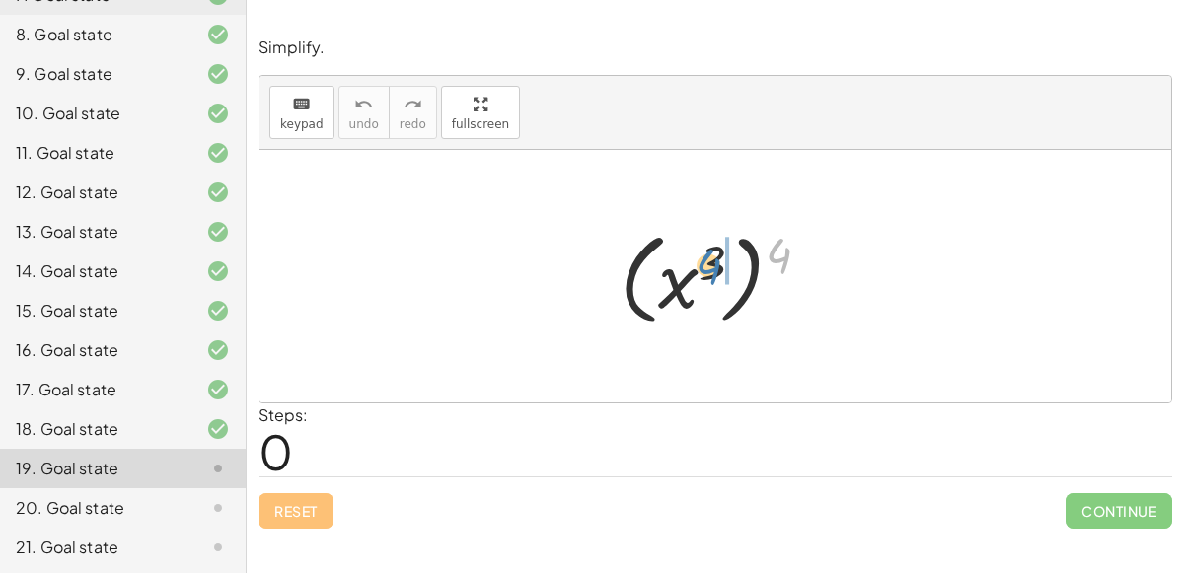
drag, startPoint x: 770, startPoint y: 257, endPoint x: 699, endPoint y: 267, distance: 71.9
click at [699, 267] on div at bounding box center [723, 277] width 226 height 110
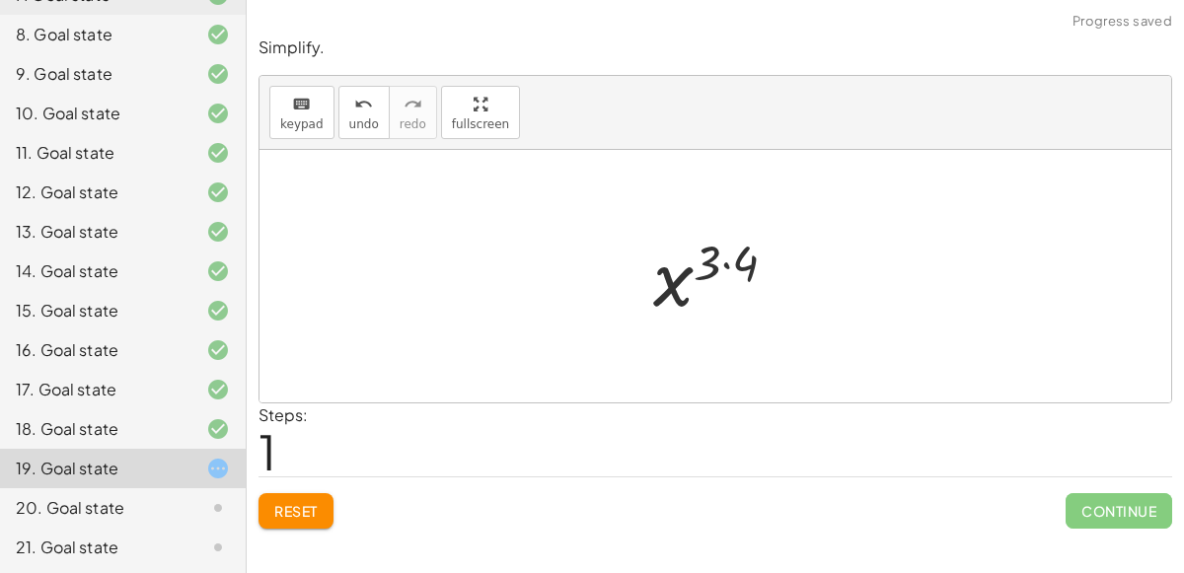
click at [725, 262] on div at bounding box center [722, 277] width 159 height 98
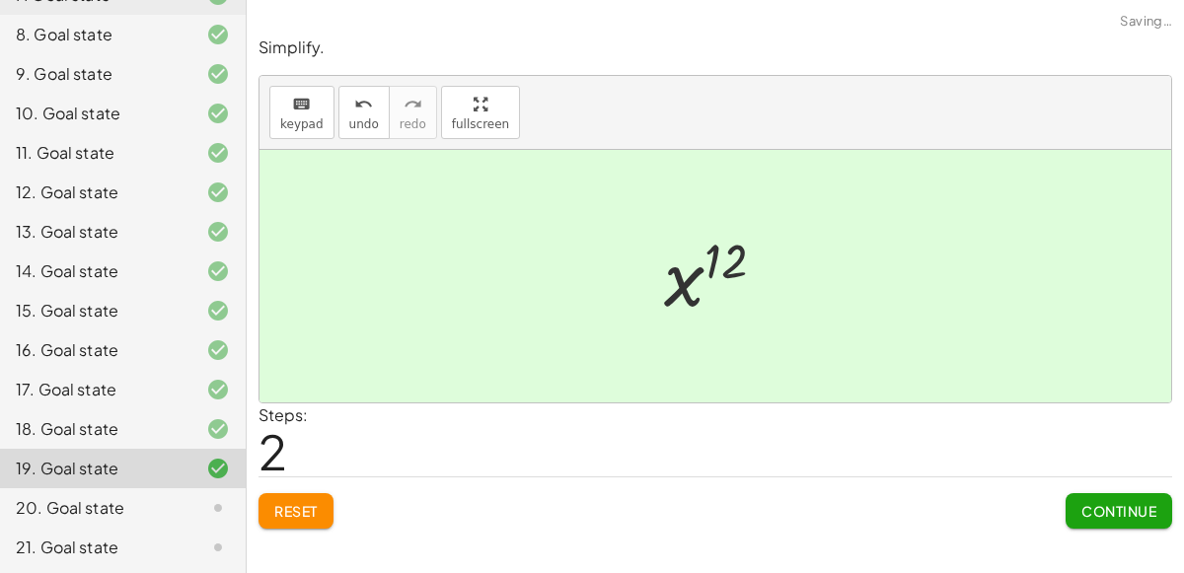
click at [1082, 509] on span "Continue" at bounding box center [1118, 511] width 75 height 18
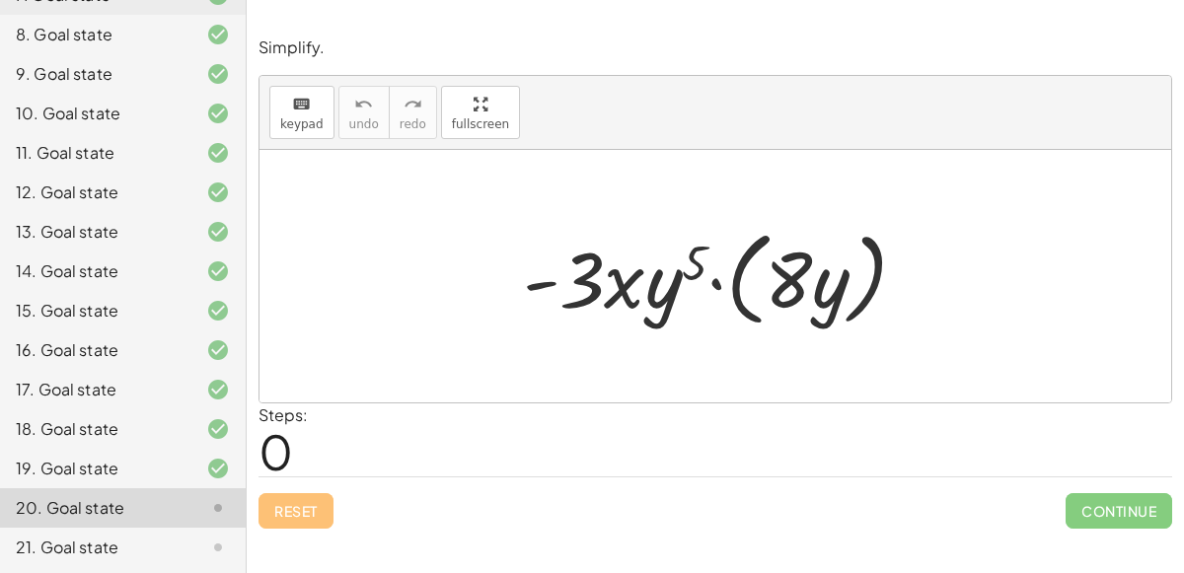
click at [711, 278] on div at bounding box center [723, 276] width 420 height 113
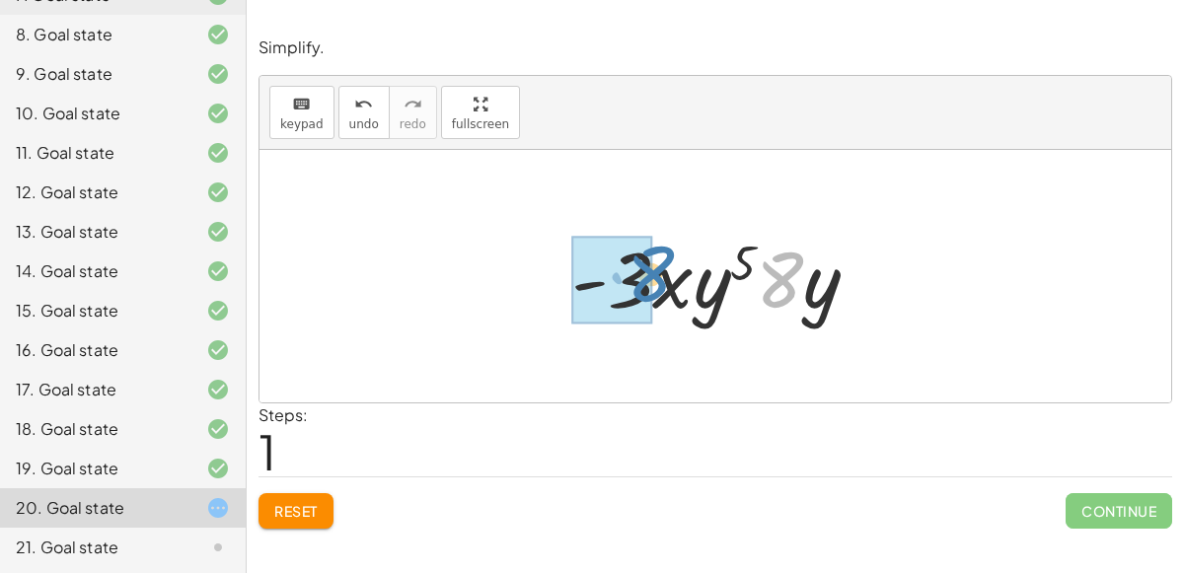
drag, startPoint x: 785, startPoint y: 282, endPoint x: 653, endPoint y: 277, distance: 132.3
click at [653, 277] on div at bounding box center [723, 277] width 324 height 102
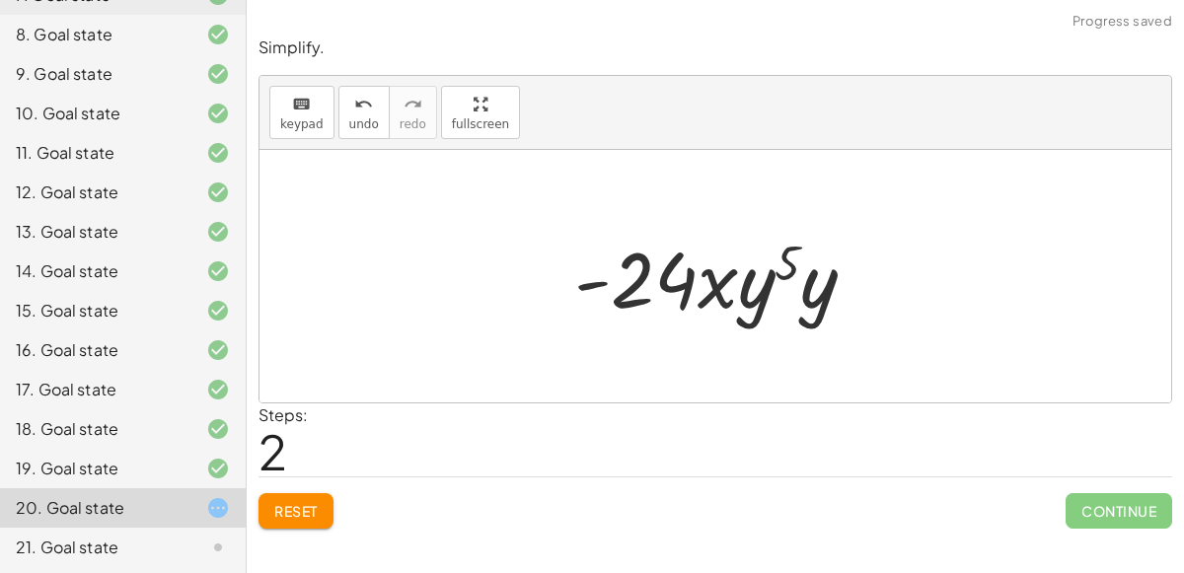
click at [597, 281] on div at bounding box center [723, 277] width 318 height 102
drag, startPoint x: 708, startPoint y: 274, endPoint x: 725, endPoint y: 265, distance: 19.0
click at [725, 265] on div at bounding box center [723, 277] width 318 height 102
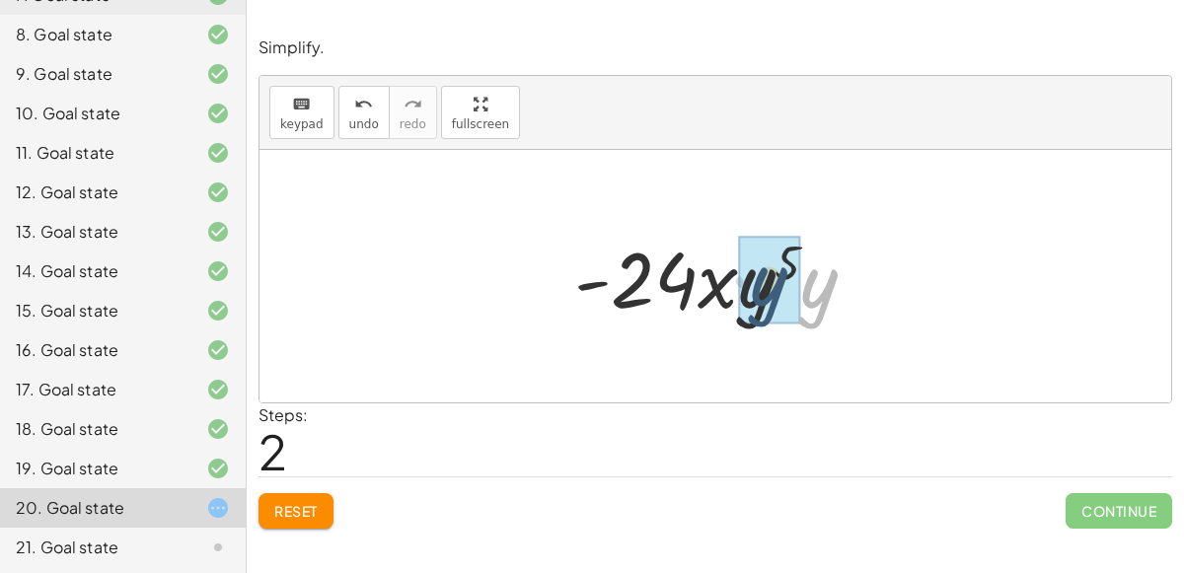
drag, startPoint x: 804, startPoint y: 286, endPoint x: 752, endPoint y: 283, distance: 52.4
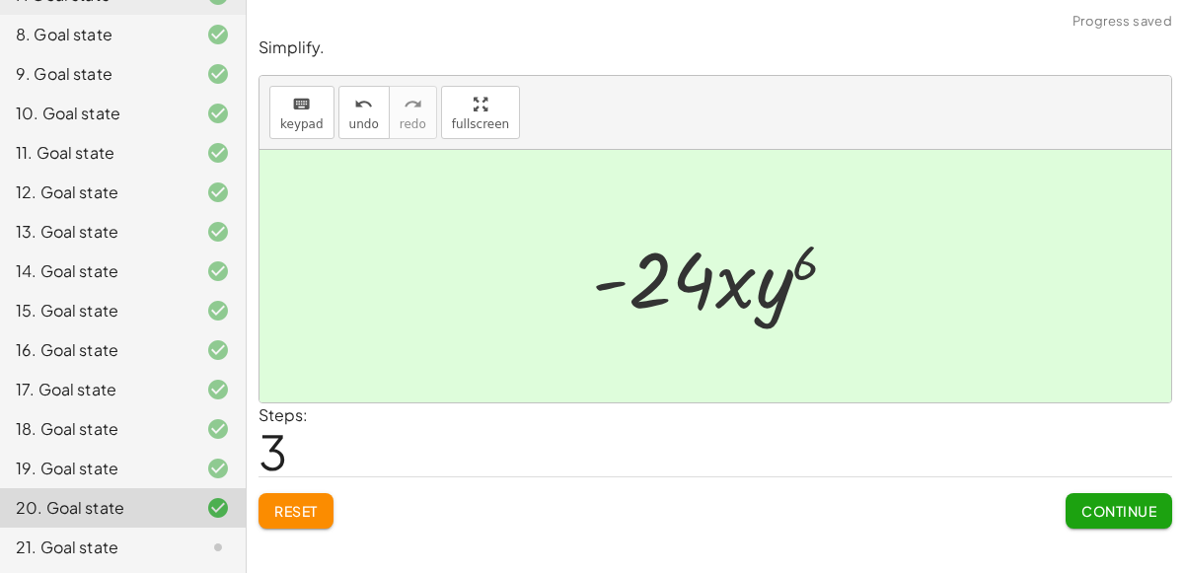
click at [1089, 509] on span "Continue" at bounding box center [1118, 511] width 75 height 18
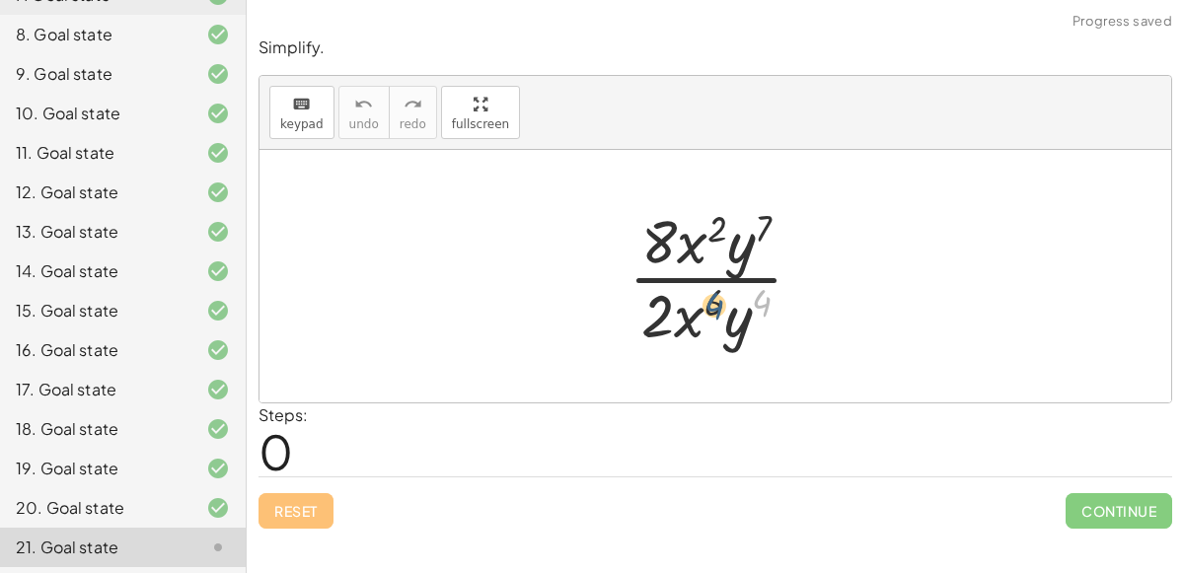
drag, startPoint x: 765, startPoint y: 294, endPoint x: 718, endPoint y: 298, distance: 46.5
click at [718, 298] on div at bounding box center [724, 276] width 210 height 152
click at [712, 228] on div at bounding box center [724, 276] width 210 height 152
click at [704, 277] on div at bounding box center [724, 276] width 210 height 152
drag, startPoint x: 734, startPoint y: 325, endPoint x: 726, endPoint y: 260, distance: 64.6
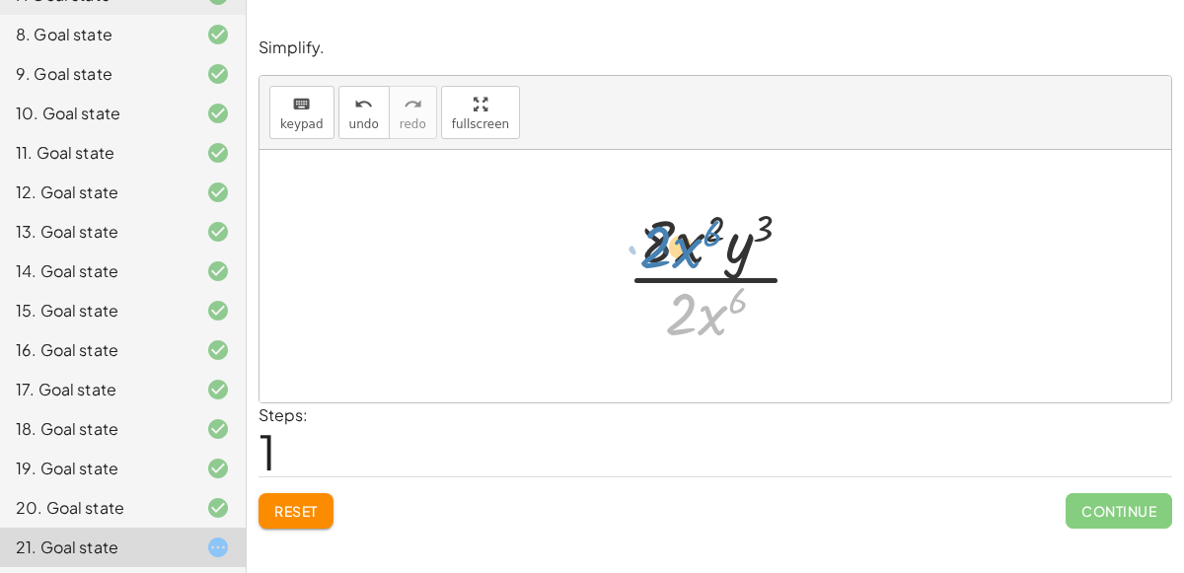
drag, startPoint x: 700, startPoint y: 319, endPoint x: 674, endPoint y: 252, distance: 71.8
click at [674, 252] on div at bounding box center [723, 275] width 213 height 149
drag, startPoint x: 722, startPoint y: 326, endPoint x: 696, endPoint y: 260, distance: 70.4
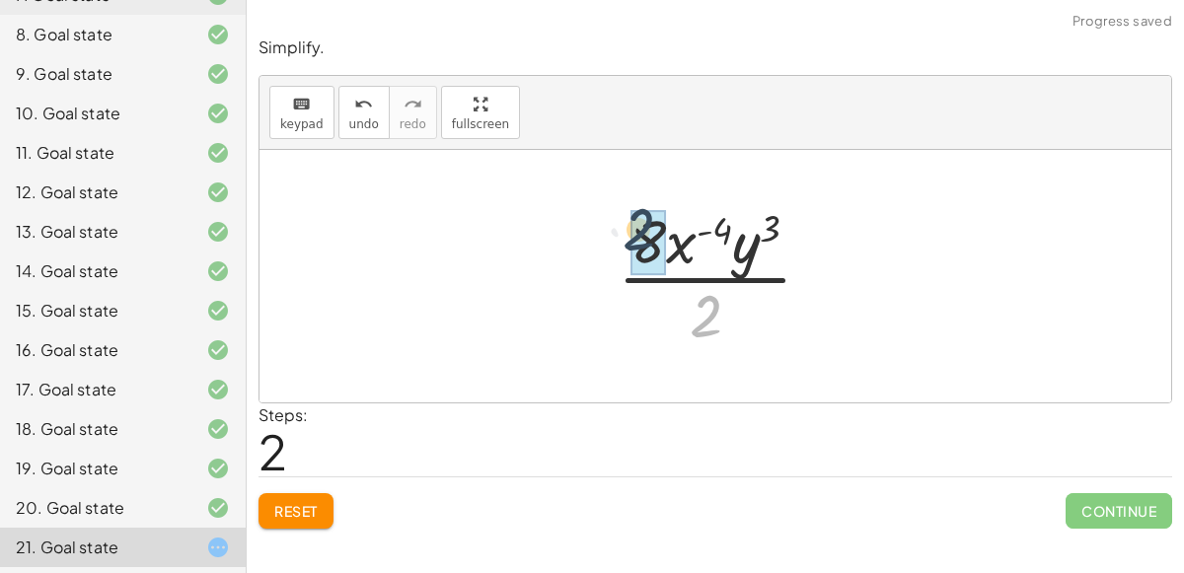
drag, startPoint x: 705, startPoint y: 316, endPoint x: 640, endPoint y: 230, distance: 107.7
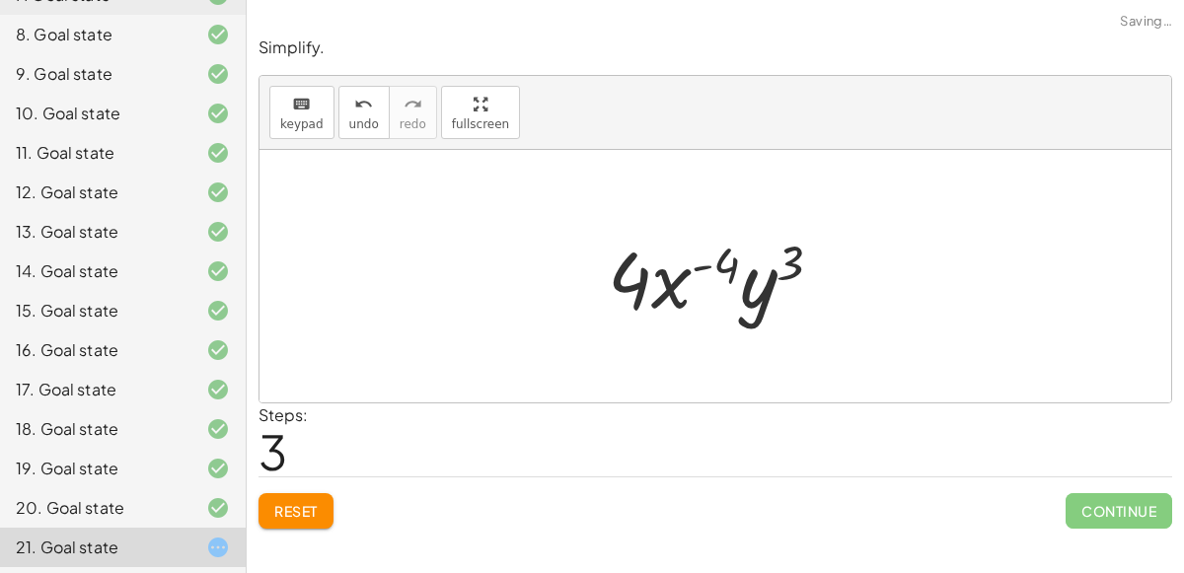
click at [697, 267] on div at bounding box center [723, 277] width 251 height 102
click at [661, 289] on div at bounding box center [723, 277] width 251 height 102
click at [699, 265] on div at bounding box center [723, 277] width 251 height 102
drag, startPoint x: 699, startPoint y: 265, endPoint x: 780, endPoint y: 257, distance: 82.4
click at [780, 257] on div at bounding box center [723, 277] width 251 height 102
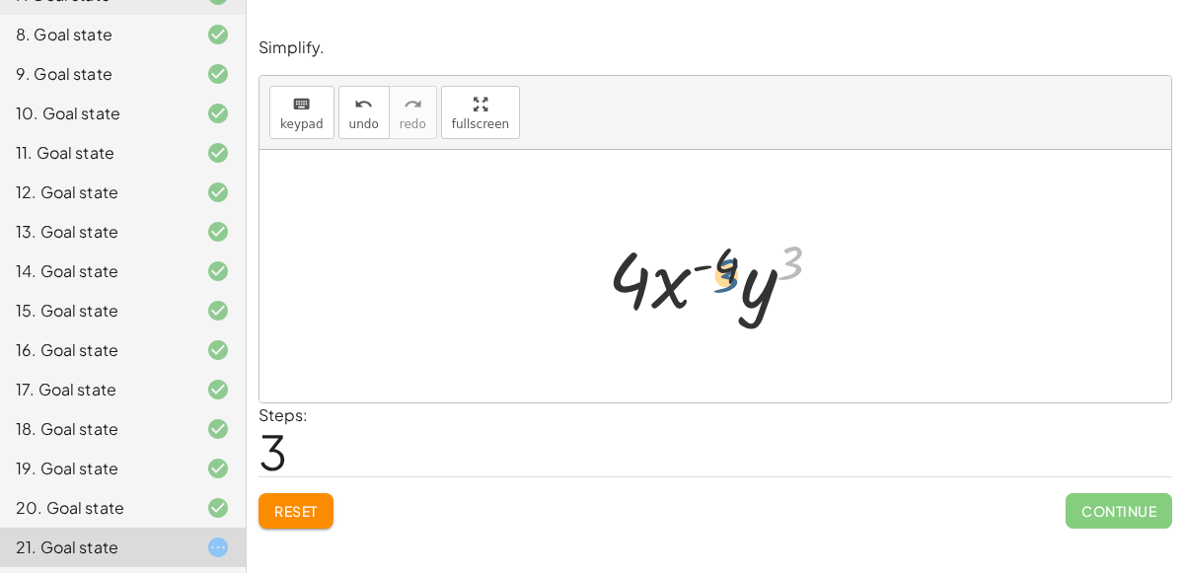
drag, startPoint x: 780, startPoint y: 257, endPoint x: 707, endPoint y: 266, distance: 73.7
click at [707, 266] on div at bounding box center [723, 277] width 251 height 102
click at [659, 285] on div at bounding box center [723, 277] width 251 height 102
click at [753, 299] on div at bounding box center [723, 277] width 251 height 102
drag, startPoint x: 753, startPoint y: 299, endPoint x: 645, endPoint y: 282, distance: 108.8
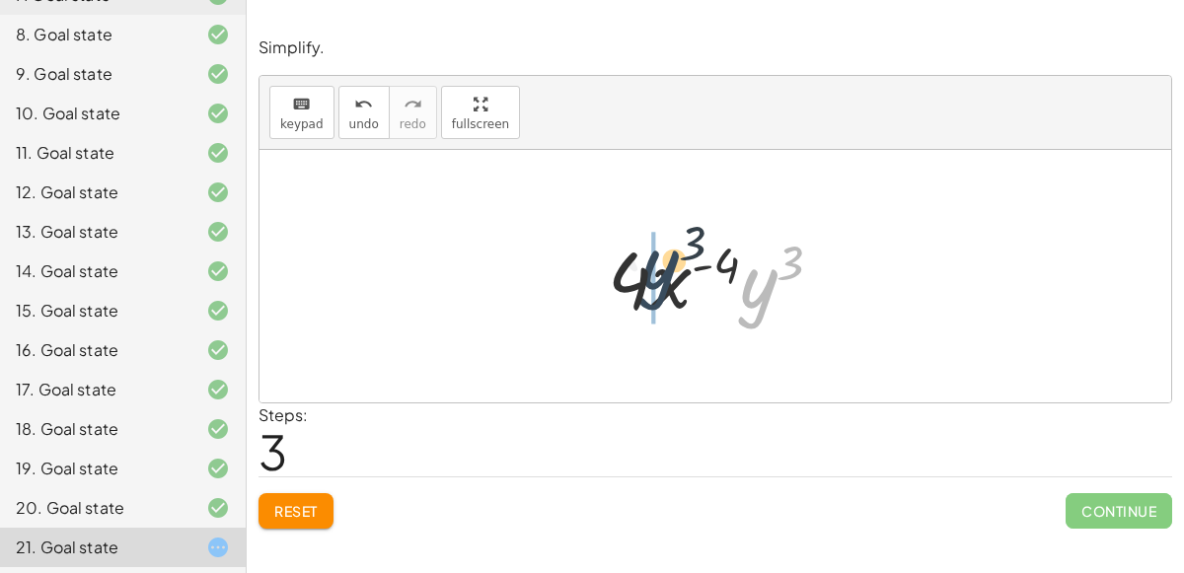
click at [645, 282] on div at bounding box center [723, 277] width 251 height 102
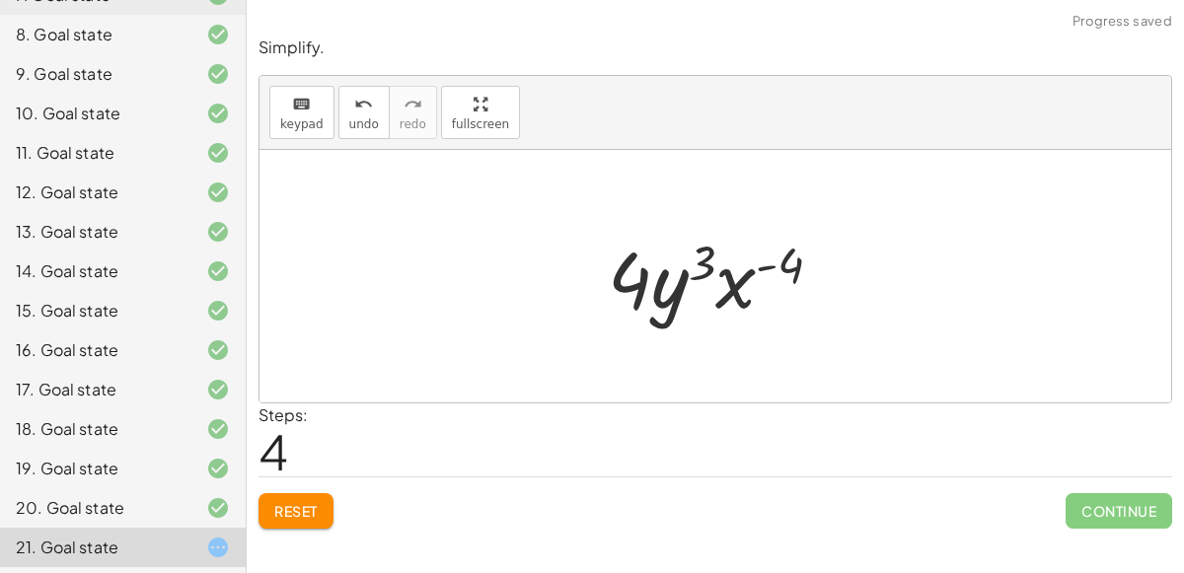
click at [763, 268] on div at bounding box center [723, 277] width 251 height 102
drag, startPoint x: 763, startPoint y: 268, endPoint x: 686, endPoint y: 270, distance: 77.0
click at [686, 270] on div at bounding box center [723, 277] width 251 height 102
drag, startPoint x: 729, startPoint y: 280, endPoint x: 629, endPoint y: 281, distance: 99.7
click at [629, 281] on div at bounding box center [723, 277] width 251 height 102
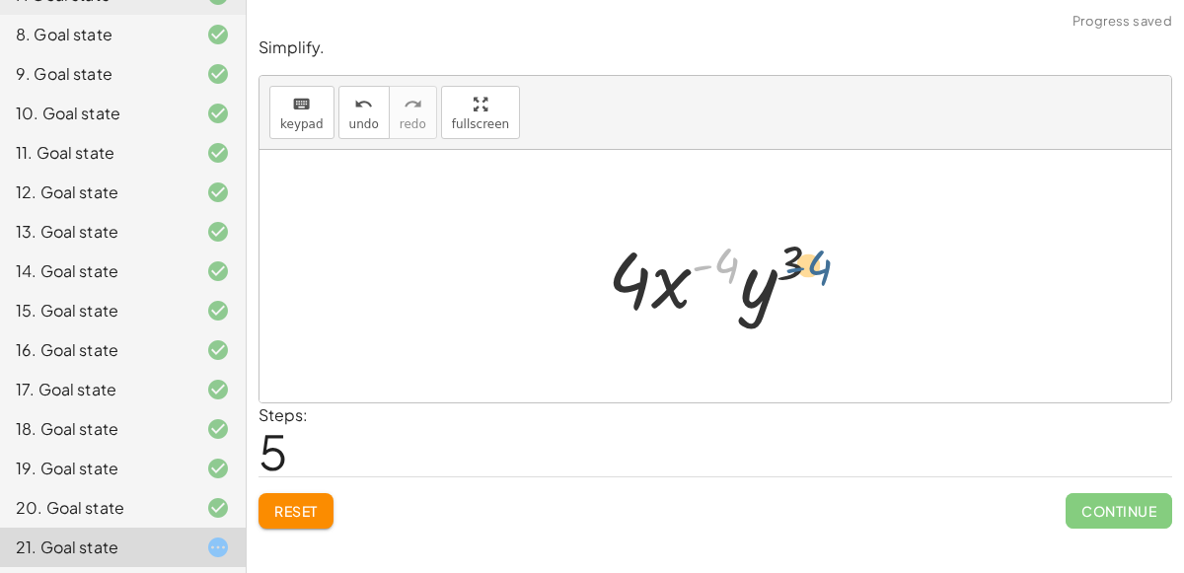
drag, startPoint x: 700, startPoint y: 268, endPoint x: 795, endPoint y: 272, distance: 95.8
click at [795, 272] on div at bounding box center [723, 277] width 251 height 102
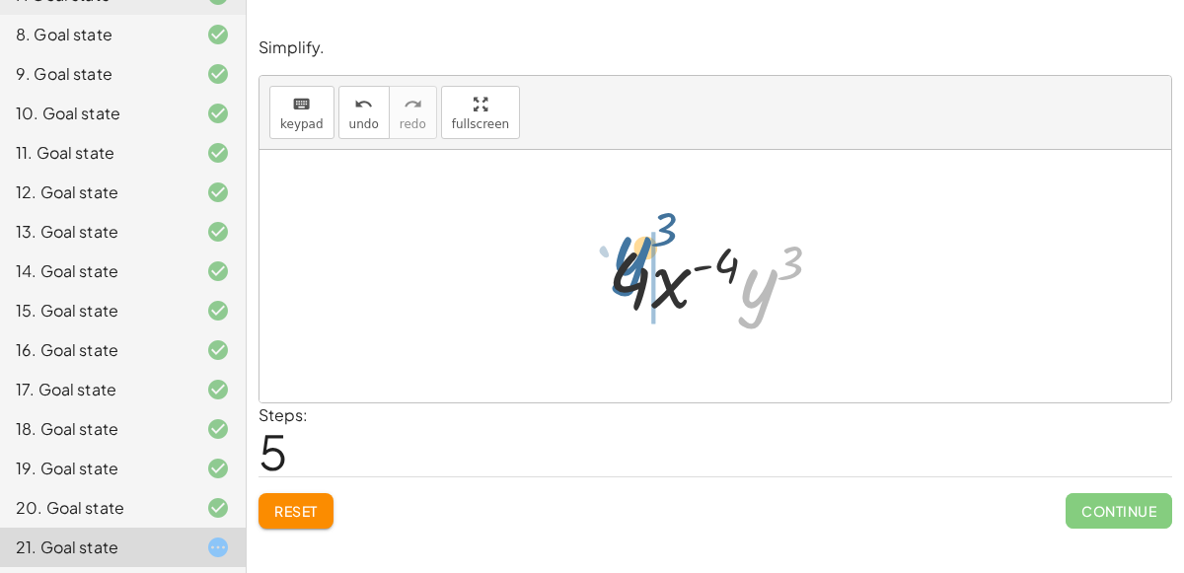
drag, startPoint x: 741, startPoint y: 307, endPoint x: 614, endPoint y: 273, distance: 131.6
click at [614, 273] on div at bounding box center [723, 277] width 251 height 102
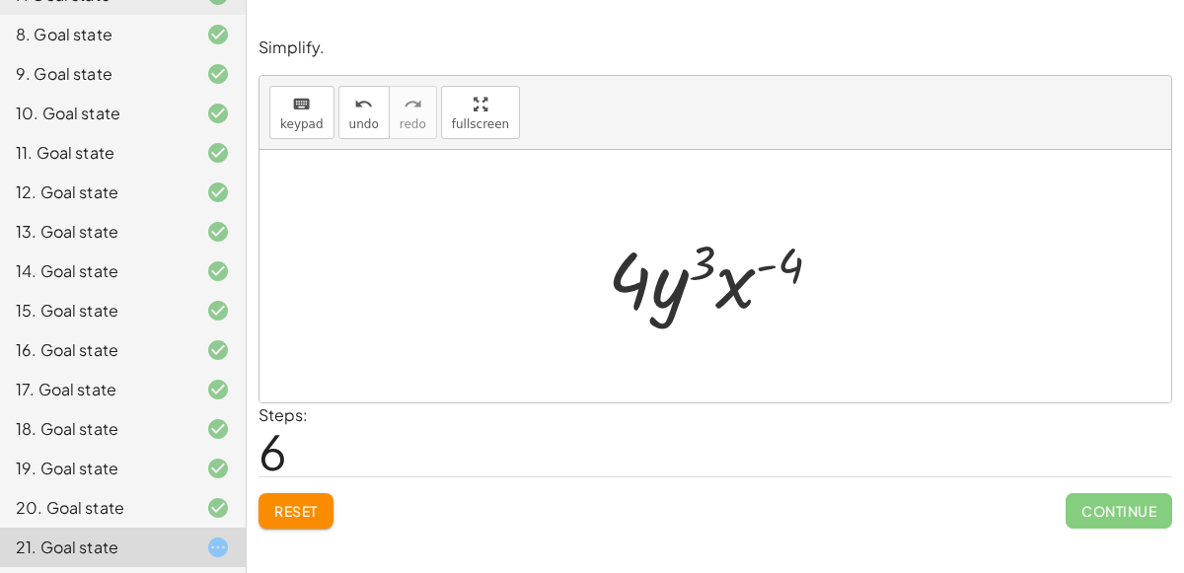
click at [292, 498] on button "Reset" at bounding box center [295, 511] width 75 height 36
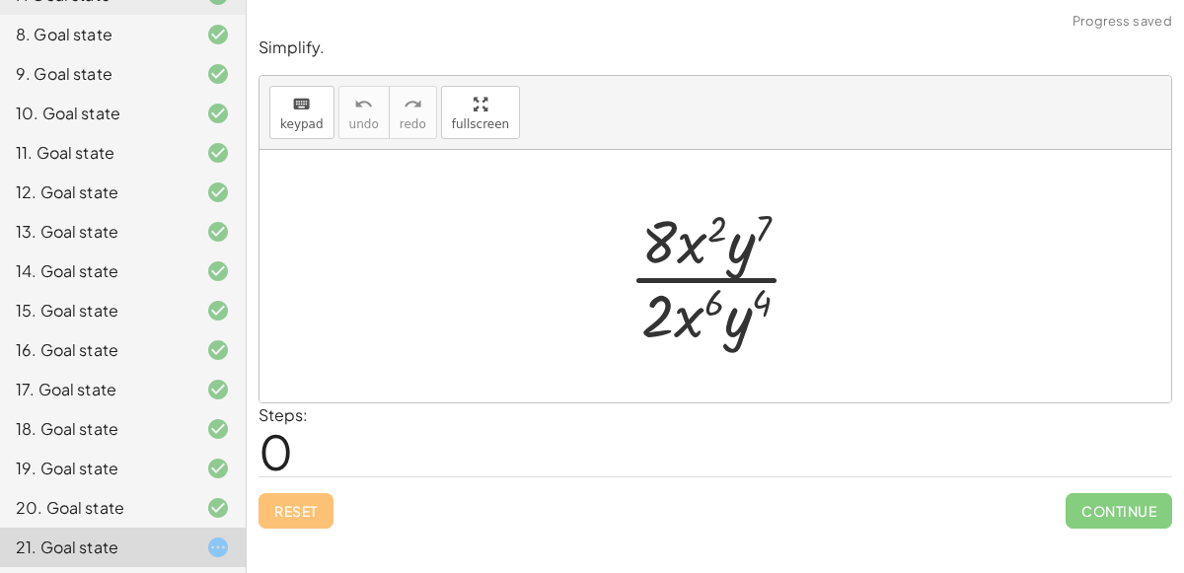
click at [695, 239] on div at bounding box center [724, 276] width 210 height 152
click at [714, 225] on div at bounding box center [724, 276] width 210 height 152
click at [741, 247] on div at bounding box center [724, 276] width 210 height 152
click at [714, 295] on div at bounding box center [724, 276] width 210 height 152
drag, startPoint x: 714, startPoint y: 295, endPoint x: 765, endPoint y: 301, distance: 50.7
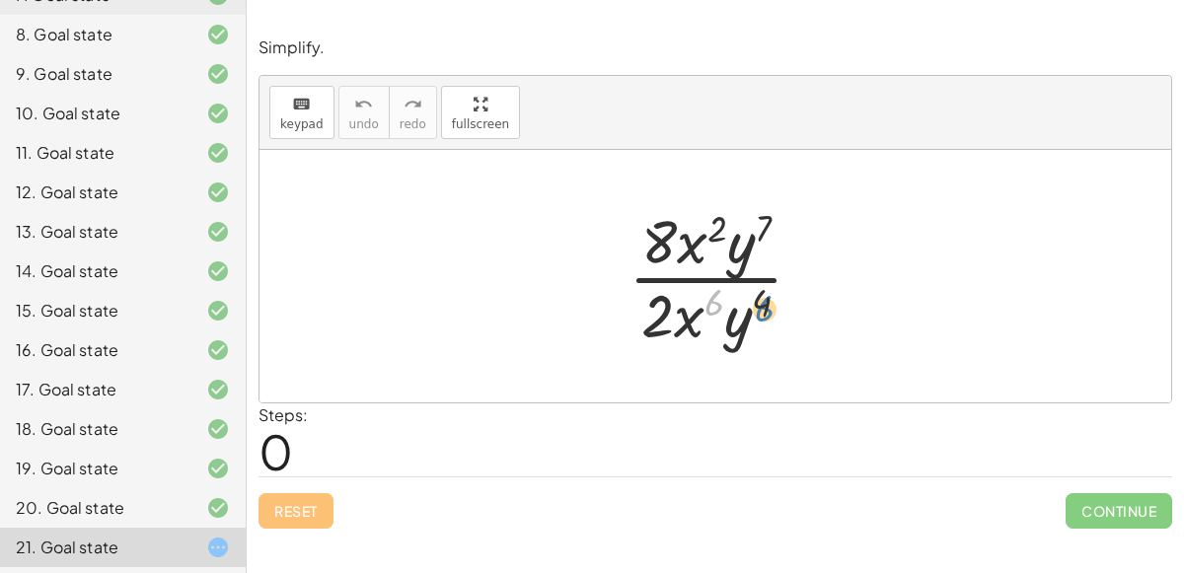
click at [765, 301] on div at bounding box center [724, 276] width 210 height 152
drag, startPoint x: 740, startPoint y: 320, endPoint x: 730, endPoint y: 275, distance: 45.5
click at [730, 275] on div at bounding box center [724, 276] width 210 height 152
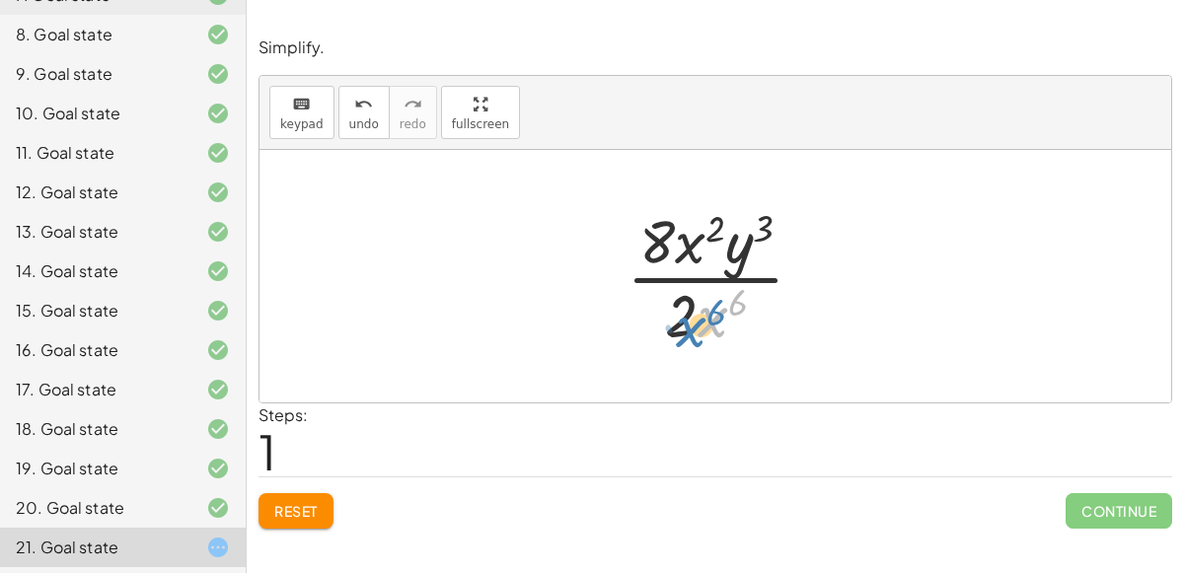
drag, startPoint x: 714, startPoint y: 327, endPoint x: 694, endPoint y: 336, distance: 22.9
click at [694, 336] on div at bounding box center [723, 276] width 213 height 152
drag, startPoint x: 733, startPoint y: 306, endPoint x: 706, endPoint y: 240, distance: 71.3
click at [706, 240] on div at bounding box center [723, 276] width 213 height 152
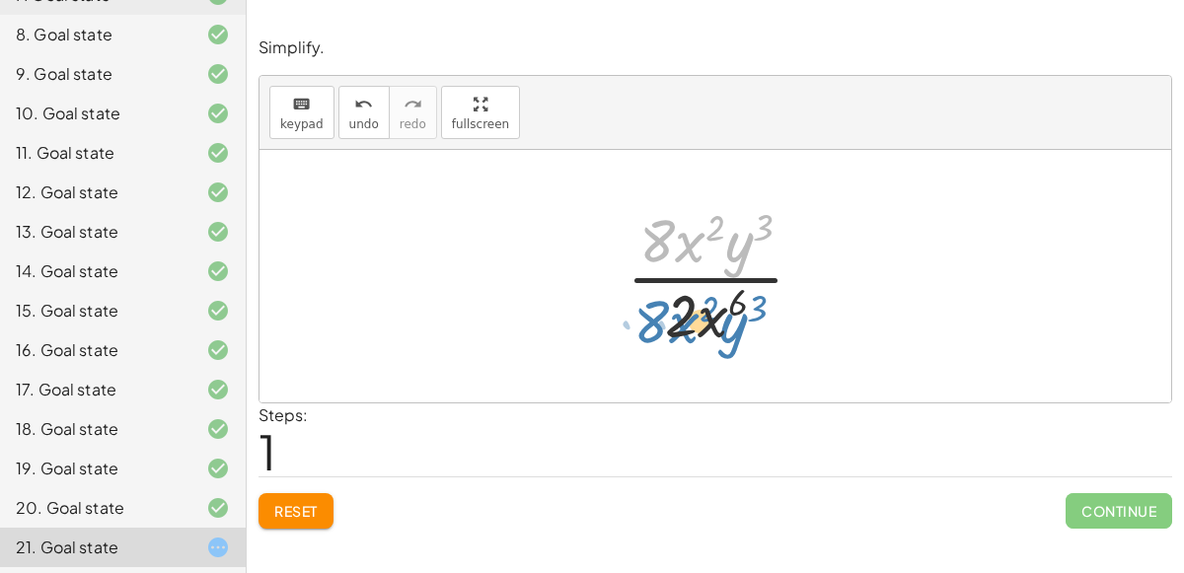
drag, startPoint x: 684, startPoint y: 243, endPoint x: 678, endPoint y: 323, distance: 80.1
click at [678, 323] on div at bounding box center [723, 275] width 213 height 149
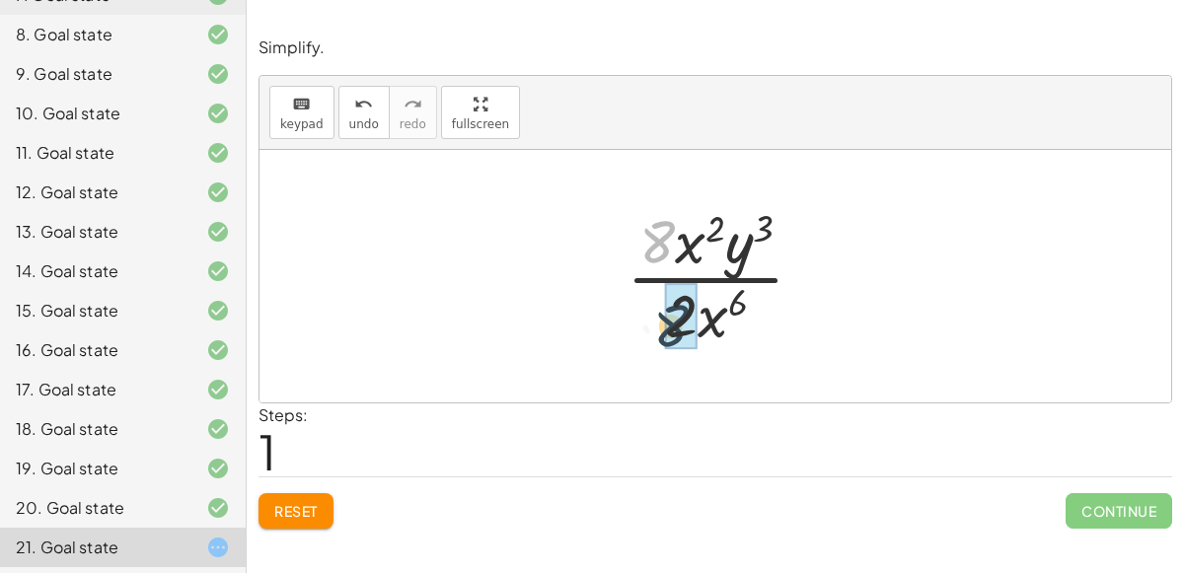
drag, startPoint x: 662, startPoint y: 244, endPoint x: 680, endPoint y: 327, distance: 84.8
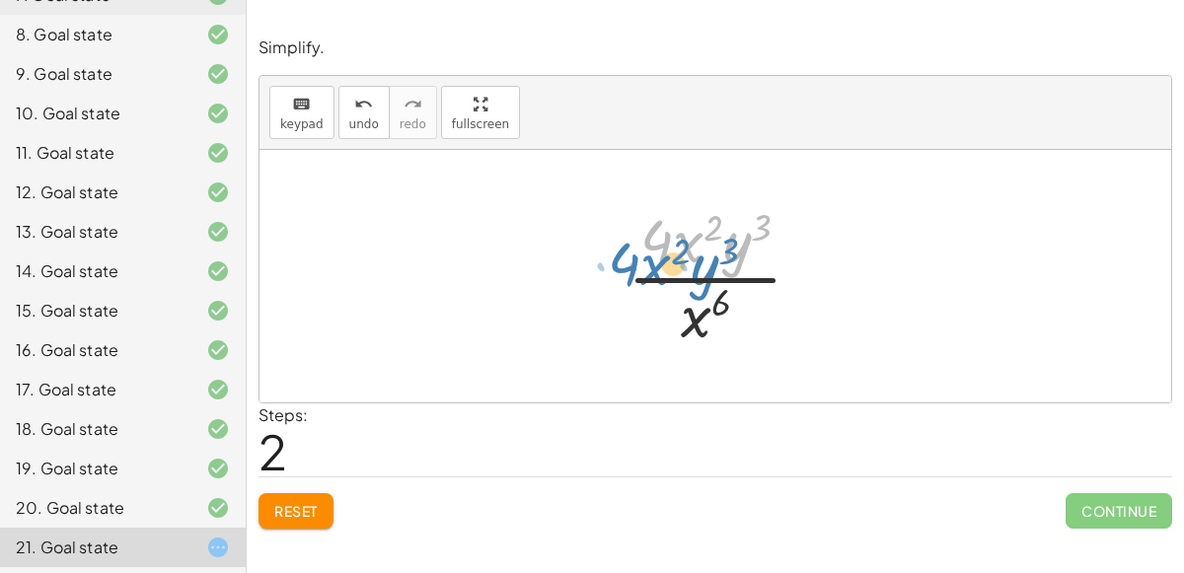
drag, startPoint x: 682, startPoint y: 246, endPoint x: 649, endPoint y: 275, distance: 44.0
click at [649, 275] on div at bounding box center [723, 275] width 210 height 149
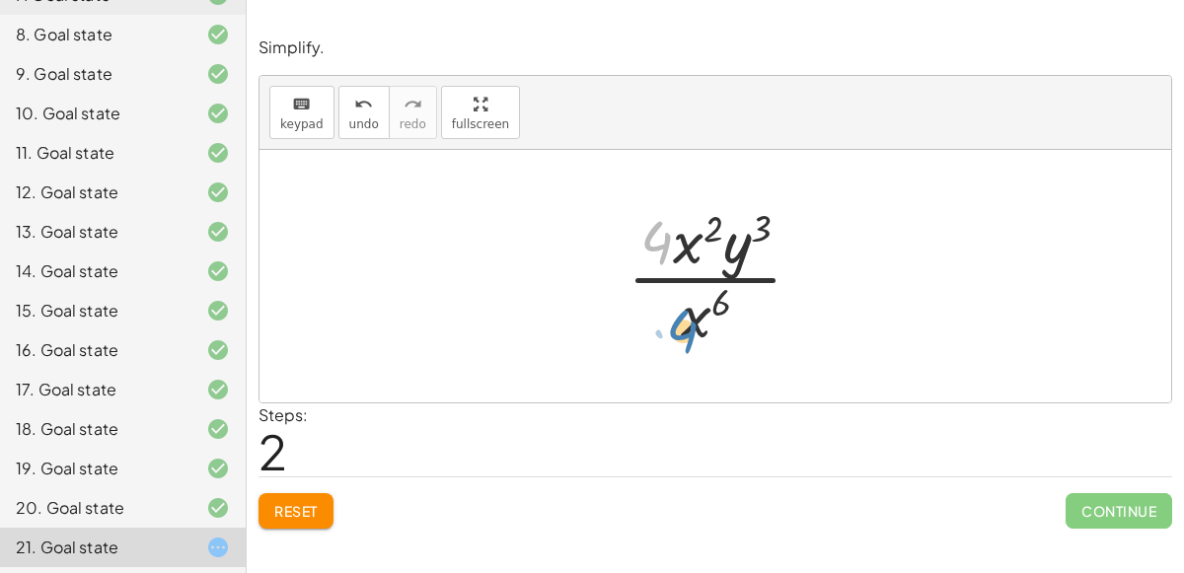
drag, startPoint x: 659, startPoint y: 234, endPoint x: 696, endPoint y: 316, distance: 89.7
click at [696, 316] on div at bounding box center [723, 276] width 210 height 152
drag, startPoint x: 689, startPoint y: 255, endPoint x: 693, endPoint y: 343, distance: 88.9
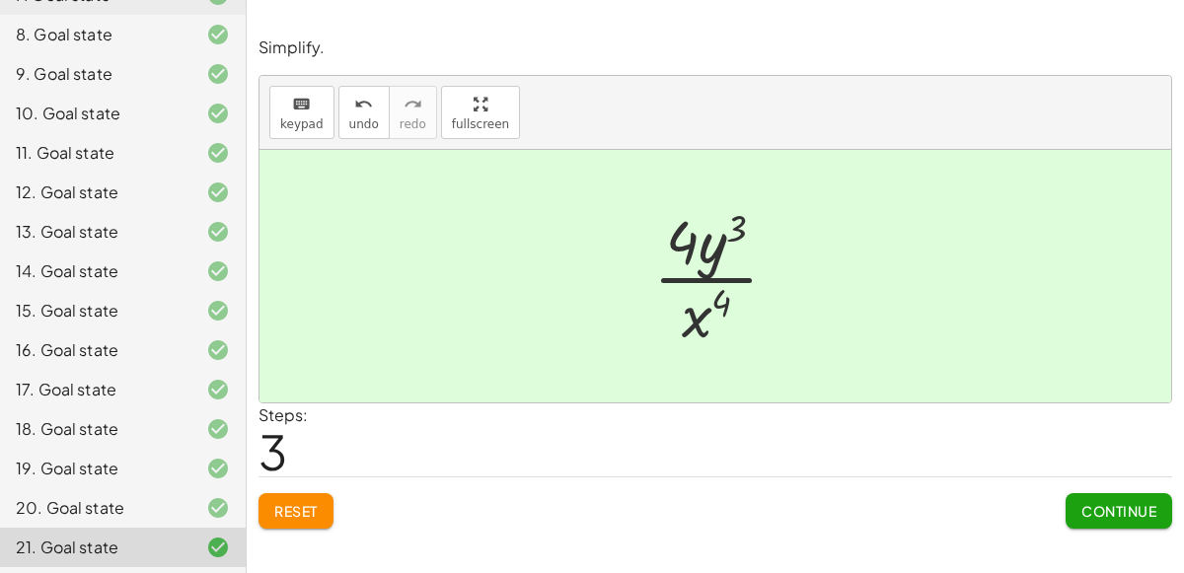
click at [1103, 512] on span "Continue" at bounding box center [1118, 511] width 75 height 18
